Goal: Task Accomplishment & Management: Manage account settings

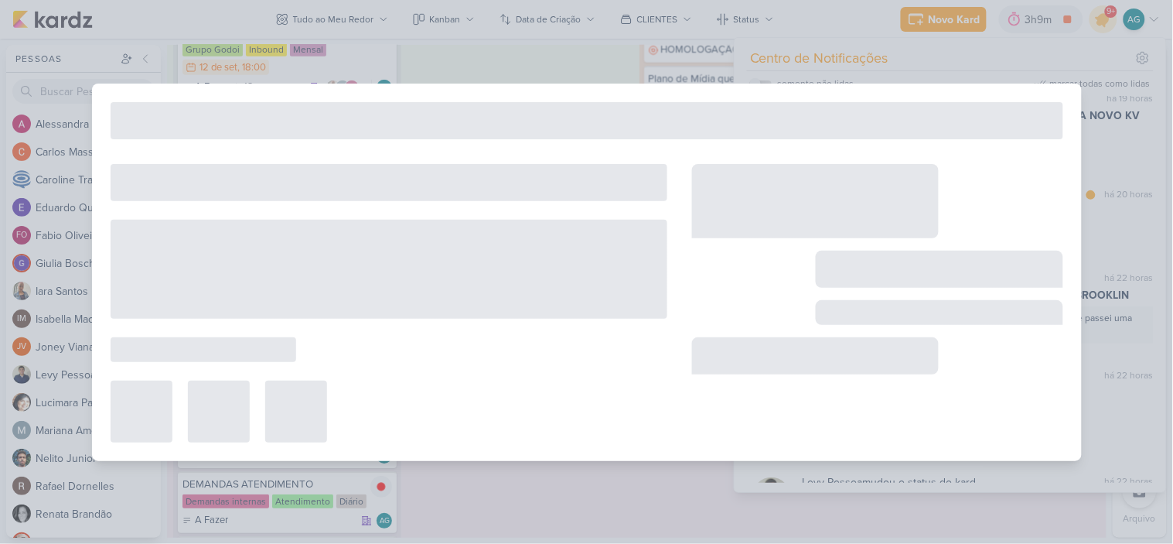
scroll to position [281, 0]
type input "1708121_TD_DIRECIONAMENTO_ANUNCIOS_WEBSITE"
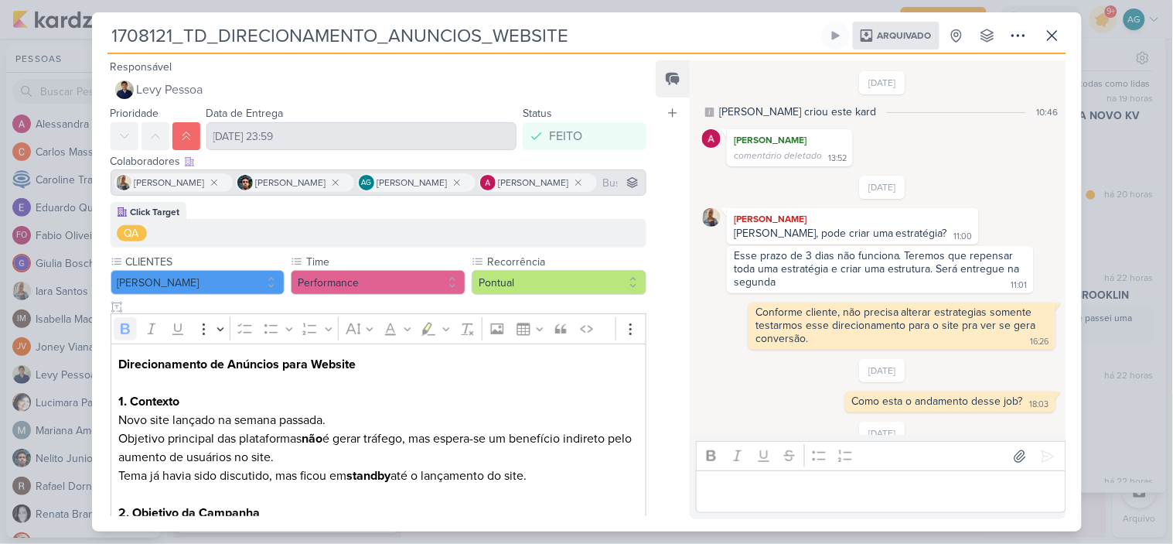
scroll to position [561, 0]
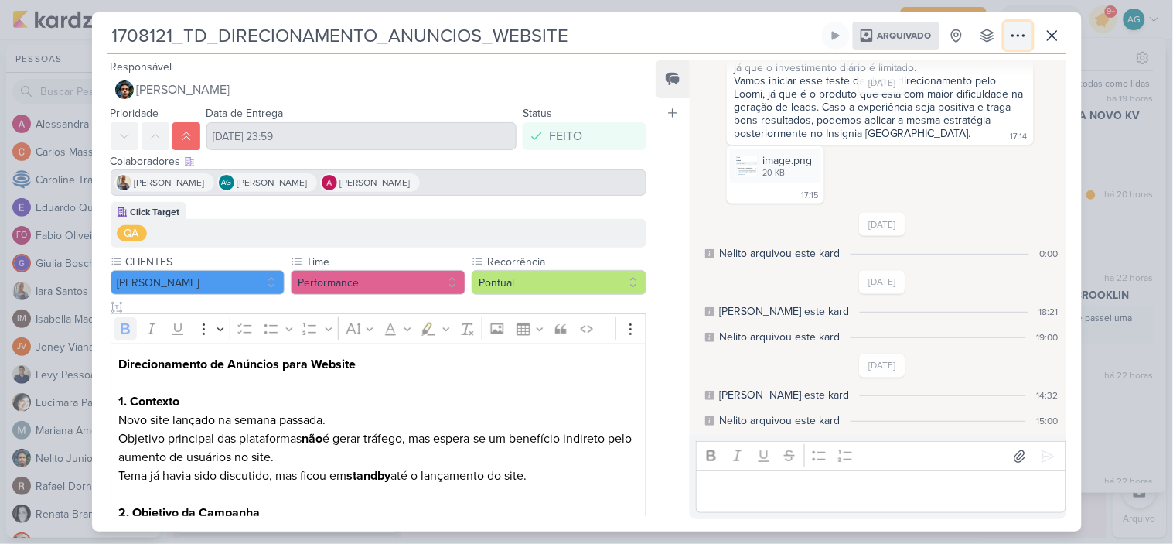
click at [1012, 36] on icon at bounding box center [1018, 36] width 12 height 2
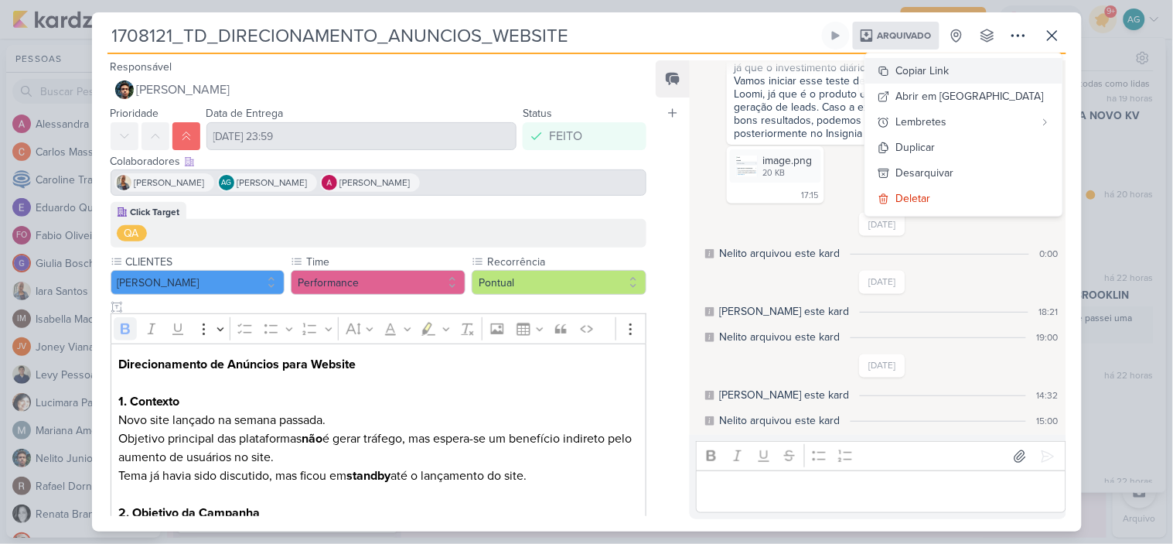
click at [950, 73] on div "Copiar Link" at bounding box center [922, 71] width 53 height 16
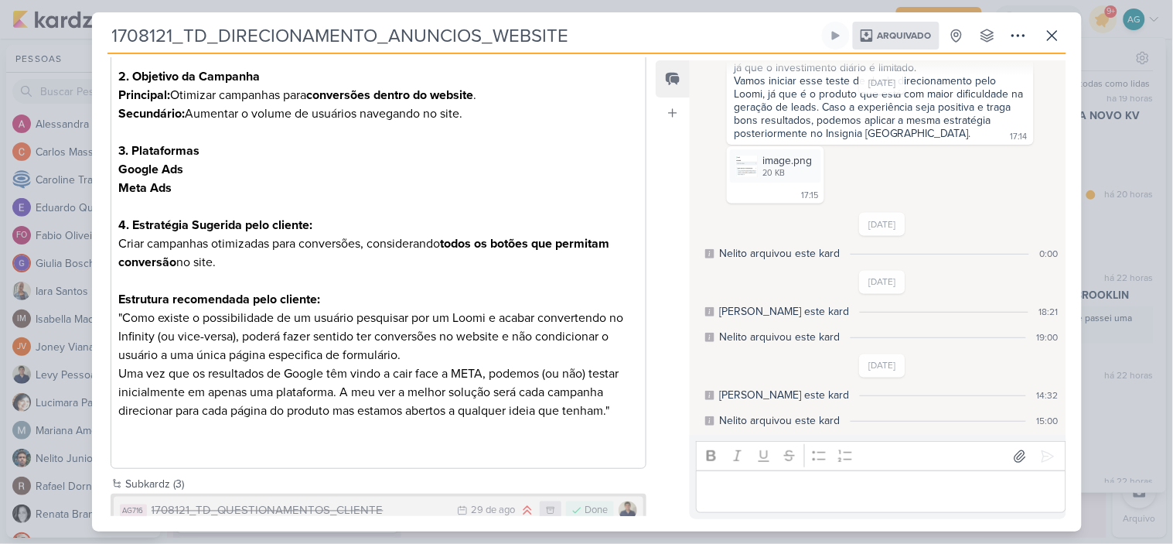
scroll to position [522, 0]
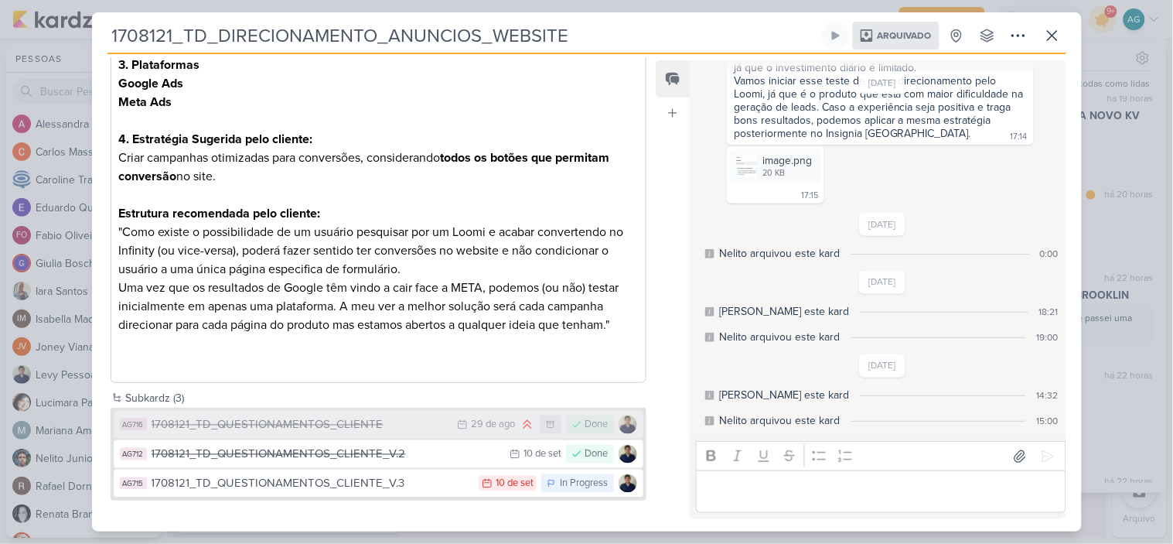
click at [315, 423] on div "1708121_TD_QUESTIONAMENTOS_CLIENTE" at bounding box center [301, 425] width 299 height 18
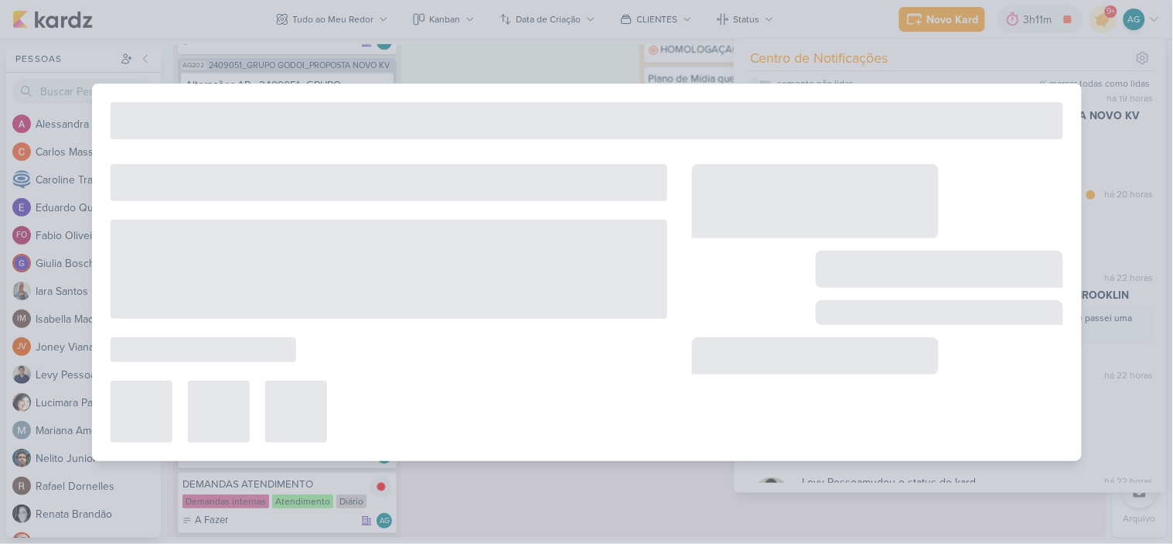
type input "1708121_TD_QUESTIONAMENTOS_CLIENTE"
type input "29 de agosto de 2025 às 23:59"
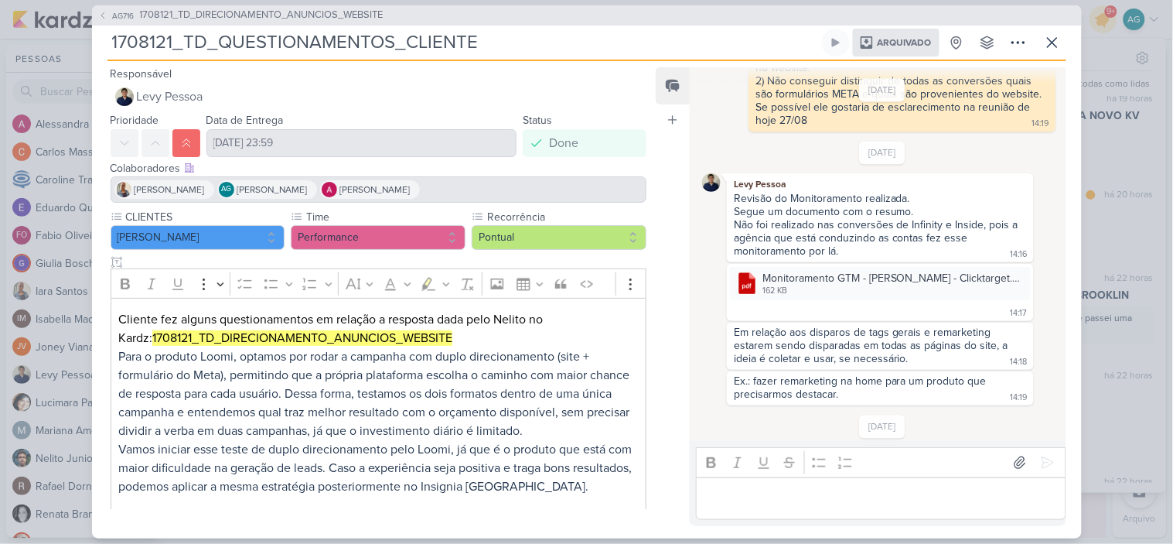
scroll to position [1087, 0]
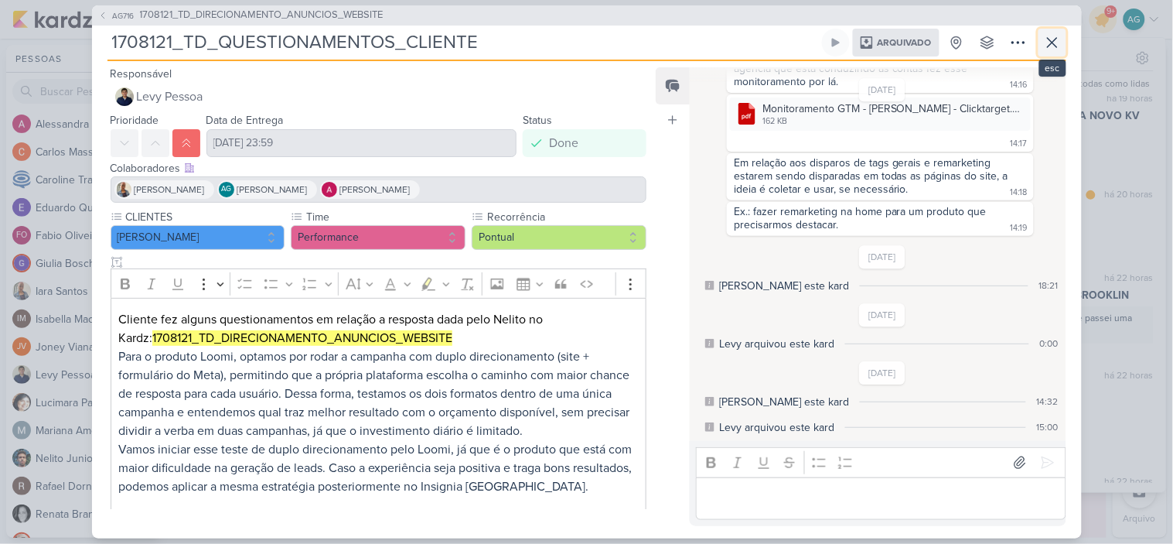
click at [1053, 49] on icon at bounding box center [1052, 42] width 19 height 19
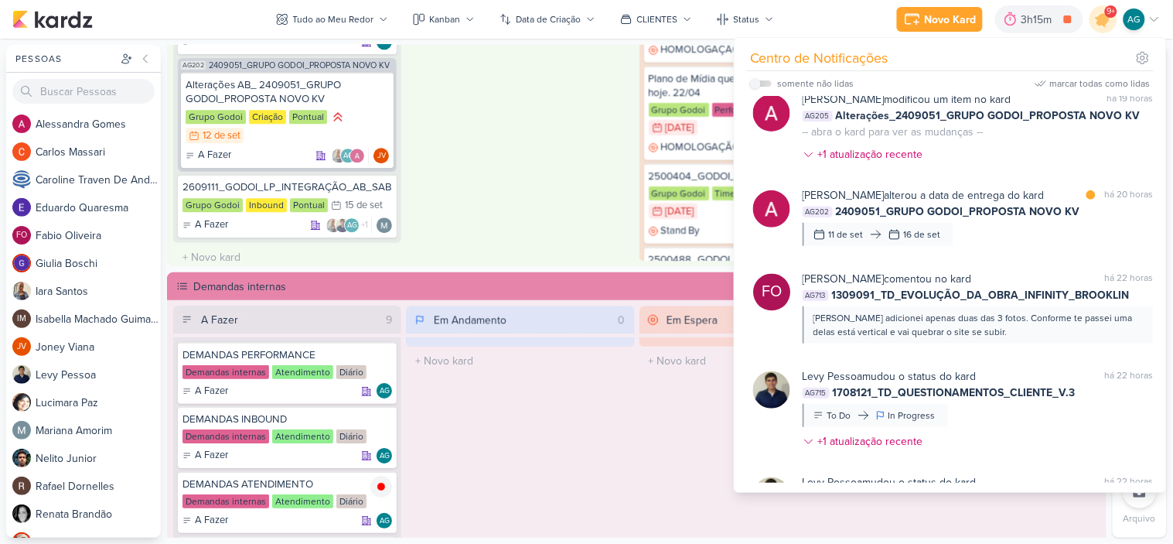
click at [503, 172] on div "Em Andamento 1 2409051_GRUPO GODOI_PROPOSTA NOVO KV Grupo Godoi Criação Pontual…" at bounding box center [520, 34] width 228 height 456
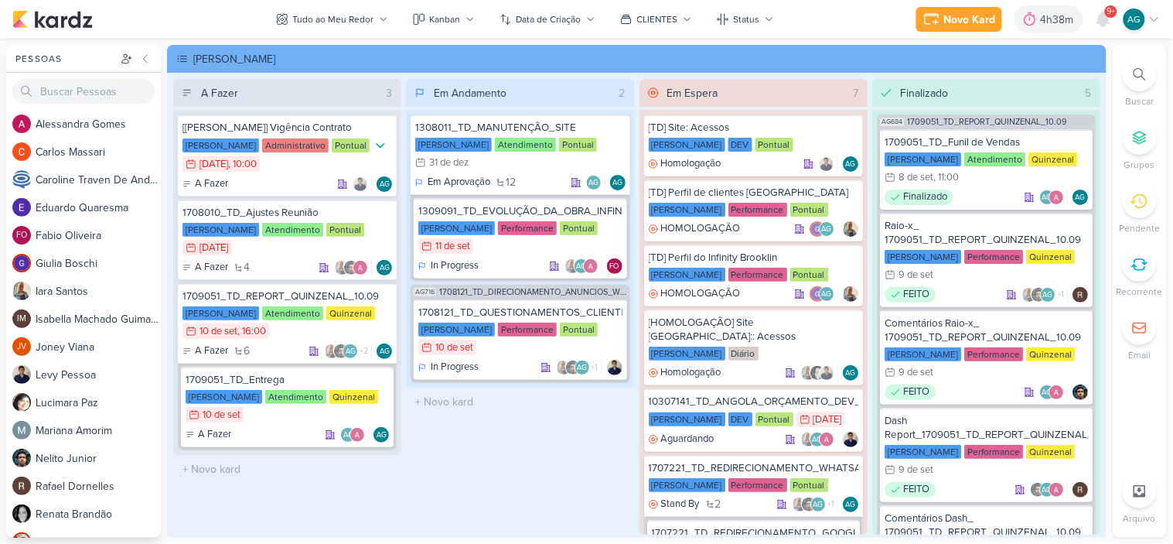
click at [1138, 81] on div at bounding box center [1140, 74] width 34 height 34
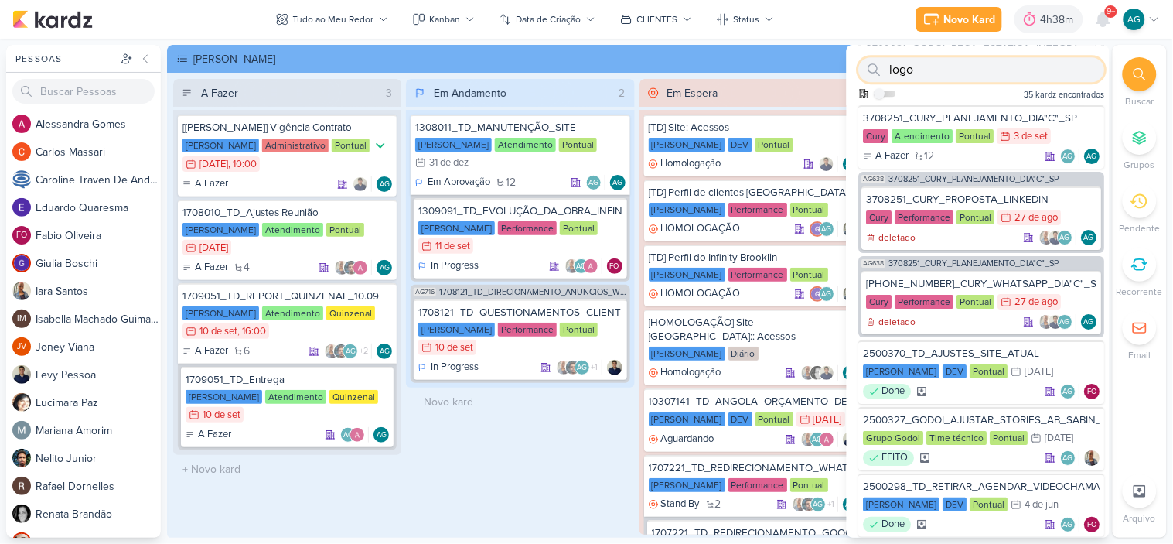
scroll to position [1281, 0]
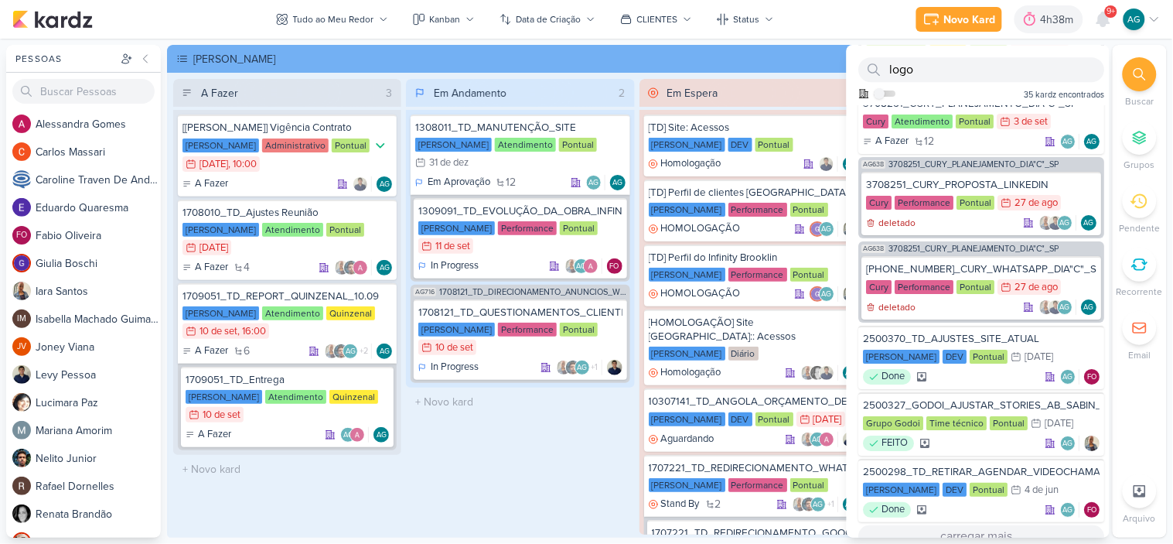
click at [988, 525] on button "carregar mais..." at bounding box center [982, 536] width 246 height 22
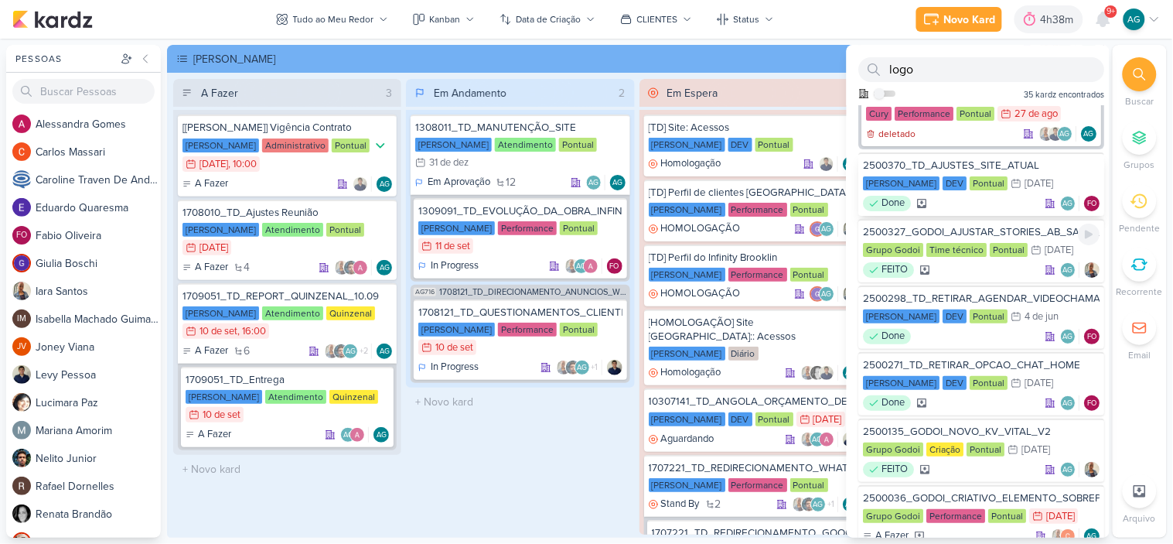
scroll to position [1539, 0]
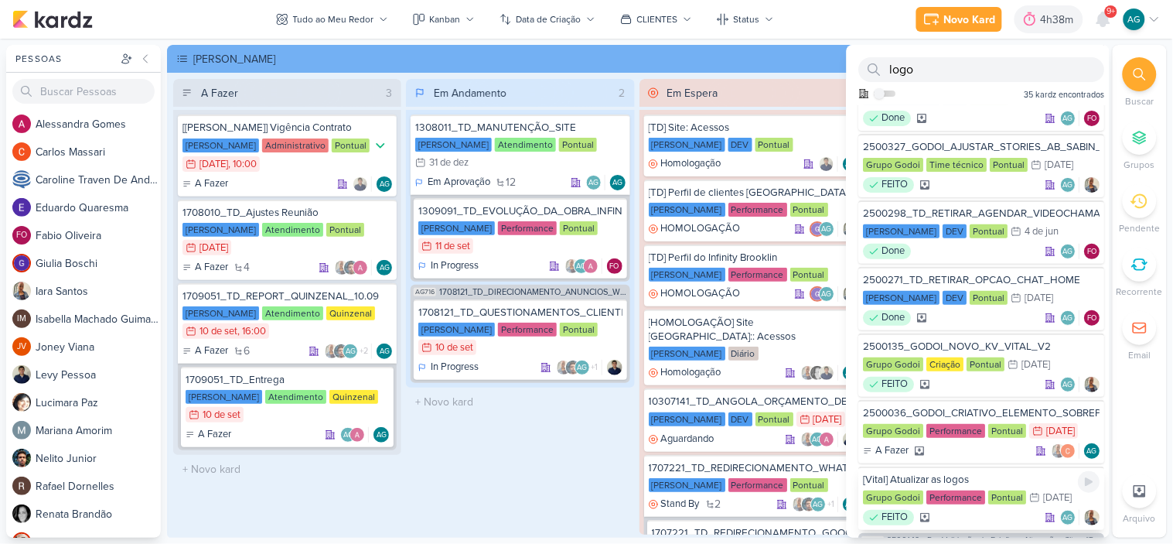
click at [946, 473] on div "[Vital] Atualizar as logos" at bounding box center [982, 480] width 237 height 14
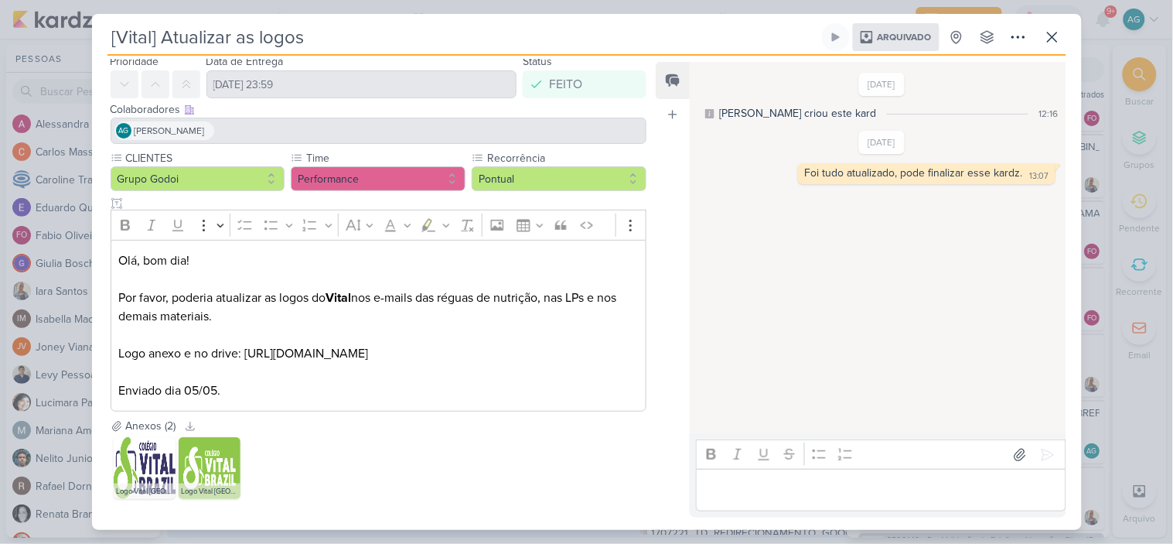
scroll to position [72, 0]
drag, startPoint x: 554, startPoint y: 350, endPoint x: 72, endPoint y: 346, distance: 481.8
click at [72, 346] on div "[Vital] Atualizar as logos Arquivado" at bounding box center [586, 272] width 1173 height 544
copy span "[URL][DOMAIN_NAME]"
click at [1052, 43] on icon at bounding box center [1052, 37] width 19 height 19
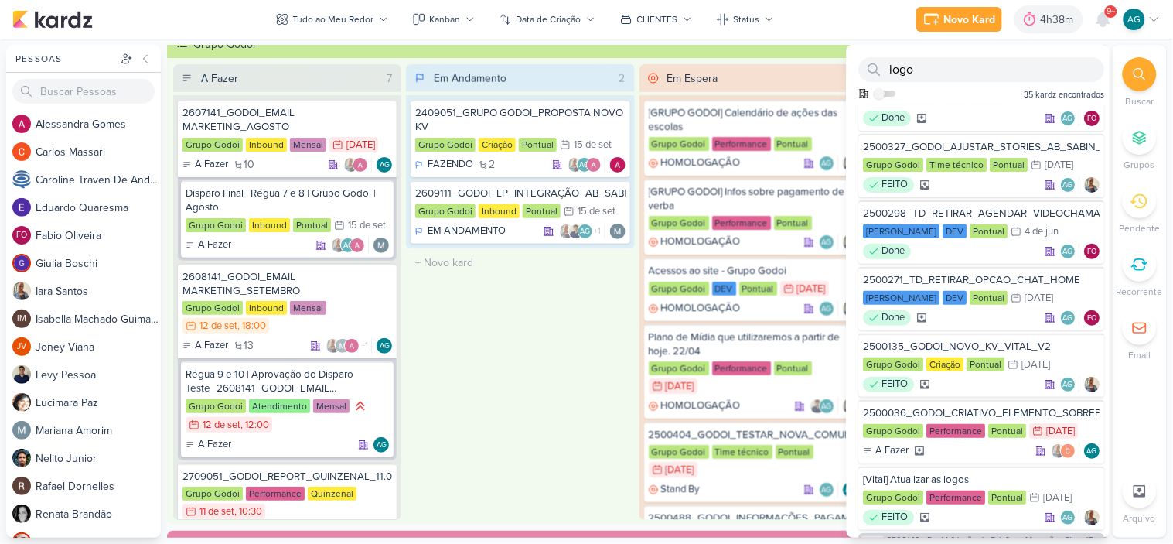
scroll to position [859, 0]
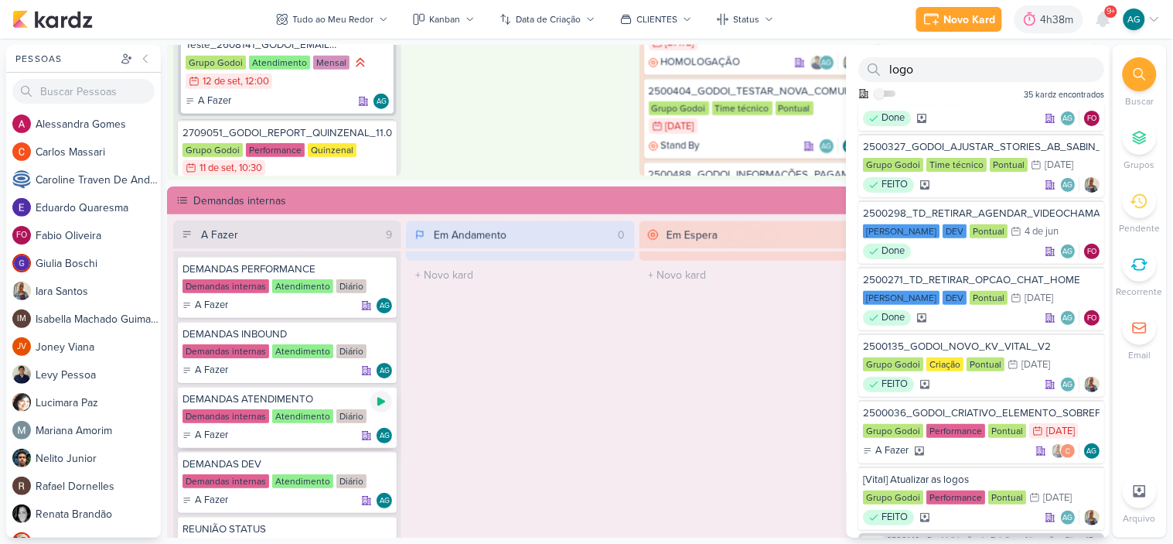
click at [381, 399] on icon at bounding box center [381, 402] width 8 height 9
click at [713, 406] on div "Em Espera 0 O título do kard deve ter menos que 100 caracteres" at bounding box center [754, 448] width 228 height 456
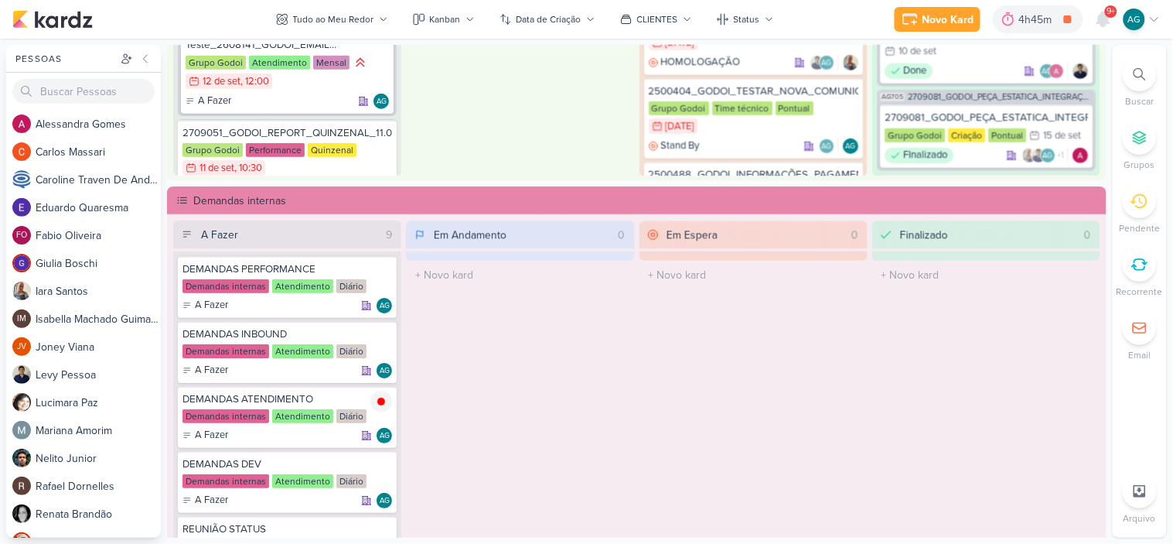
click at [1149, 74] on div at bounding box center [1140, 74] width 34 height 34
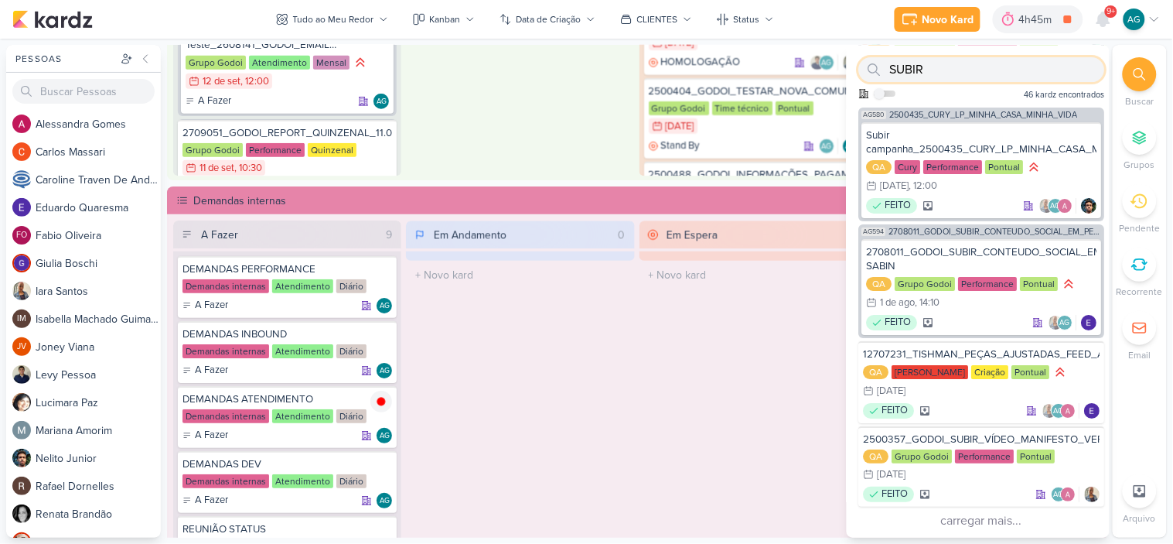
scroll to position [1297, 0]
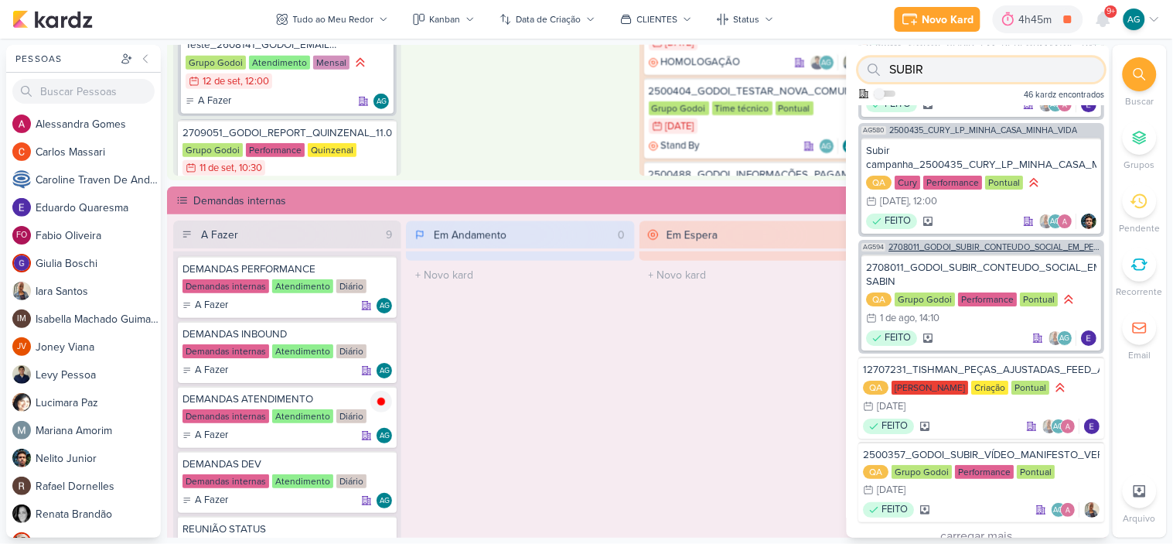
type input "SUBIR"
click at [996, 243] on span "2708011_GODOI_SUBIR_CONTEUDO_SOCIAL_EM_PERFORMANCE_SABIN" at bounding box center [995, 247] width 213 height 9
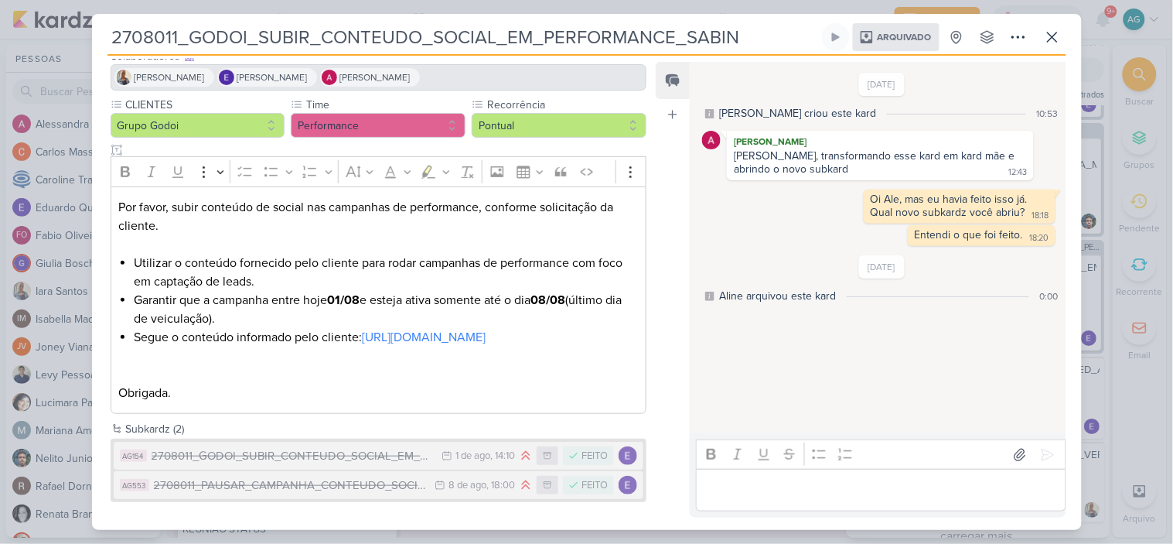
scroll to position [125, 0]
click at [361, 456] on div "2708011_GODOI_SUBIR_CONTEUDO_SOCIAL_EM_PERFORMANCE_ALBERT SABIN" at bounding box center [293, 456] width 283 height 18
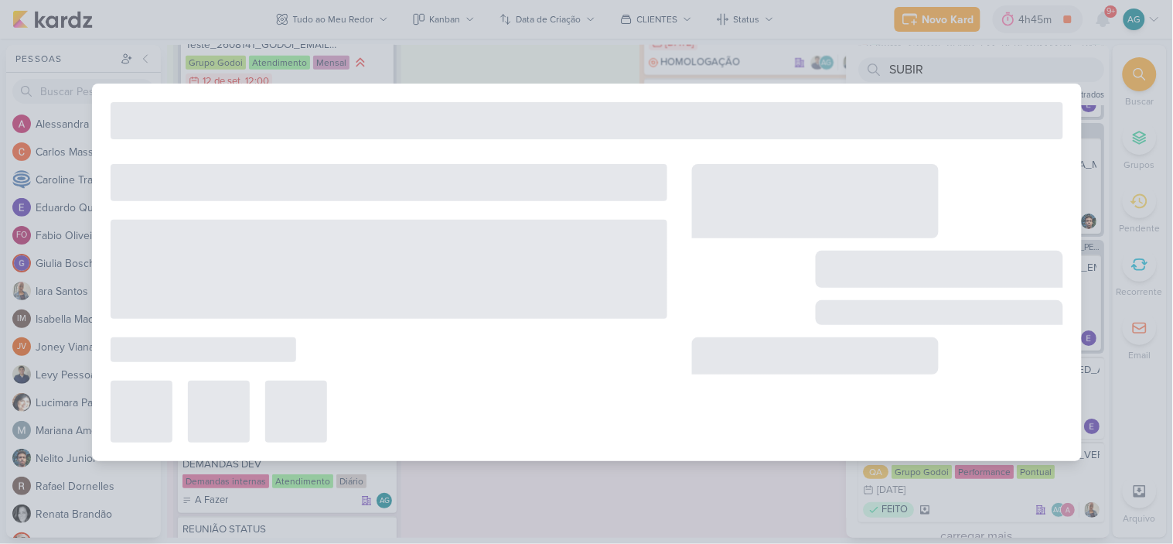
type input "2708011_GODOI_SUBIR_CONTEUDO_SOCIAL_EM_PERFORMANCE_ALBERT SABIN"
type input "[DATE] 14:10"
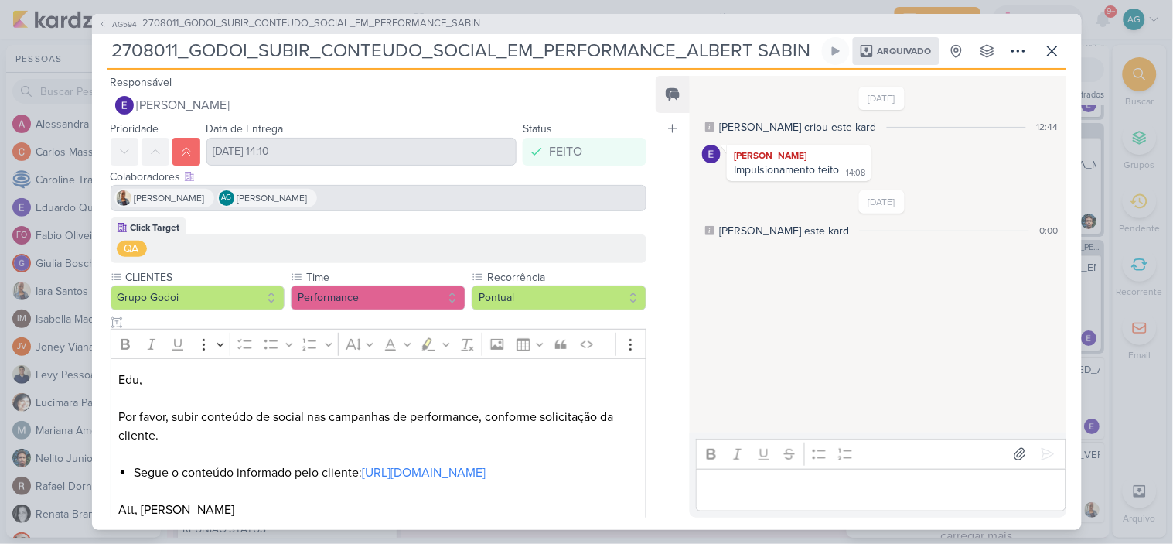
scroll to position [47, 0]
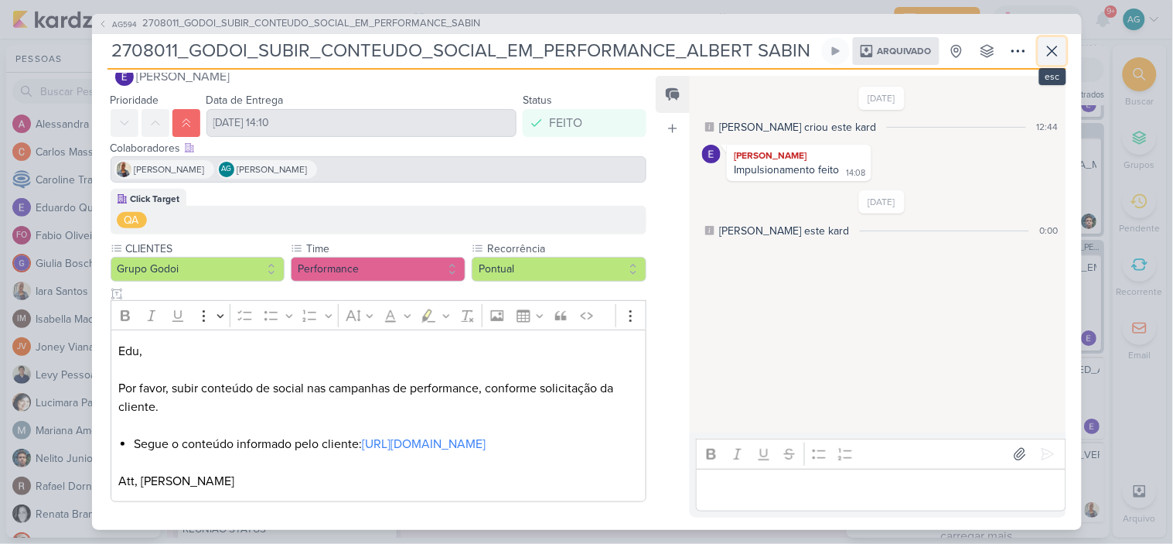
click at [1046, 49] on icon at bounding box center [1052, 51] width 19 height 19
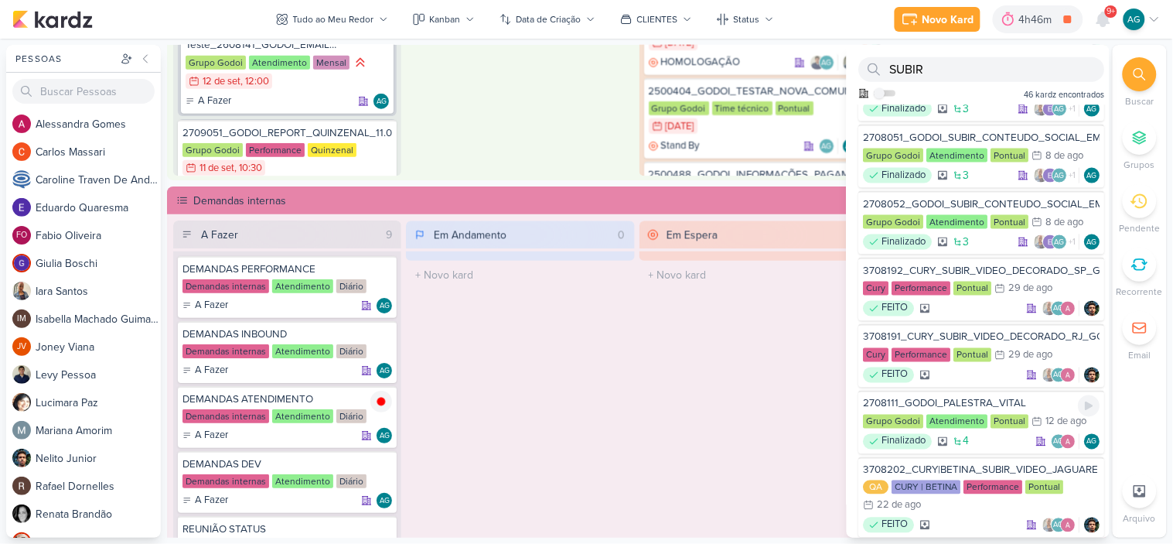
scroll to position [438, 0]
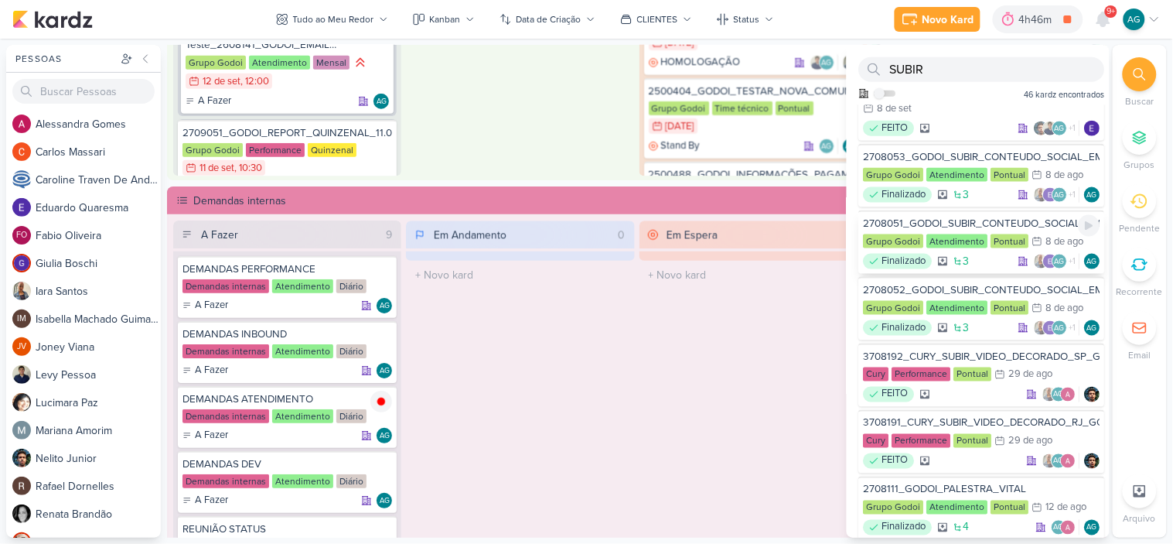
click at [971, 217] on div "2708051_GODOI_SUBIR_CONTEUDO_SOCIAL_EM_PERFORMANCE_AB" at bounding box center [982, 224] width 237 height 14
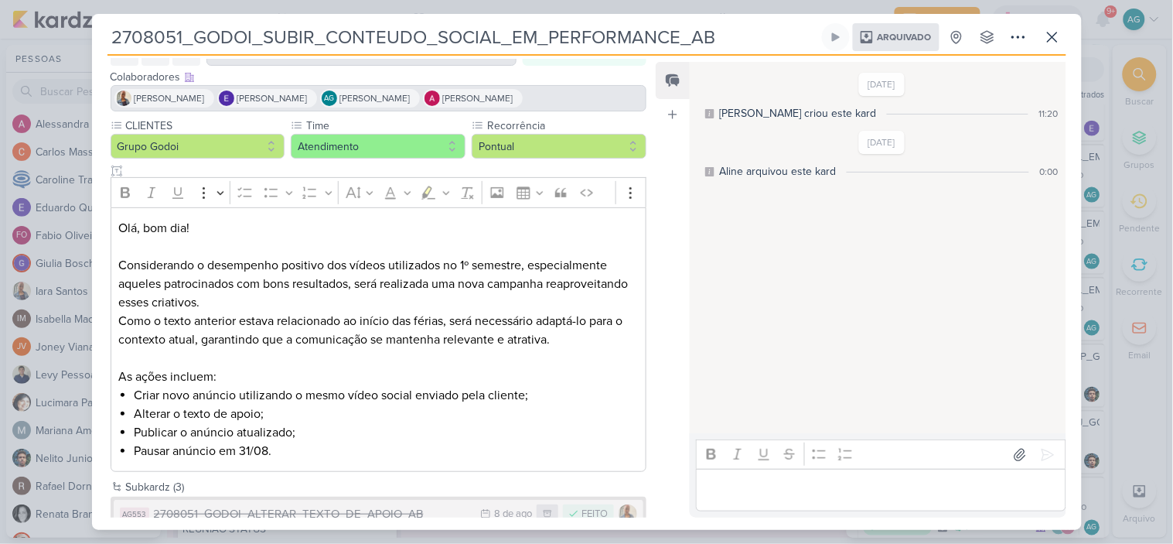
scroll to position [173, 0]
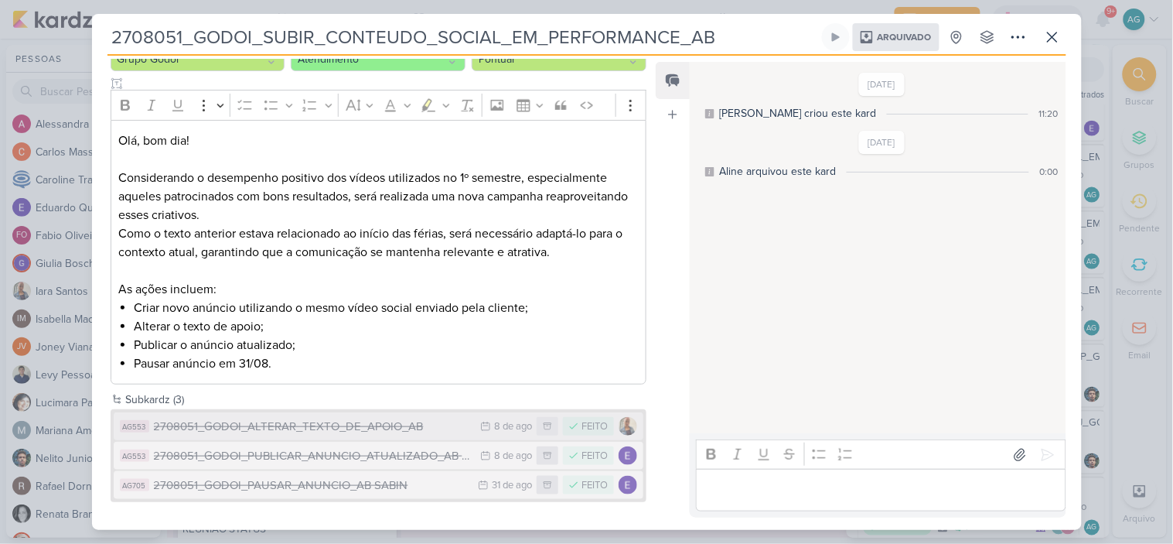
click at [393, 423] on div "2708051_GODOI_ALTERAR_TEXTO_DE_APOIO_AB" at bounding box center [313, 427] width 319 height 18
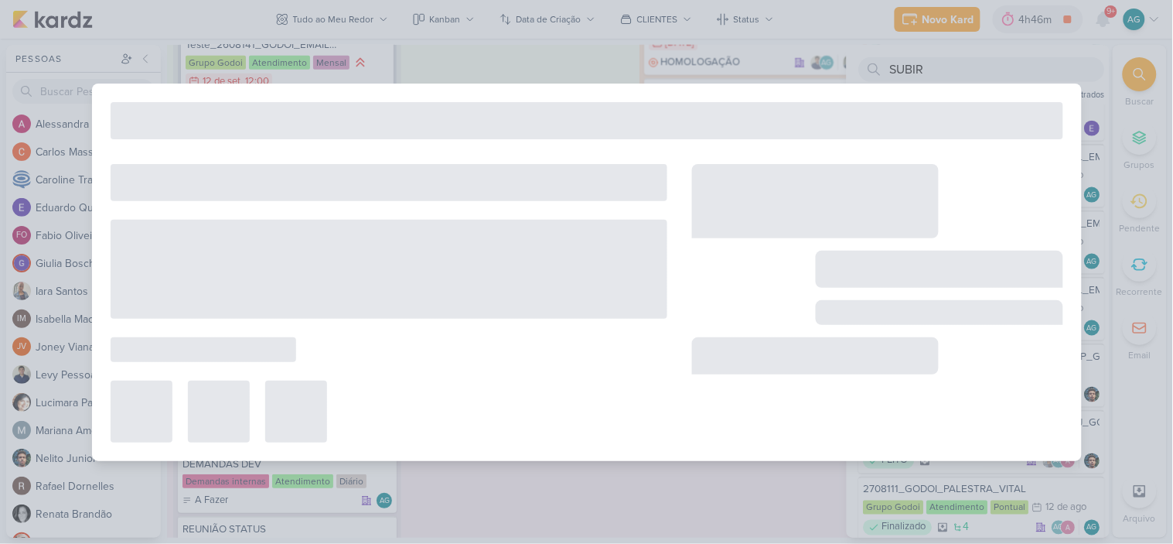
type input "2708051_GODOI_ALTERAR_TEXTO_DE_APOIO_AB"
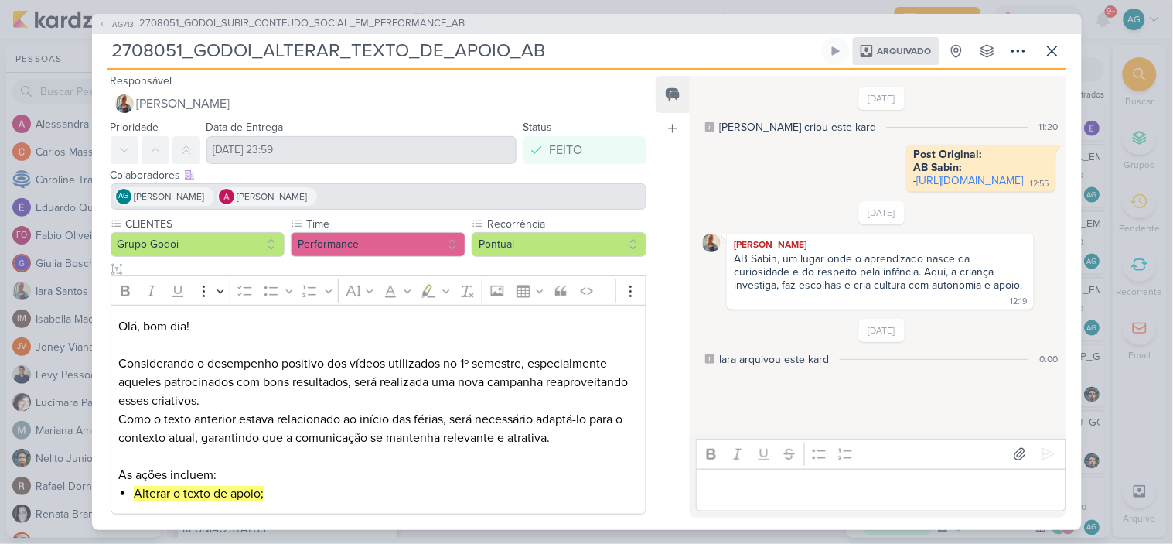
scroll to position [0, 0]
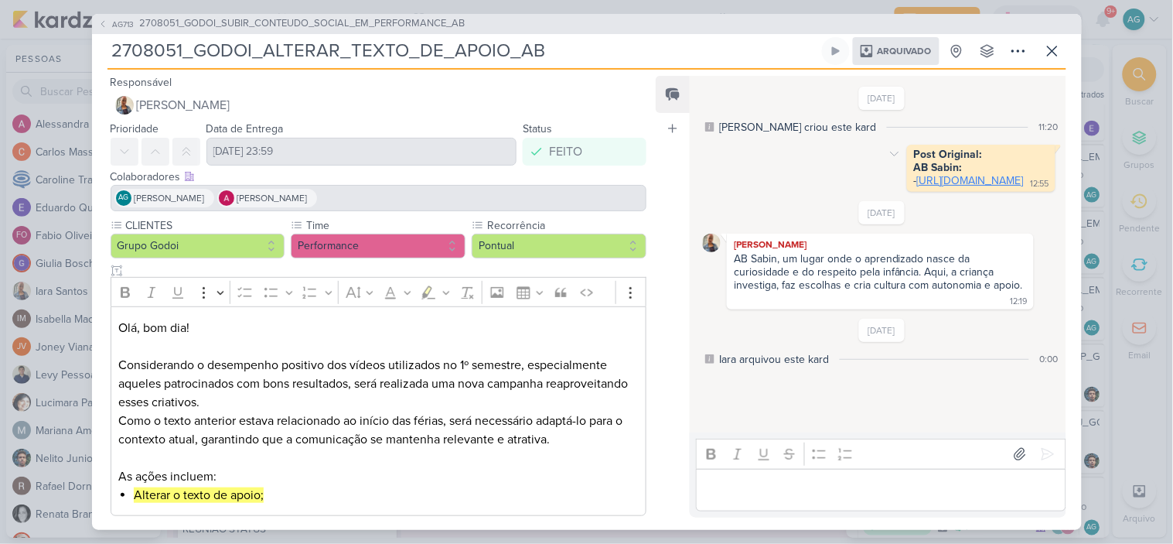
click at [917, 187] on link "[URL][DOMAIN_NAME]" at bounding box center [970, 180] width 107 height 13
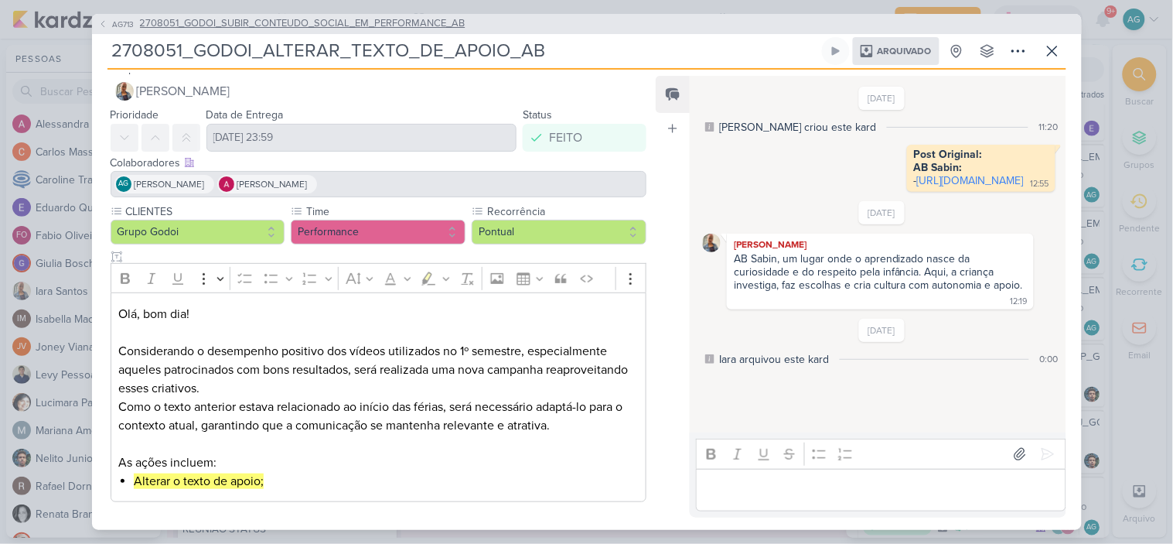
click at [423, 20] on span "2708051_GODOI_SUBIR_CONTEUDO_SOCIAL_EM_PERFORMANCE_AB" at bounding box center [303, 23] width 326 height 15
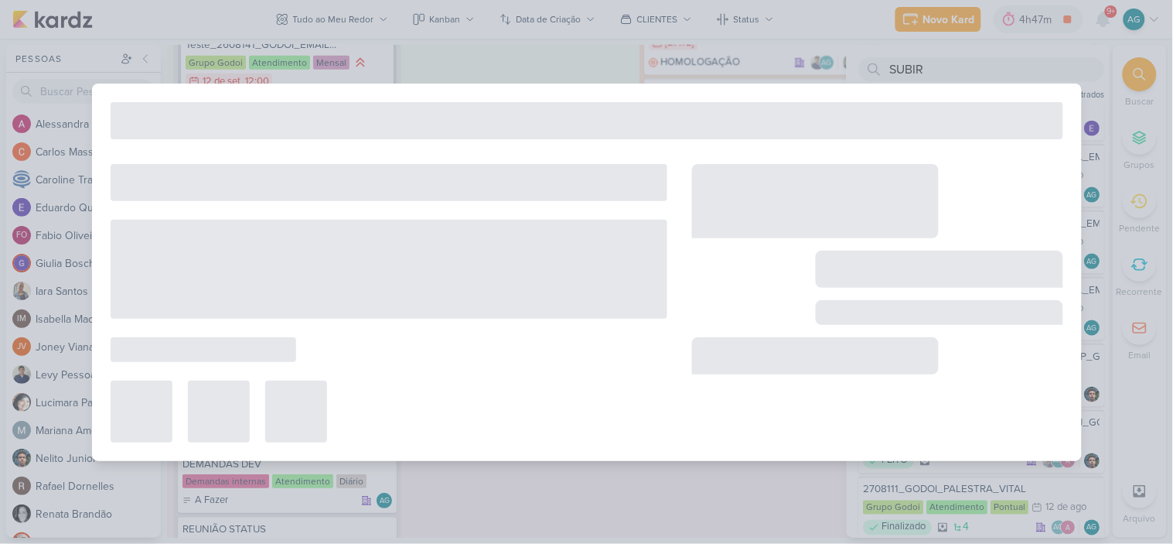
type input "2708051_GODOI_SUBIR_CONTEUDO_SOCIAL_EM_PERFORMANCE_AB"
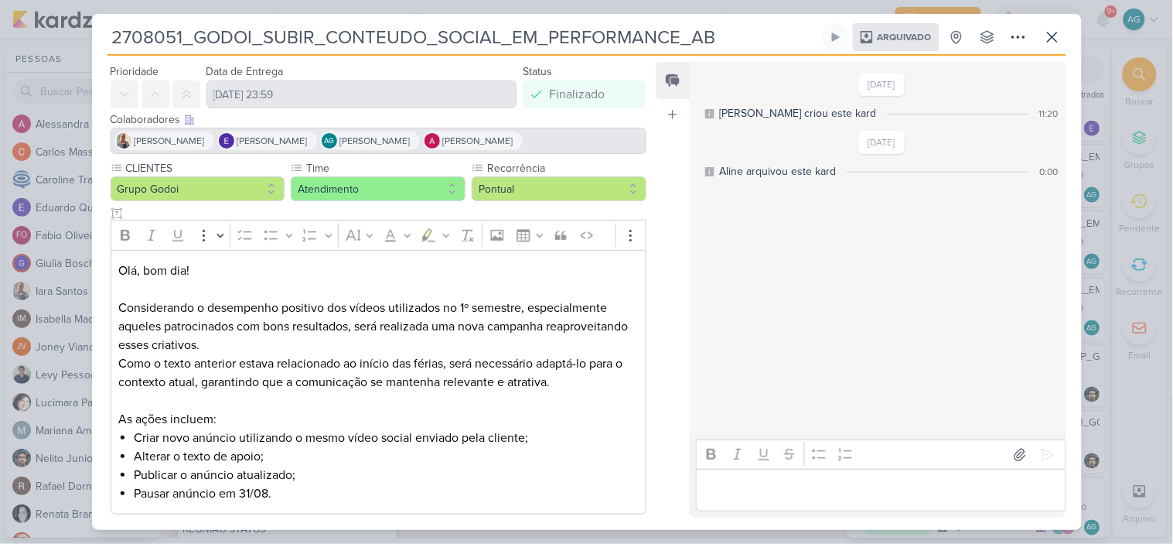
scroll to position [173, 0]
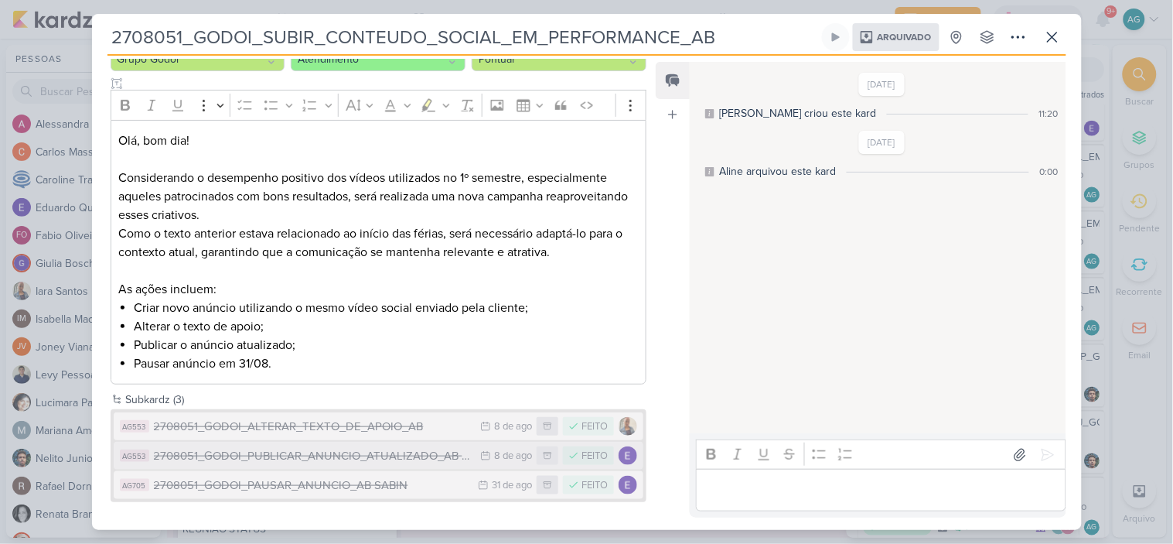
click at [388, 455] on div "2708051_GODOI_PUBLICAR_ANUNCIO_ATUALIZADO_AB [PERSON_NAME]" at bounding box center [313, 456] width 319 height 18
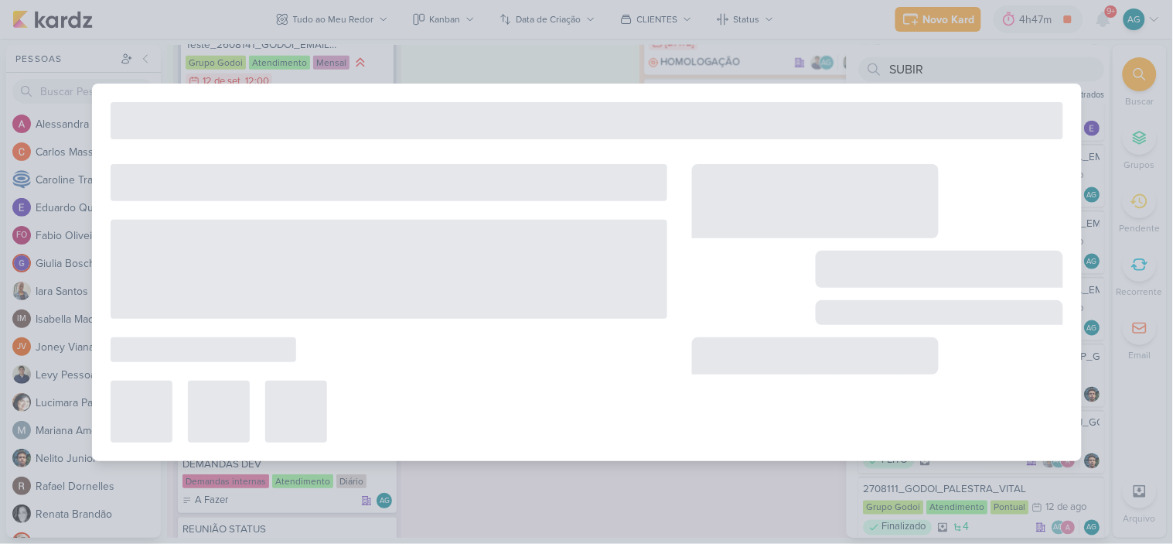
type input "2708051_GODOI_PUBLICAR_ANUNCIO_ATUALIZADO_AB [PERSON_NAME]"
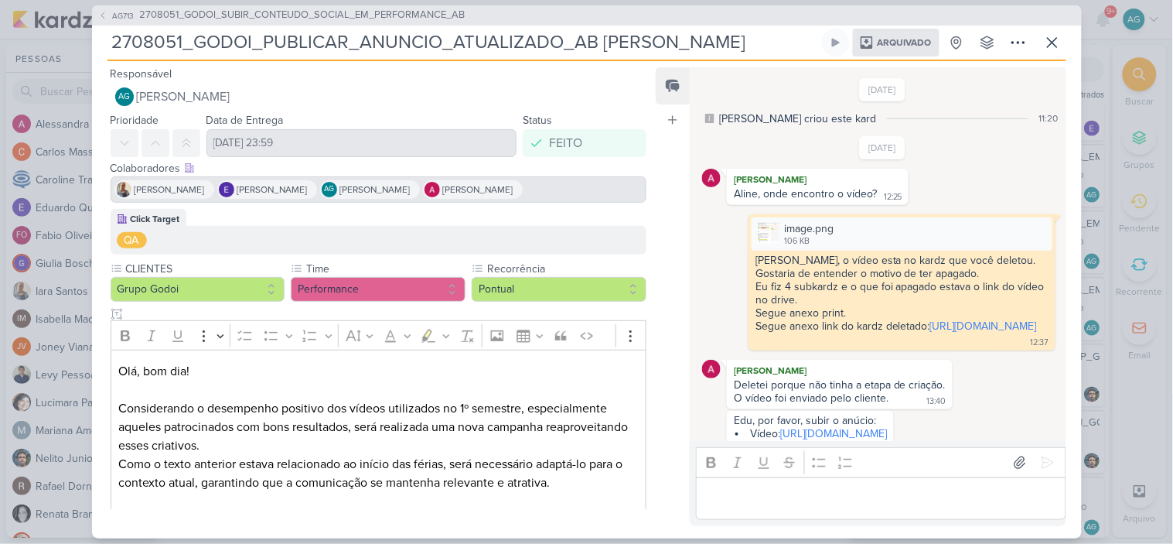
scroll to position [282, 0]
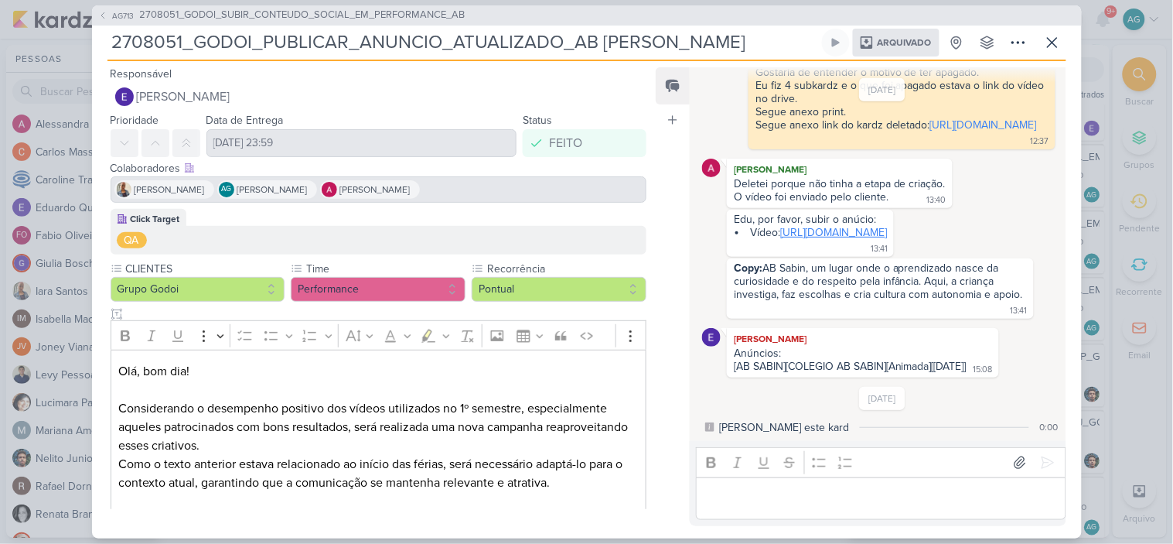
click at [800, 226] on link "[URL][DOMAIN_NAME]" at bounding box center [833, 232] width 107 height 13
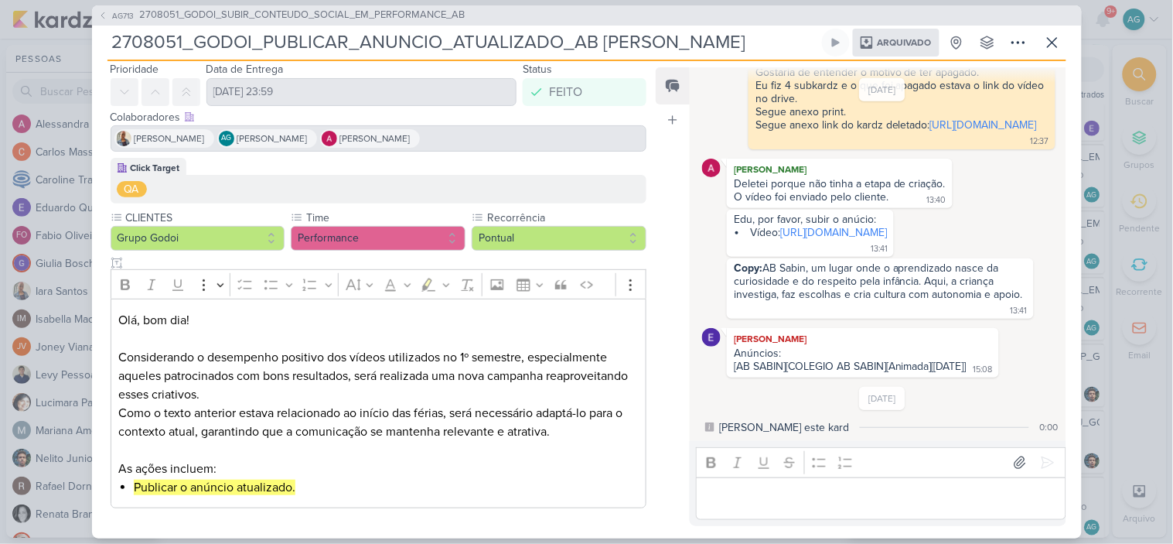
scroll to position [66, 0]
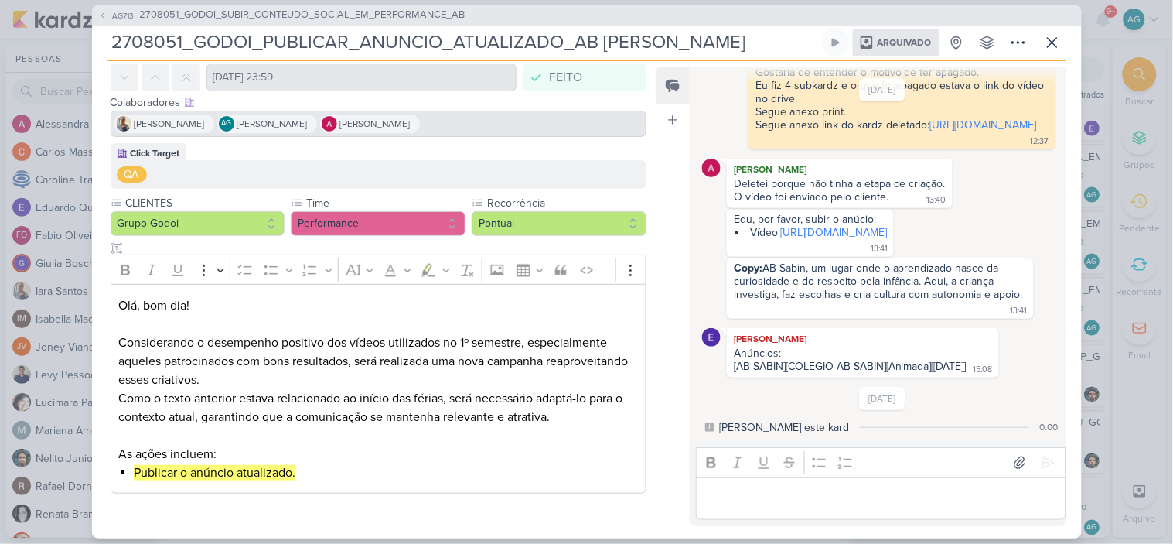
click at [331, 18] on span "2708051_GODOI_SUBIR_CONTEUDO_SOCIAL_EM_PERFORMANCE_AB" at bounding box center [303, 15] width 326 height 15
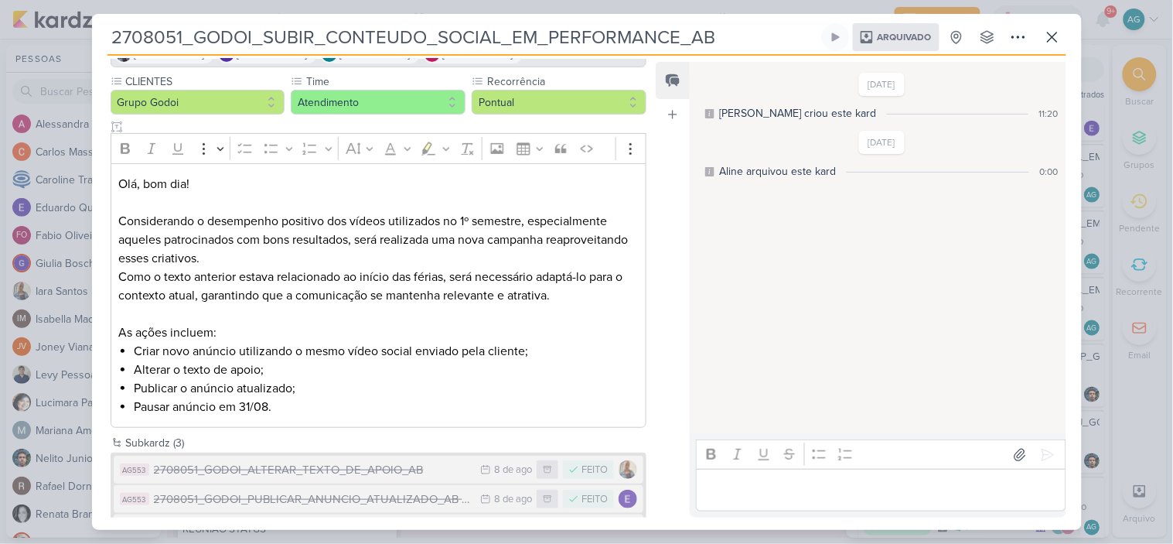
scroll to position [173, 0]
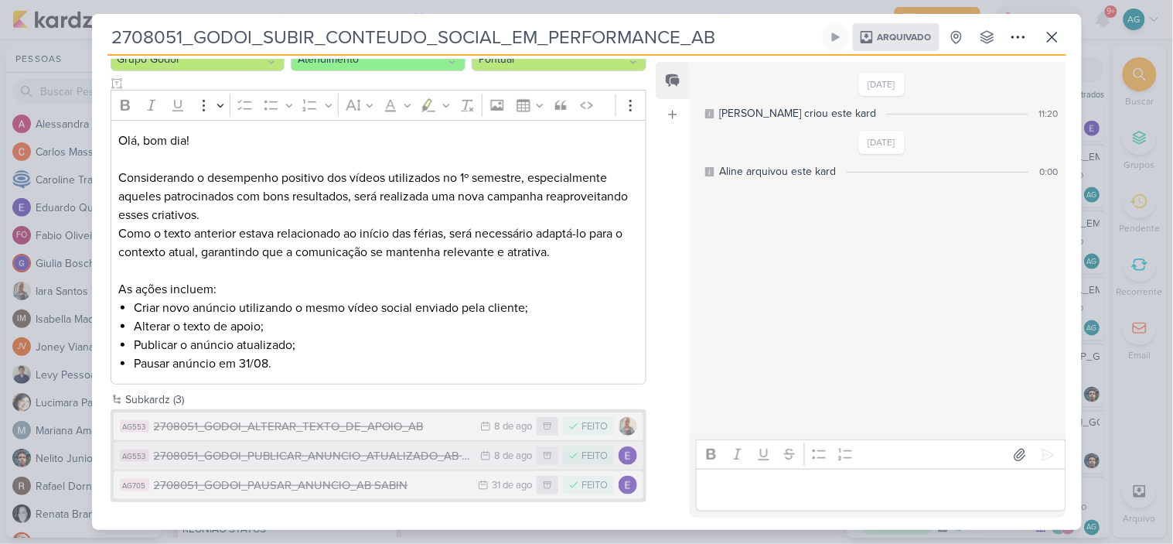
click at [373, 457] on div "2708051_GODOI_PUBLICAR_ANUNCIO_ATUALIZADO_AB [PERSON_NAME]" at bounding box center [313, 456] width 319 height 18
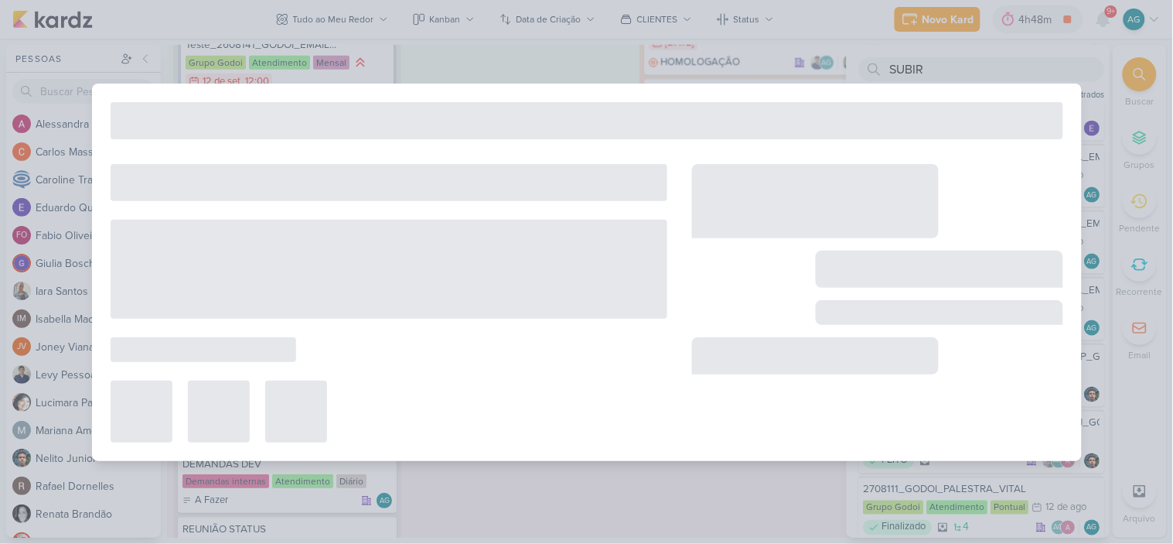
type input "2708051_GODOI_PUBLICAR_ANUNCIO_ATUALIZADO_AB [PERSON_NAME]"
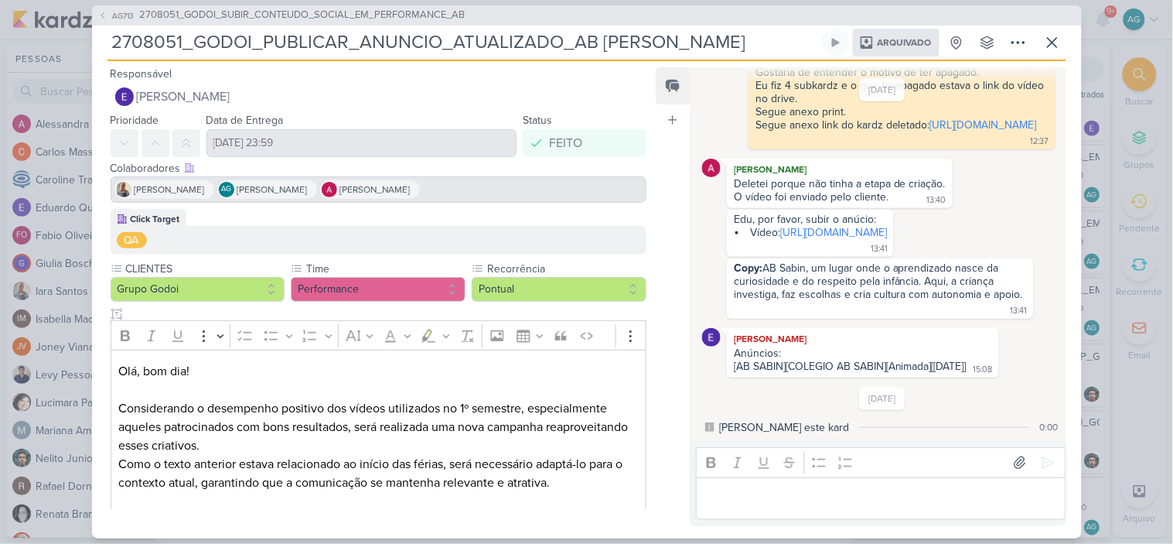
scroll to position [66, 0]
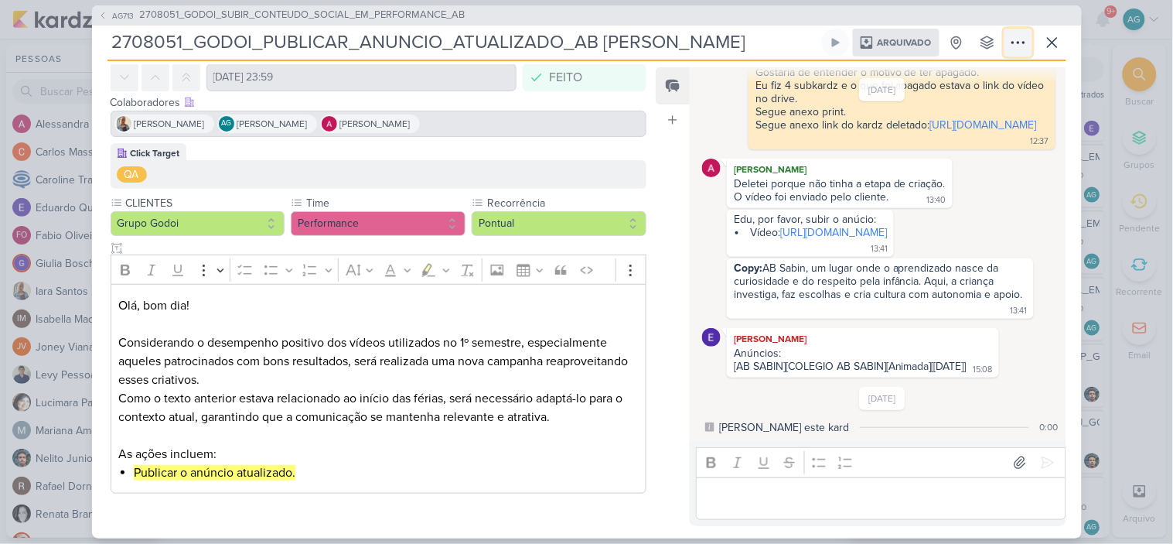
click at [1015, 46] on icon at bounding box center [1018, 42] width 19 height 19
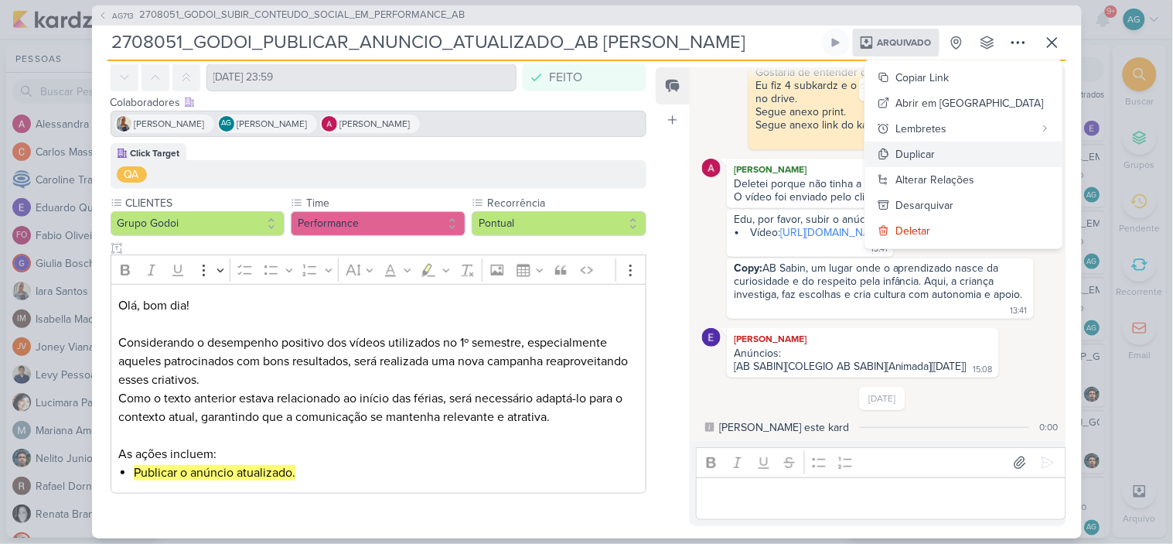
click at [1001, 158] on button "Duplicar" at bounding box center [963, 155] width 197 height 26
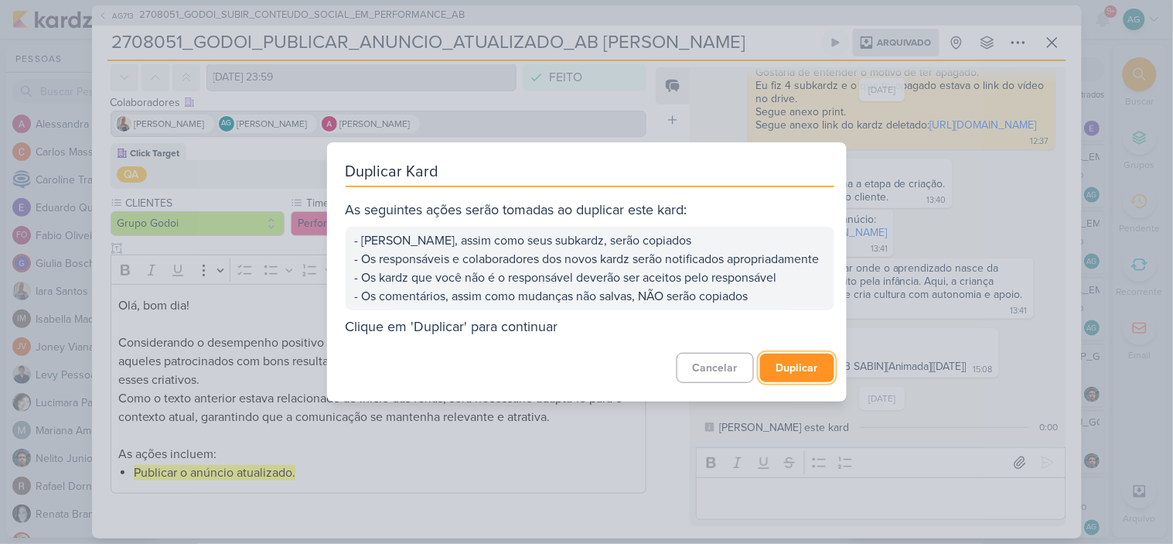
click at [808, 379] on button "Duplicar" at bounding box center [797, 367] width 74 height 29
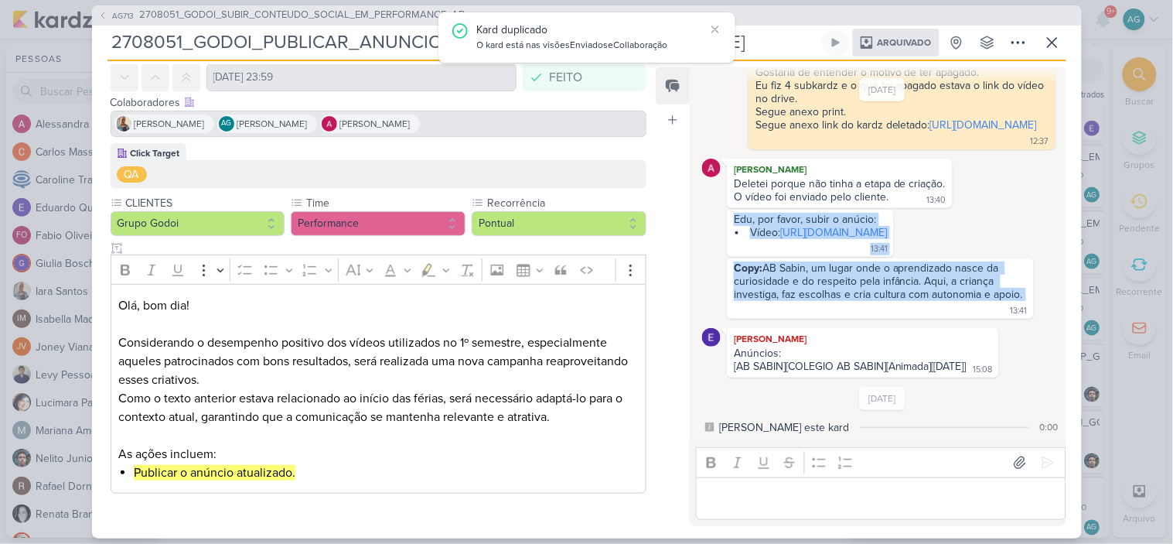
drag, startPoint x: 729, startPoint y: 174, endPoint x: 831, endPoint y: 289, distance: 154.5
click at [831, 289] on div "[DATE] [PERSON_NAME] Aline, onde encontro o vídeo? 12:25 12:25 image.png 106 KB" at bounding box center [881, 156] width 359 height 442
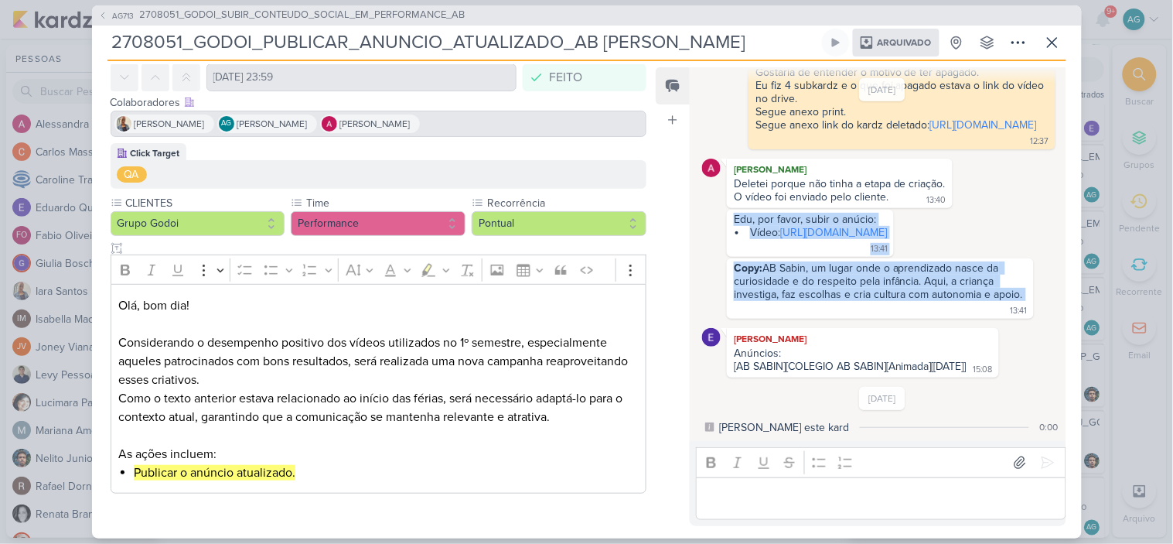
copy div "Edu, por favor, subir o anúcio: Vídeo: [URL][DOMAIN_NAME] 13:41 13:41 Copy: AB …"
click at [311, 12] on span "2708051_GODOI_SUBIR_CONTEUDO_SOCIAL_EM_PERFORMANCE_AB" at bounding box center [303, 15] width 326 height 15
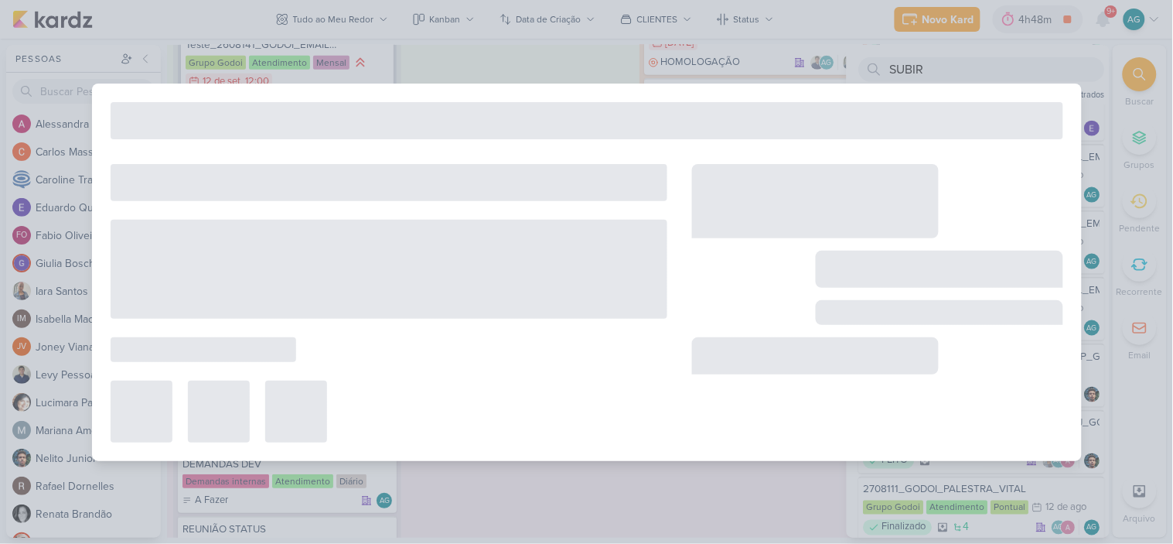
type input "2708051_GODOI_SUBIR_CONTEUDO_SOCIAL_EM_PERFORMANCE_AB"
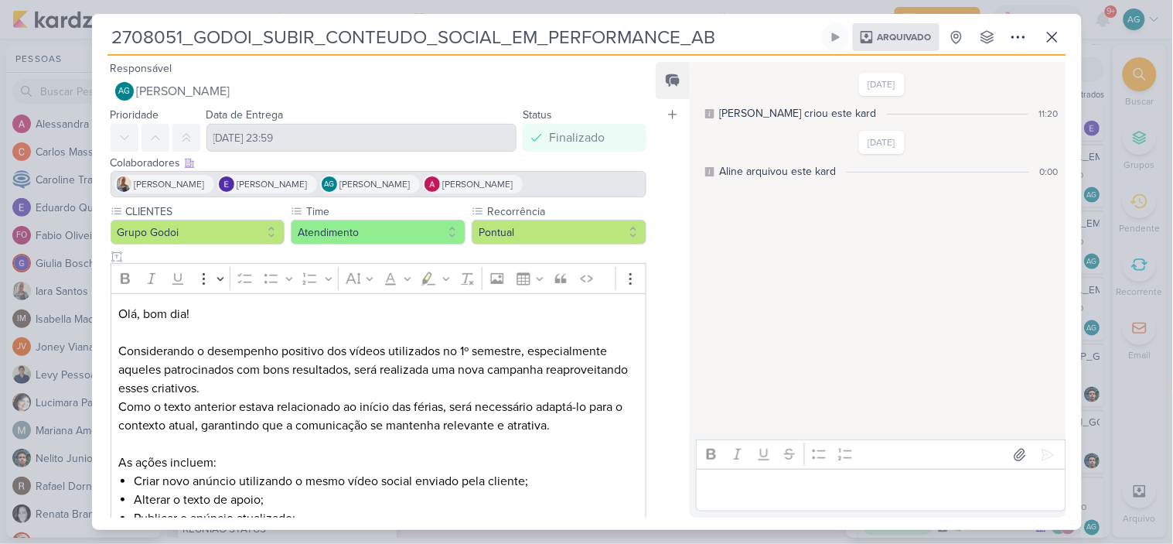
scroll to position [203, 0]
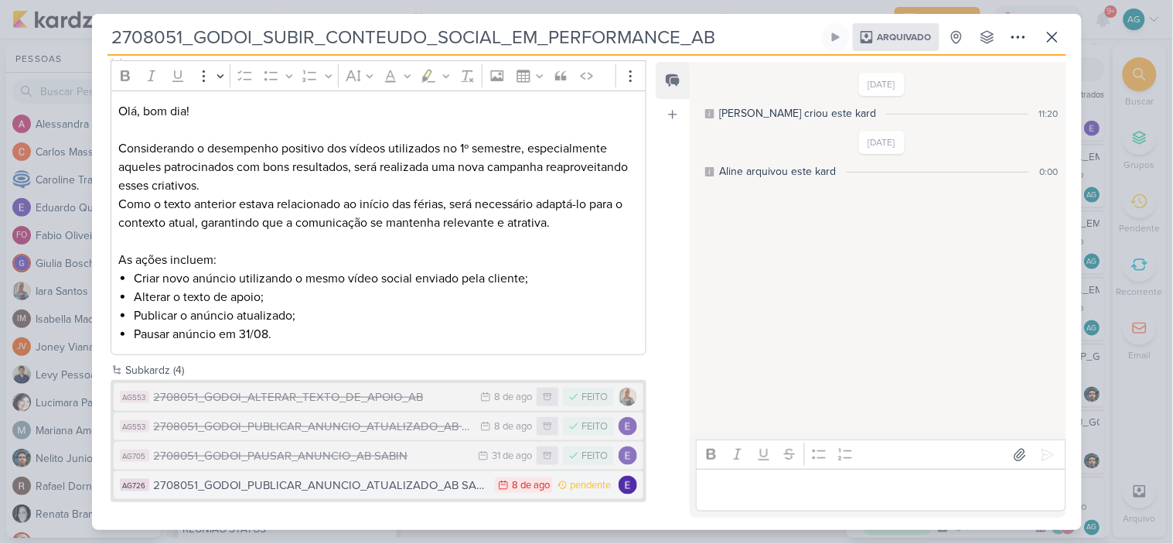
click at [399, 484] on div "2708051_GODOI_PUBLICAR_ANUNCIO_ATUALIZADO_AB SABIN - cópia" at bounding box center [321, 485] width 334 height 18
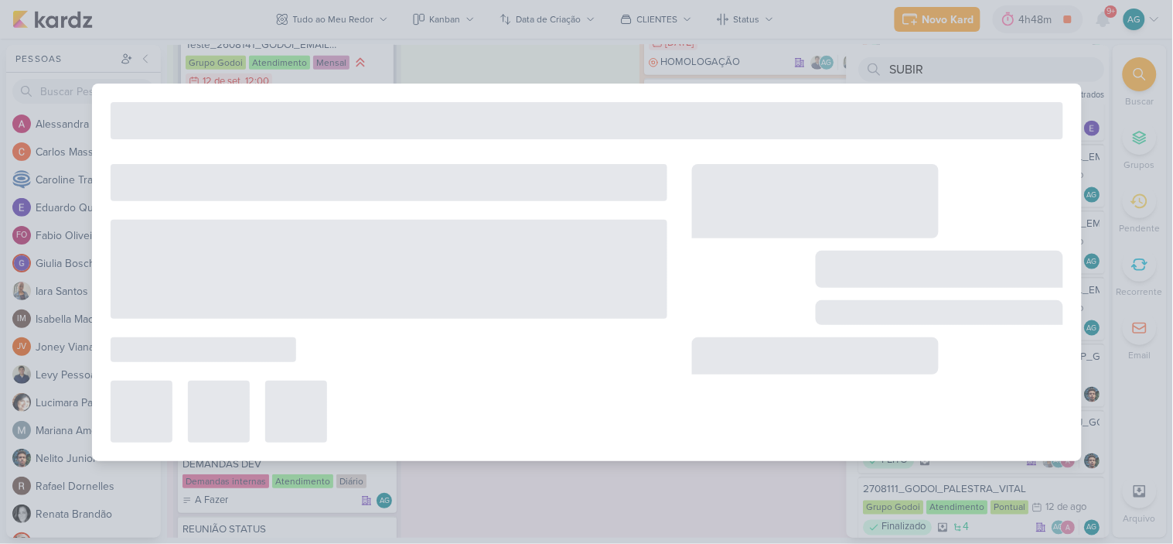
type input "2708051_GODOI_PUBLICAR_ANUNCIO_ATUALIZADO_AB SABIN - cópia"
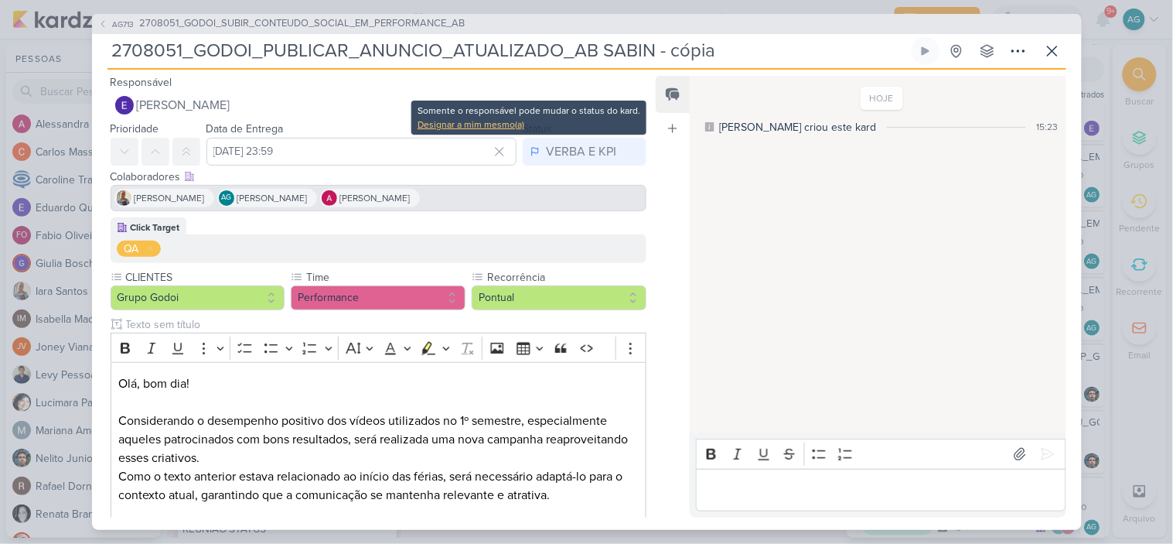
click at [492, 125] on div "Designar a mim mesmo(a)" at bounding box center [529, 125] width 223 height 14
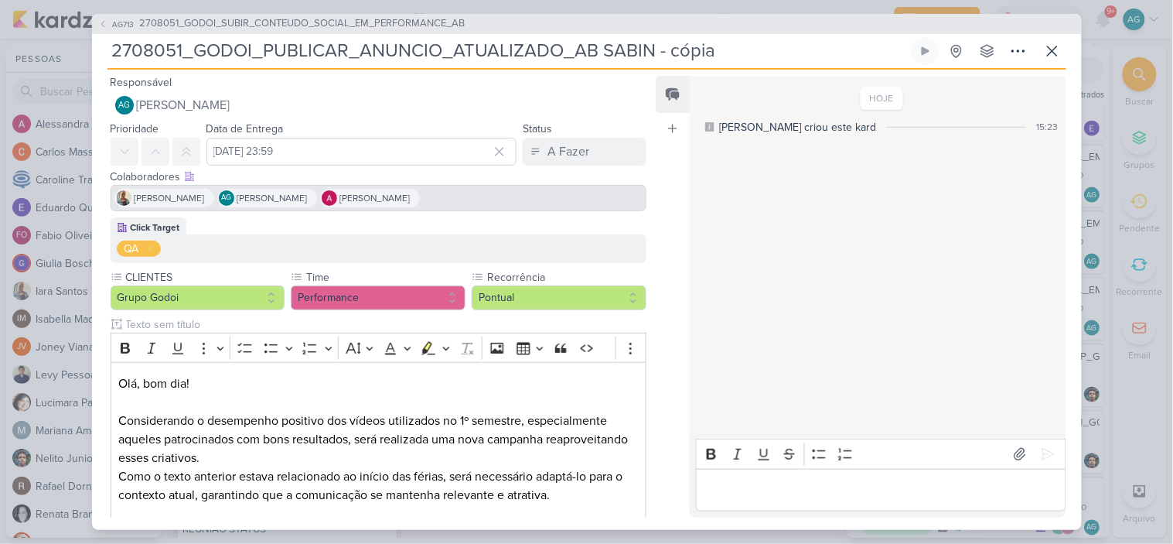
drag, startPoint x: 660, startPoint y: 52, endPoint x: 838, endPoint y: 67, distance: 177.7
click at [838, 67] on div "2708051_GODOI_PUBLICAR_ANUNCIO_ATUALIZADO_AB SABIN - cópia Criado por mim nenhu…" at bounding box center [586, 53] width 959 height 32
type input "2708051_GODOI_PUBLICAR_ANUNCIO_ATUALIZADO_AB SABIN_V2"
click at [276, 152] on input "[DATE] 23:59" at bounding box center [361, 152] width 311 height 28
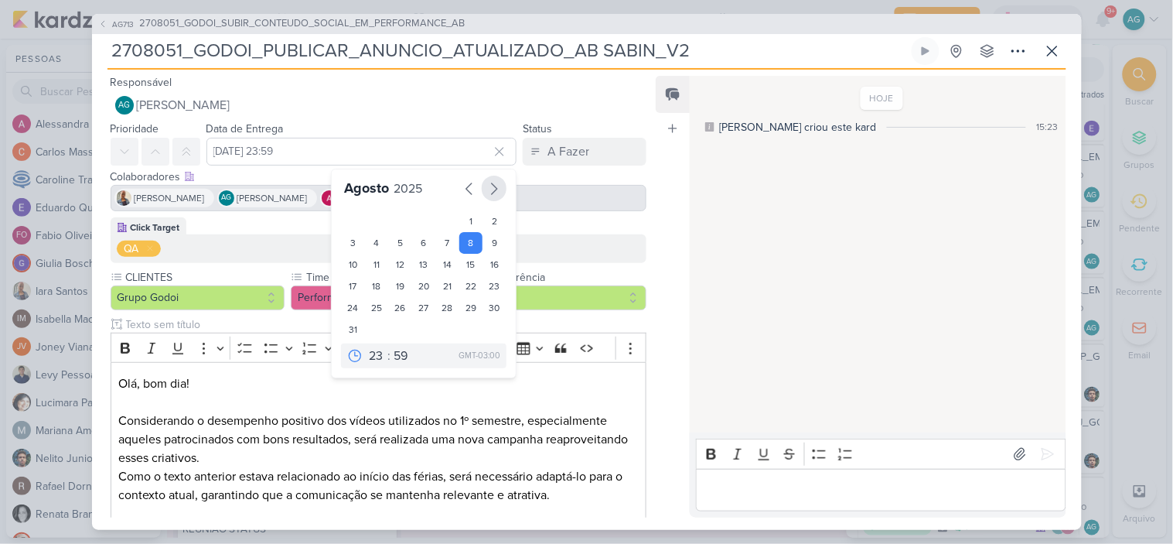
click at [488, 186] on icon "button" at bounding box center [494, 188] width 19 height 19
click at [466, 243] on div "12" at bounding box center [471, 243] width 24 height 23
click at [373, 268] on div "15" at bounding box center [377, 266] width 24 height 22
type input "15 de setembro de 2025 às 23:59"
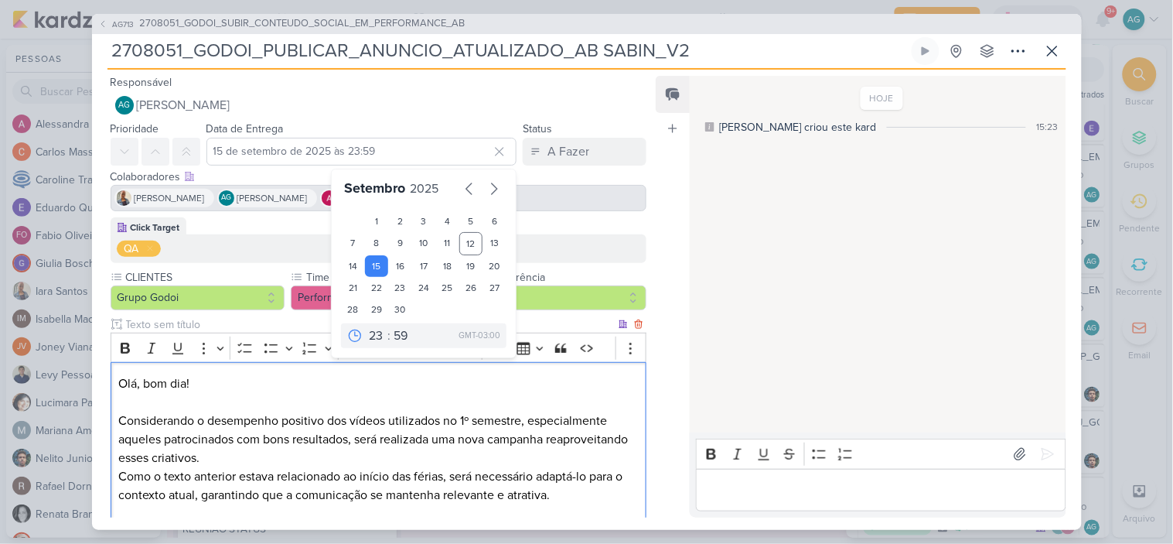
click at [424, 391] on p "Olá, bom dia! Considerando o desempenho positivo dos vídeos utilizados no 1º se…" at bounding box center [378, 420] width 520 height 93
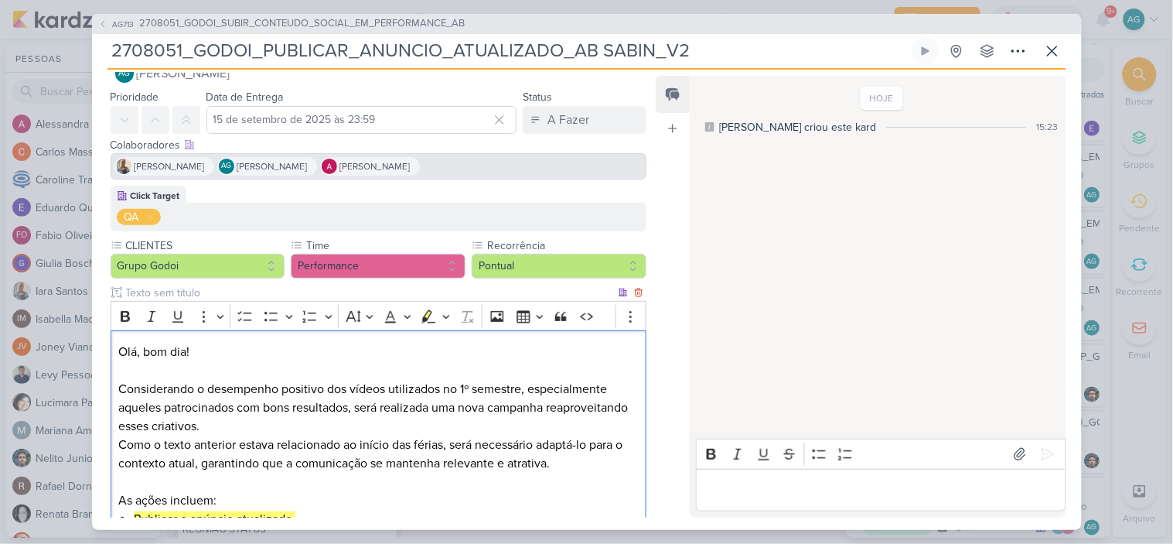
scroll to position [86, 0]
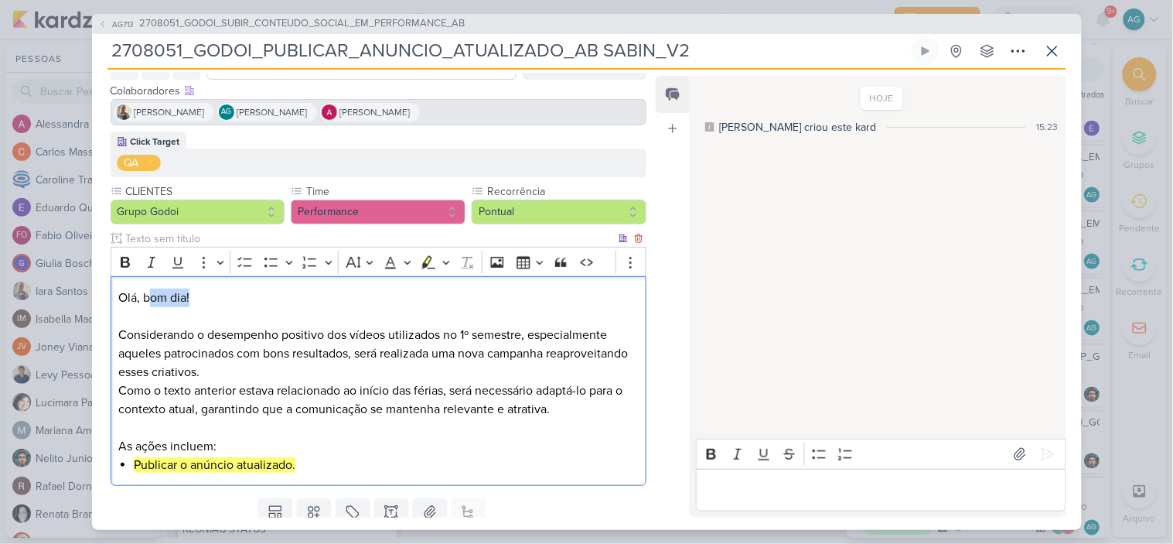
drag, startPoint x: 201, startPoint y: 297, endPoint x: 151, endPoint y: 296, distance: 50.3
click at [151, 296] on p "Olá, bom dia! Considerando o desempenho positivo dos vídeos utilizados no 1º se…" at bounding box center [378, 334] width 520 height 93
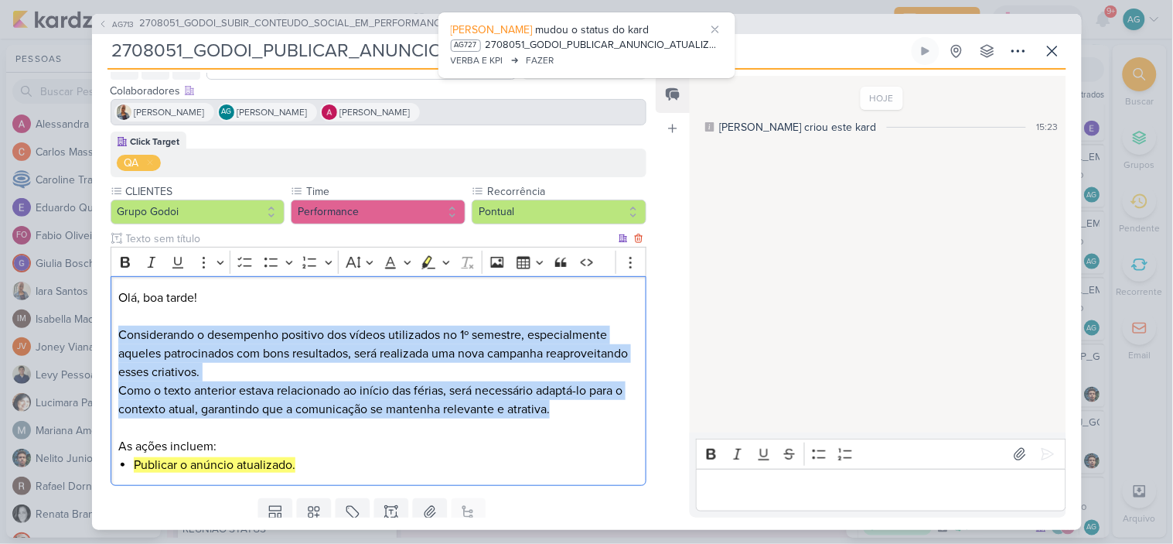
drag, startPoint x: 119, startPoint y: 333, endPoint x: 596, endPoint y: 415, distance: 483.4
click at [596, 415] on div "Olá, boa tarde! Considerando o desempenho positivo dos vídeos utilizados no 1º …" at bounding box center [379, 381] width 537 height 210
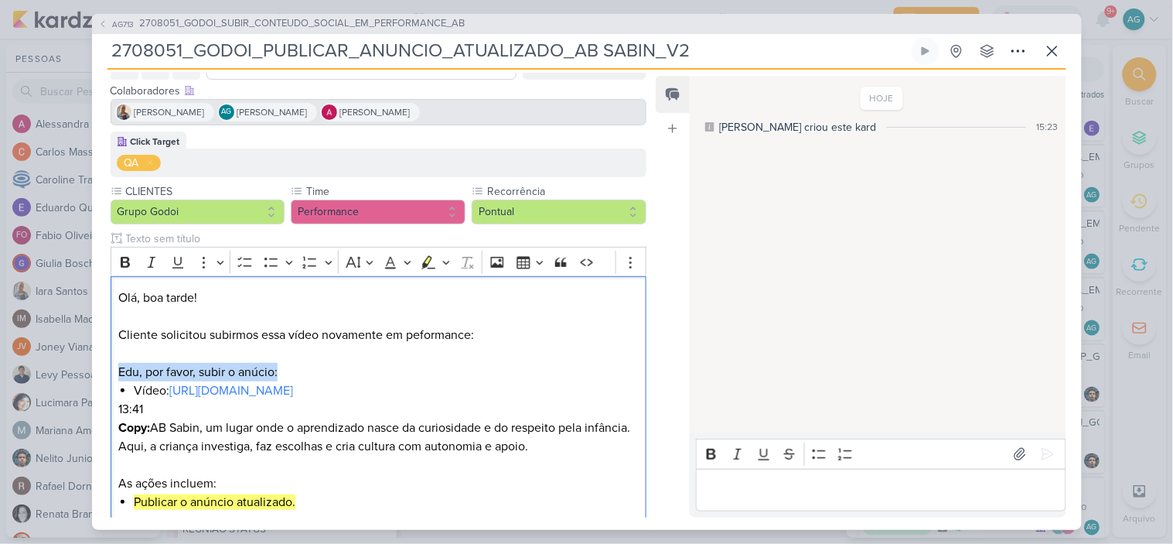
drag, startPoint x: 284, startPoint y: 373, endPoint x: 80, endPoint y: 369, distance: 203.4
click at [80, 369] on div "AG713 2708051_GODOI_SUBIR_CONTEUDO_SOCIAL_EM_PERFORMANCE_AB 2708051_GODOI_PUBLI…" at bounding box center [586, 272] width 1173 height 544
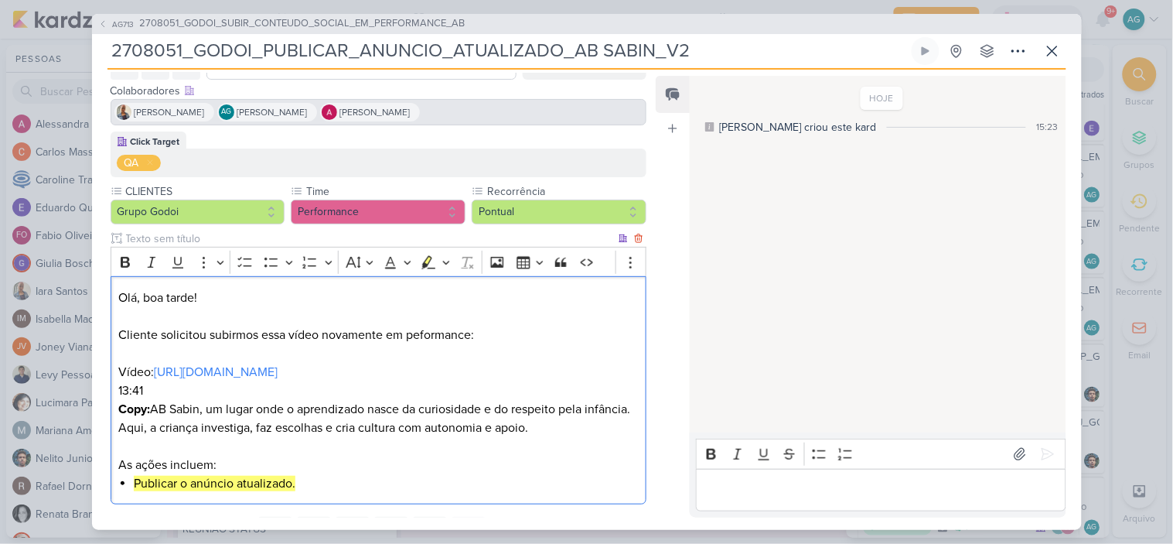
click at [119, 329] on p "Olá, boa tarde! Cliente solicitou subirmos essa vídeo novamente em peformance: …" at bounding box center [378, 334] width 520 height 93
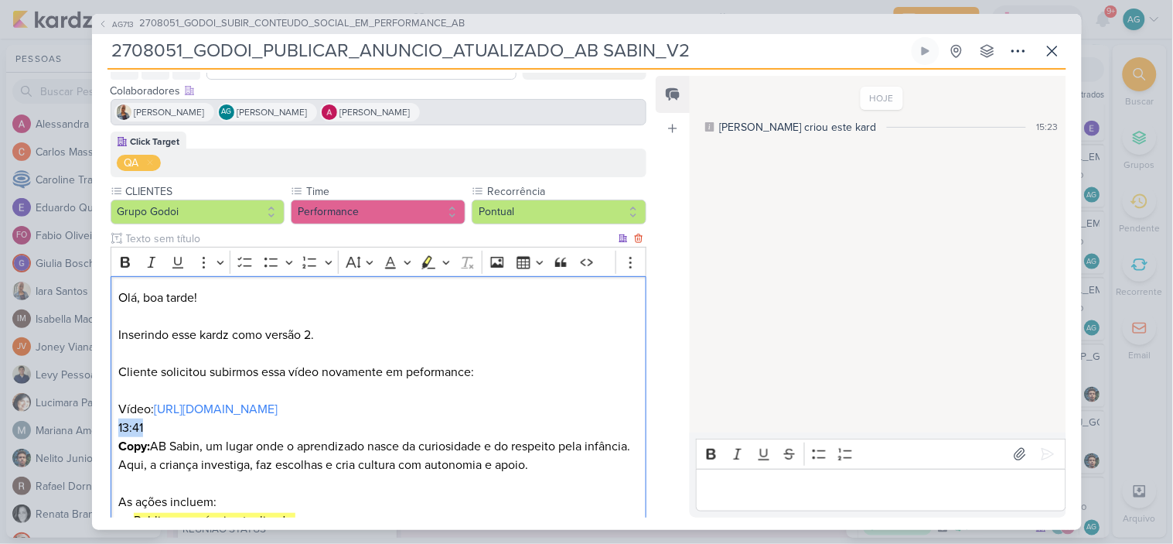
drag, startPoint x: 155, startPoint y: 433, endPoint x: 119, endPoint y: 428, distance: 36.7
click at [119, 428] on p "13:41" at bounding box center [378, 427] width 520 height 19
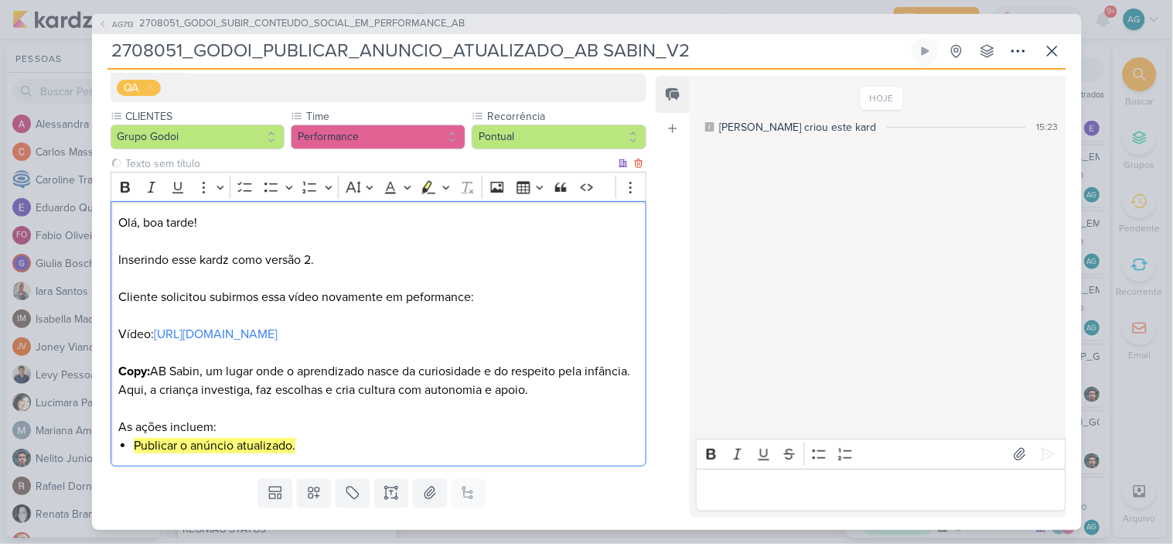
scroll to position [172, 0]
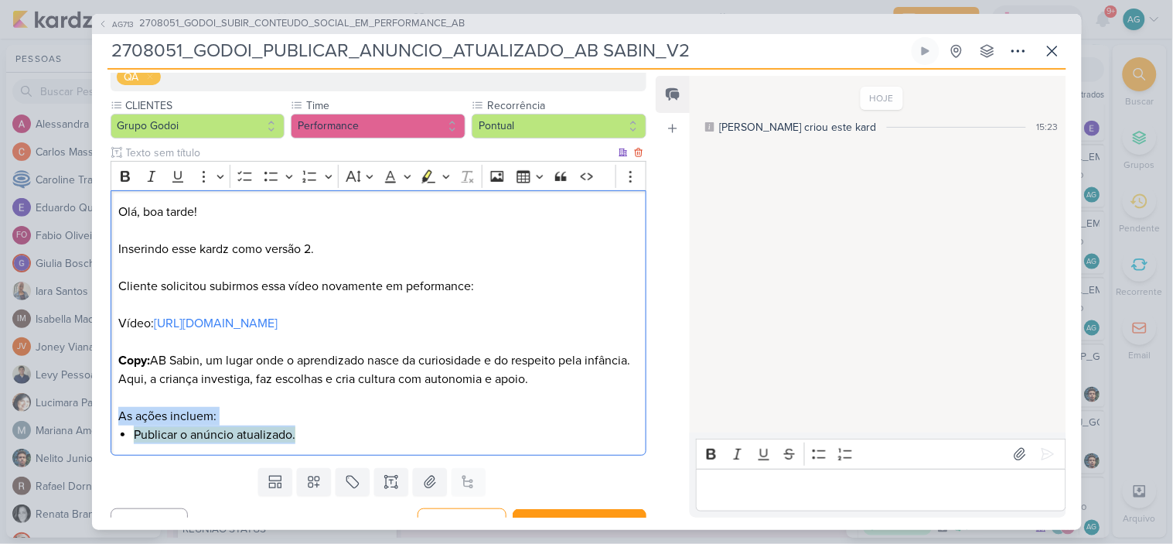
drag, startPoint x: 350, startPoint y: 438, endPoint x: 106, endPoint y: 408, distance: 245.5
click at [106, 408] on div "Click Target QA CLIENTES Grupo Godoi" at bounding box center [372, 254] width 561 height 416
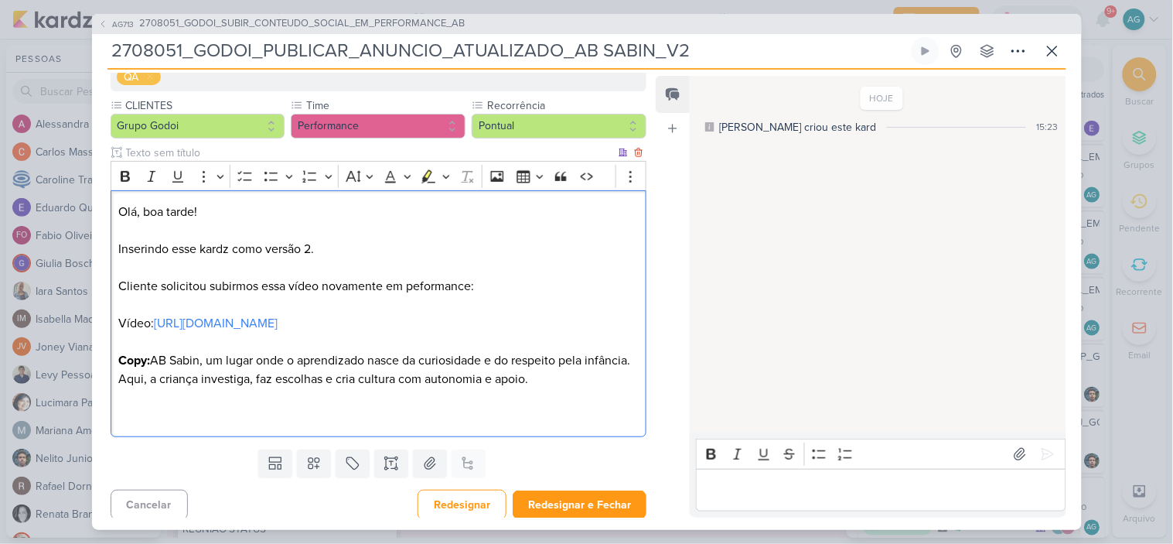
click at [135, 321] on p "Olá, boa tarde! Inserindo esse kardz como versão 2. Cliente solicitou subirmos …" at bounding box center [378, 268] width 520 height 130
click at [130, 182] on icon "Editor toolbar" at bounding box center [125, 176] width 15 height 15
click at [237, 391] on p "Copy: AB Sabin, um lugar onde o aprendizado nasce da curiosidade e do respeito …" at bounding box center [378, 379] width 520 height 56
click at [196, 416] on p "Editor editing area: main" at bounding box center [378, 416] width 520 height 19
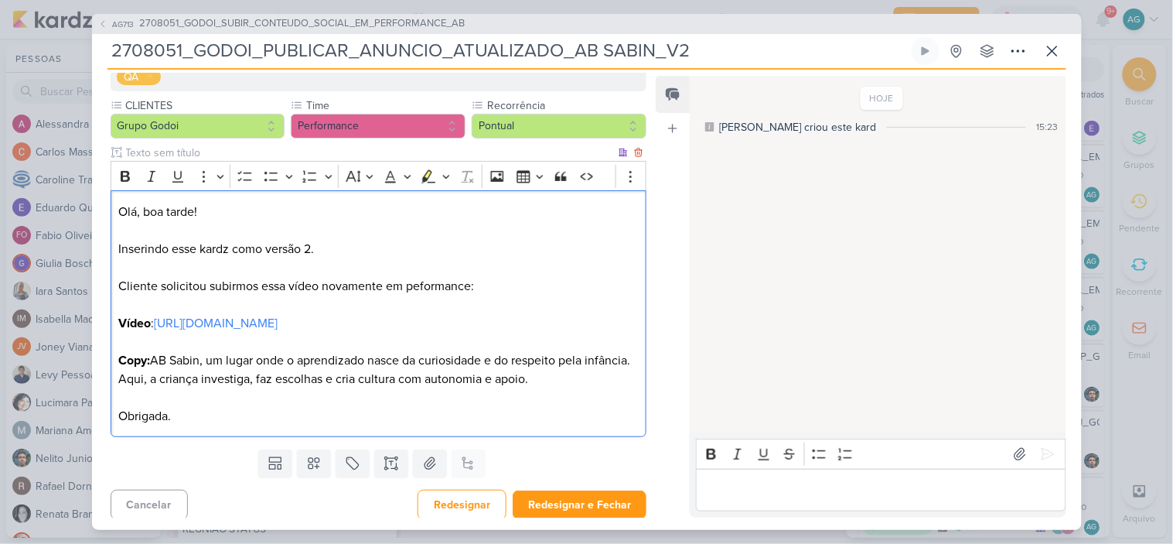
click at [118, 283] on p "Olá, boa tarde! Inserindo esse kardz como versão 2. Cliente solicitou subirmos …" at bounding box center [378, 268] width 520 height 130
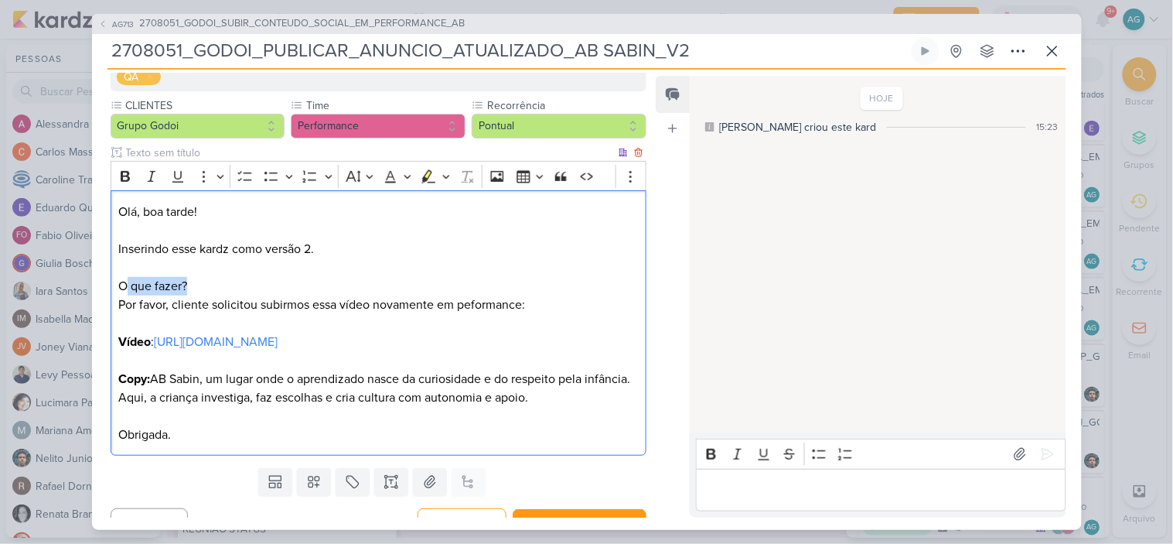
drag, startPoint x: 212, startPoint y: 287, endPoint x: 127, endPoint y: 288, distance: 85.1
click at [127, 288] on p "Olá, boa tarde! Inserindo esse kardz como versão 2. O que fazer? Por favor, cli…" at bounding box center [378, 277] width 520 height 148
click at [200, 283] on p "Olá, boa tarde! Inserindo esse kardz como versão 2. O que fazer? Por favor, cli…" at bounding box center [378, 277] width 520 height 148
drag, startPoint x: 206, startPoint y: 283, endPoint x: 62, endPoint y: 285, distance: 143.9
click at [62, 285] on div "AG713 2708051_GODOI_SUBIR_CONTEUDO_SOCIAL_EM_PERFORMANCE_AB 2708051_GODOI_PUBLI…" at bounding box center [586, 272] width 1173 height 544
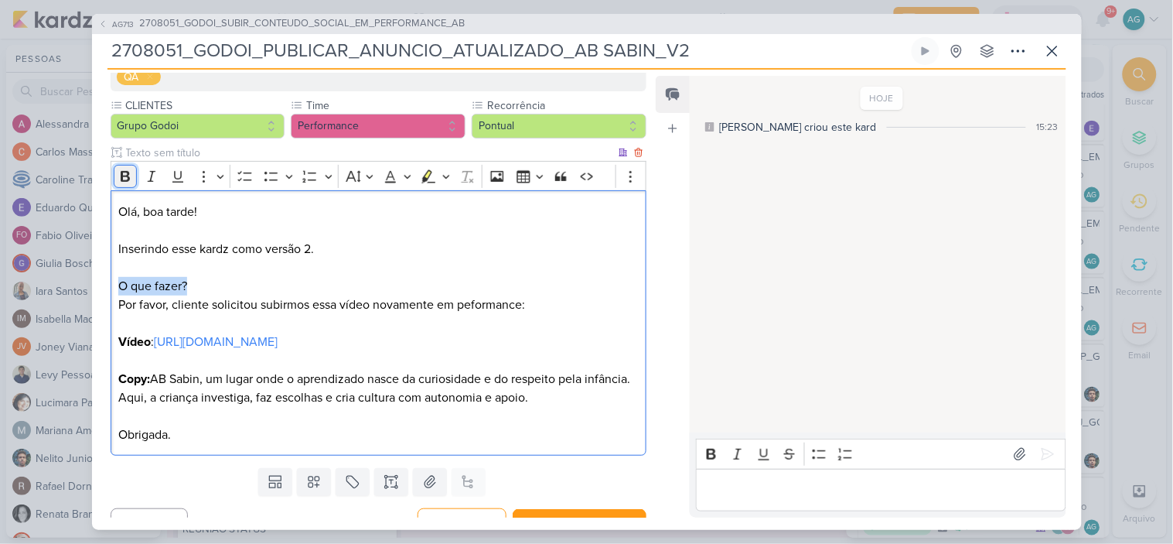
click at [127, 173] on icon "Editor toolbar" at bounding box center [125, 176] width 15 height 15
click at [252, 290] on p "Olá, boa tarde! Inserindo esse kardz como versão 2. O que fazer? Por favor, cli…" at bounding box center [378, 277] width 520 height 148
click at [294, 313] on p "Olá, boa tarde! Inserindo esse kardz como versão 2. O que fazer? Por favor, cli…" at bounding box center [378, 277] width 520 height 148
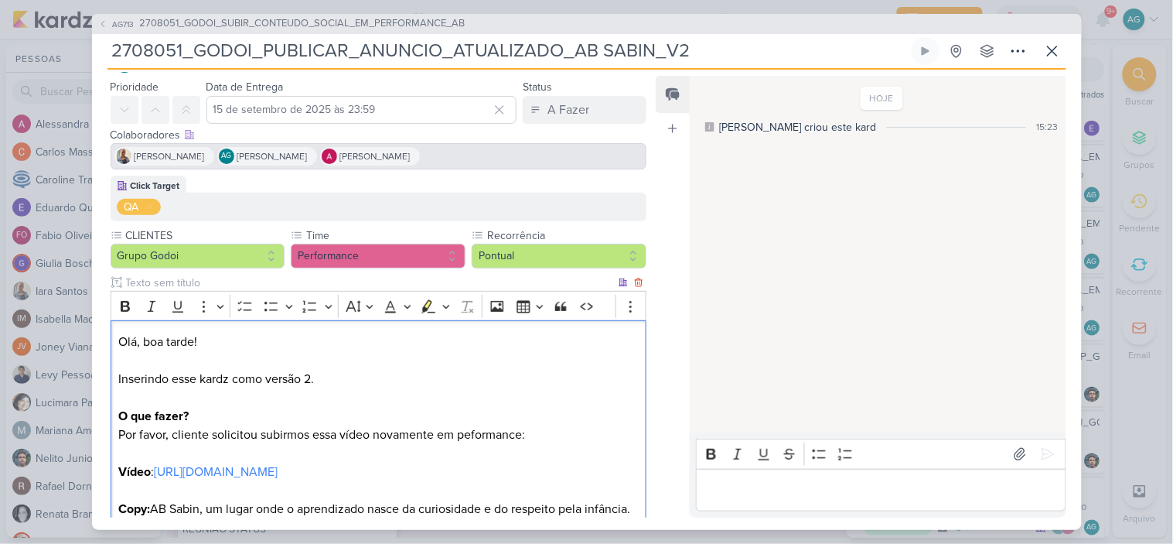
scroll to position [0, 0]
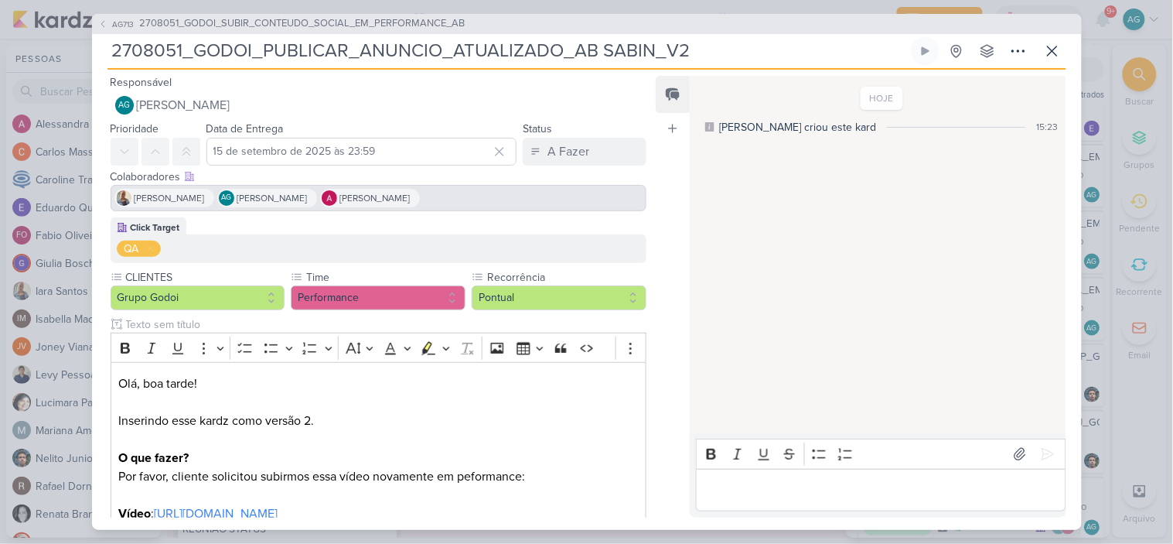
click at [226, 89] on div "Responsável AG [PERSON_NAME] Nenhum contato encontrado create new contact Novo …" at bounding box center [372, 96] width 561 height 46
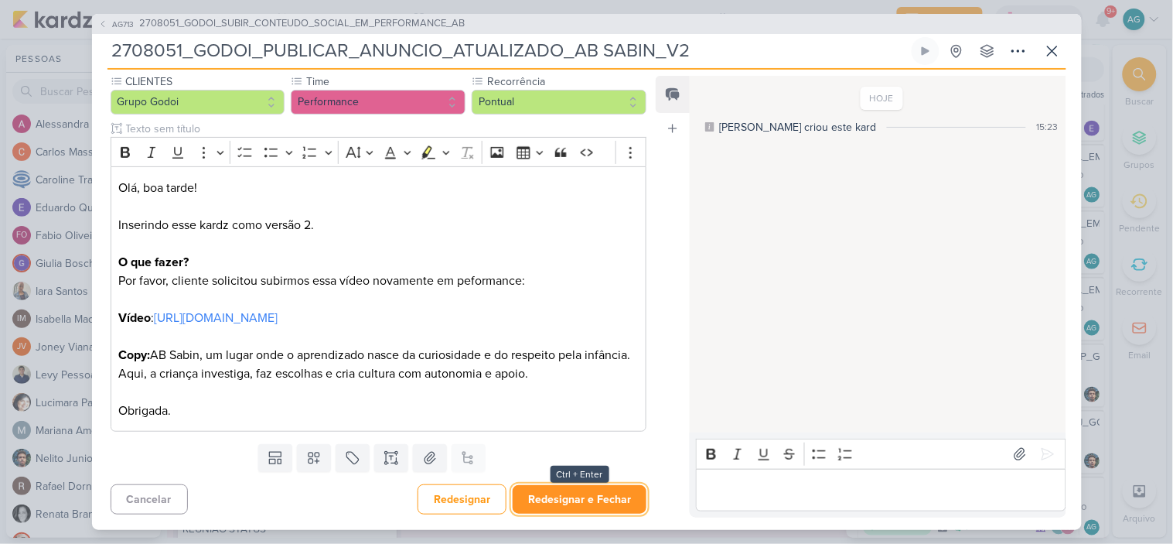
click at [583, 508] on button "Redesignar e Fechar" at bounding box center [580, 499] width 134 height 29
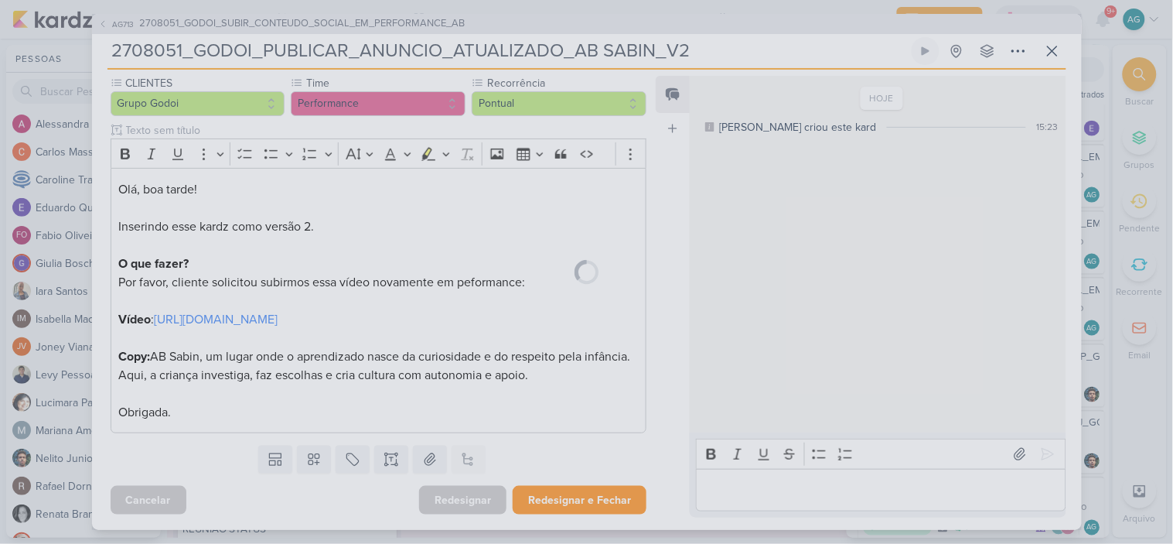
scroll to position [194, 0]
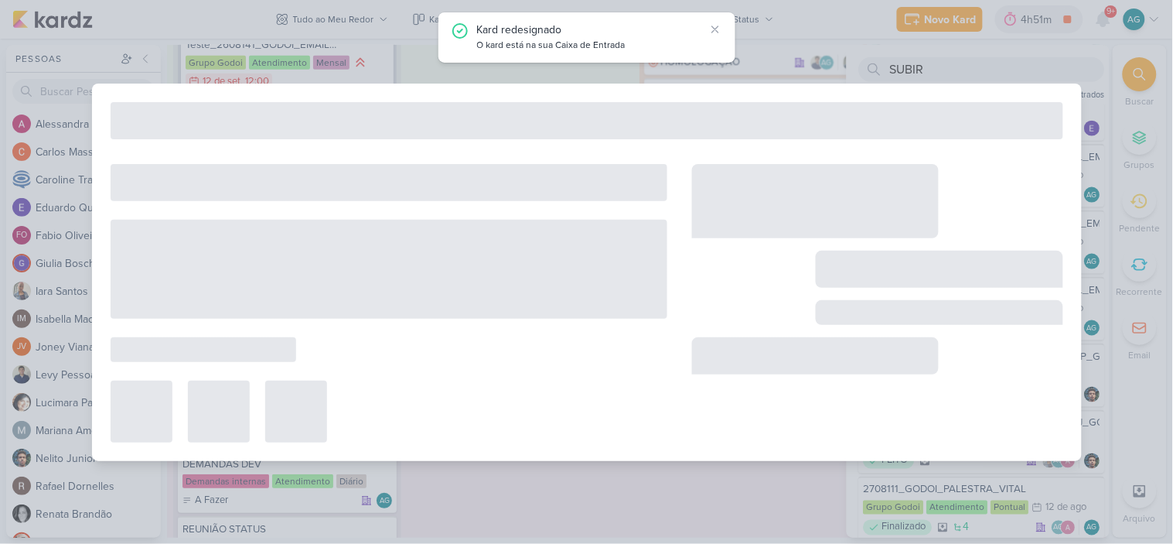
type input "2708051_GODOI_SUBIR_CONTEUDO_SOCIAL_EM_PERFORMANCE_AB"
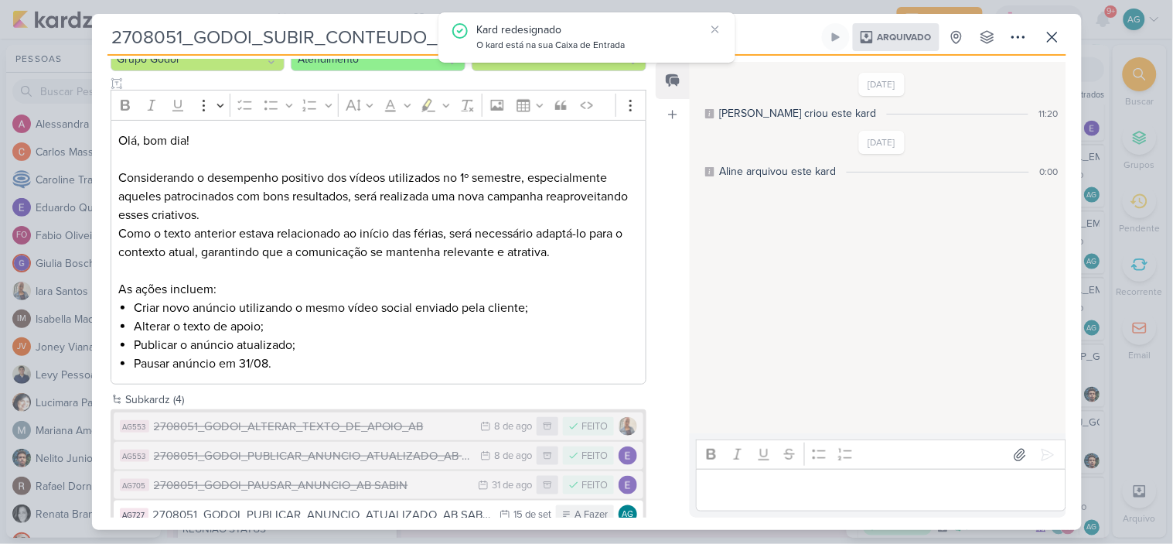
scroll to position [203, 0]
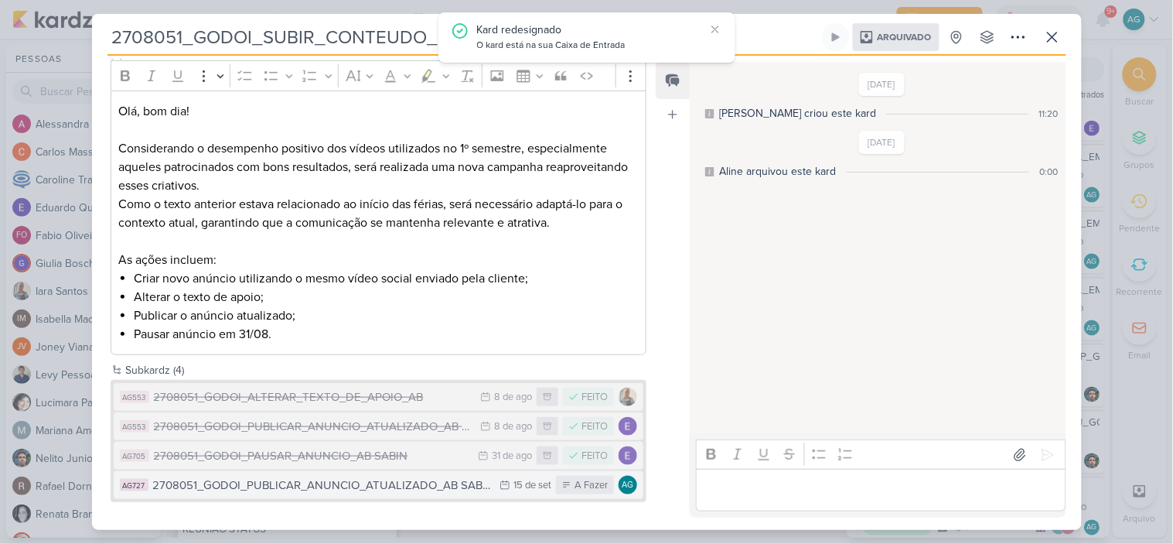
click at [383, 478] on div "2708051_GODOI_PUBLICAR_ANUNCIO_ATUALIZADO_AB SABIN_V2" at bounding box center [323, 485] width 340 height 18
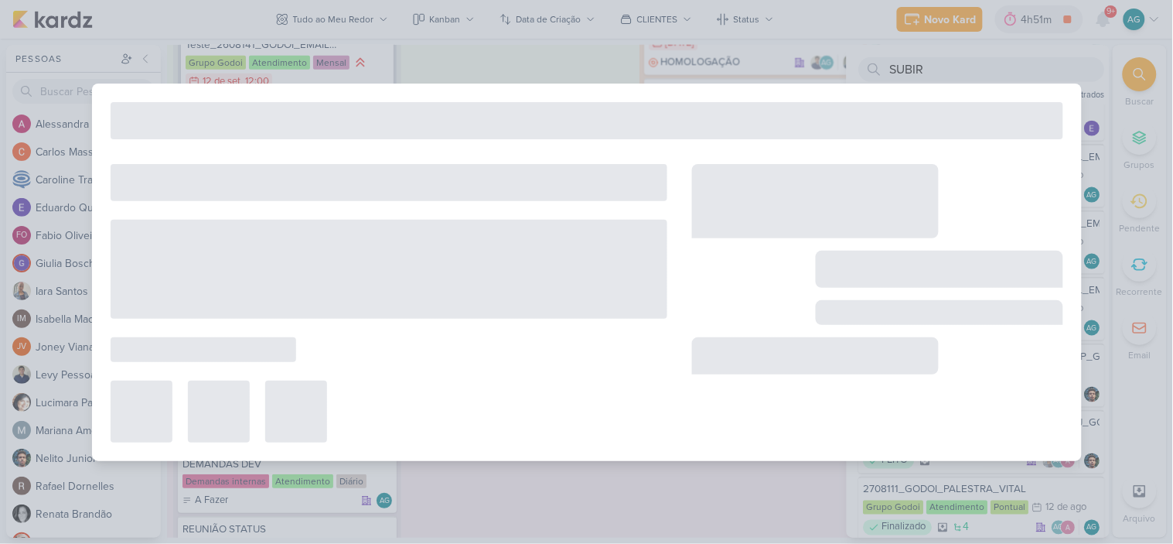
type input "2708051_GODOI_PUBLICAR_ANUNCIO_ATUALIZADO_AB SABIN_V2"
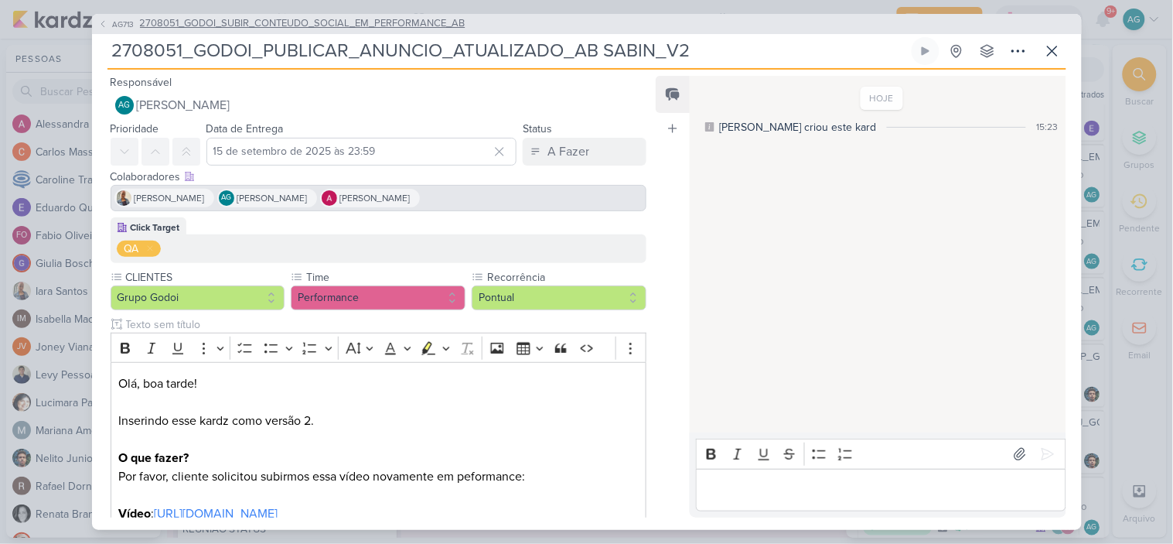
click at [304, 29] on span "2708051_GODOI_SUBIR_CONTEUDO_SOCIAL_EM_PERFORMANCE_AB" at bounding box center [303, 23] width 326 height 15
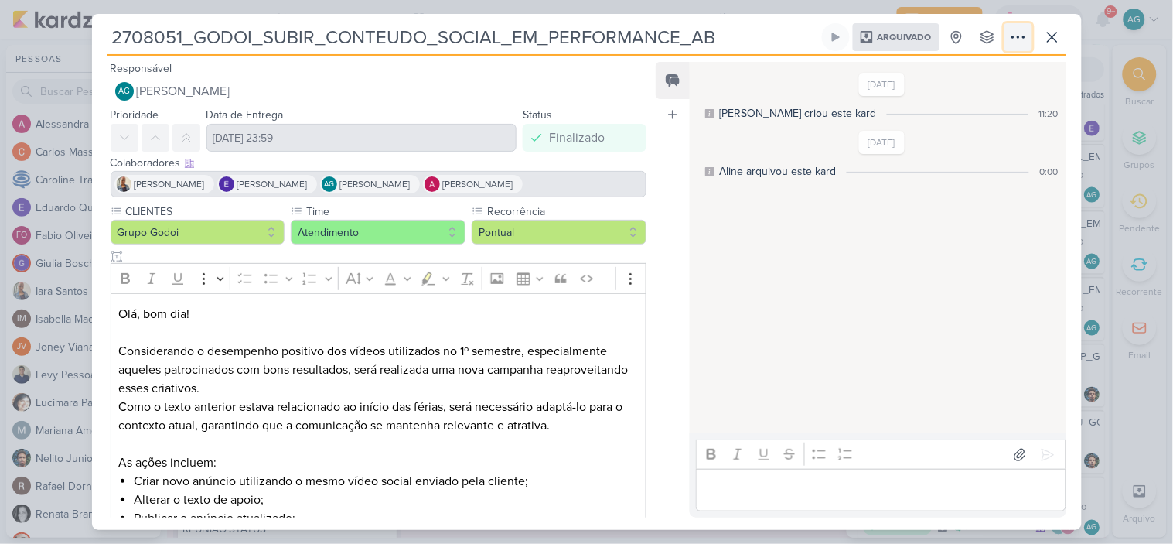
click at [1016, 32] on icon at bounding box center [1018, 37] width 19 height 19
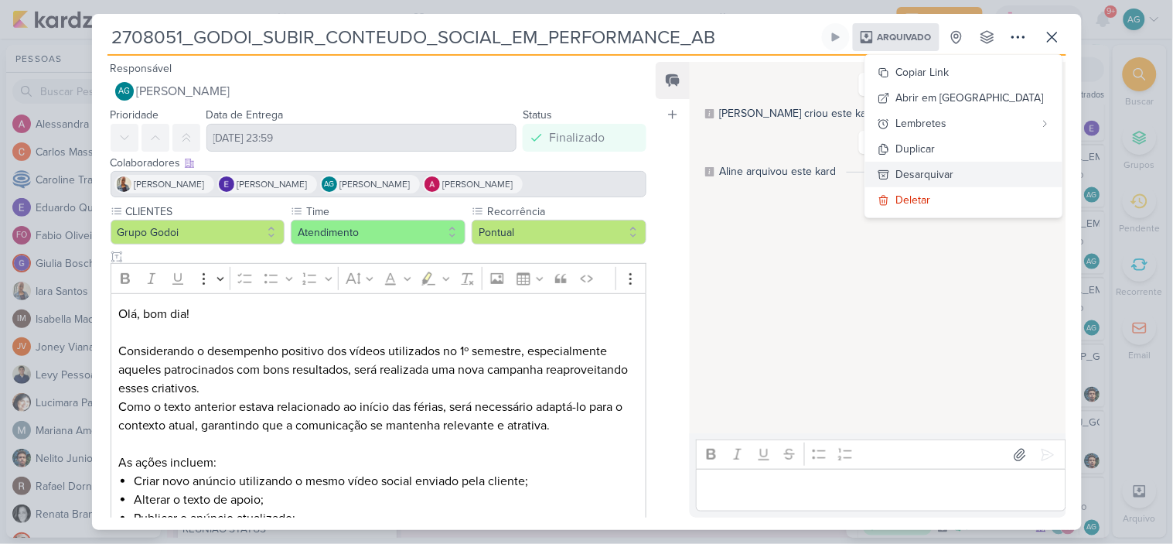
click at [954, 176] on div "Desarquivar" at bounding box center [925, 174] width 58 height 16
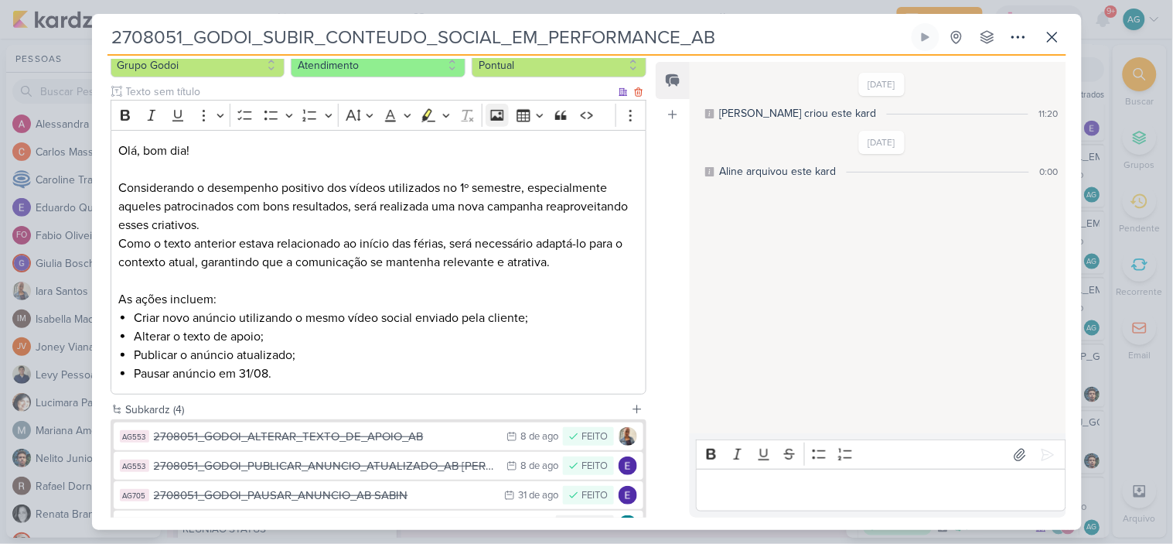
scroll to position [277, 0]
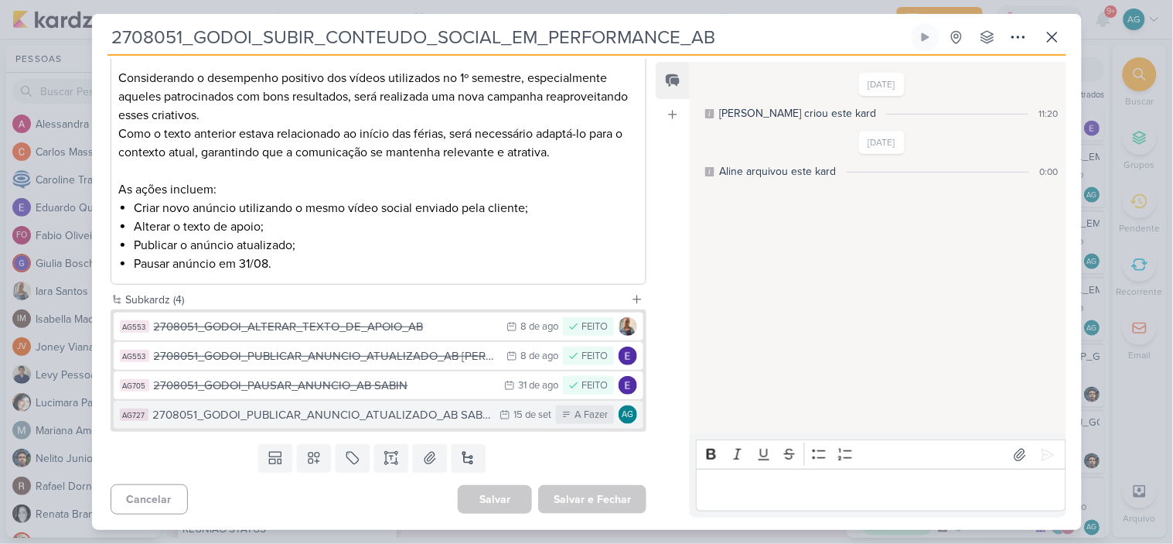
click at [344, 420] on div "2708051_GODOI_PUBLICAR_ANUNCIO_ATUALIZADO_AB SABIN_V2" at bounding box center [323, 415] width 340 height 18
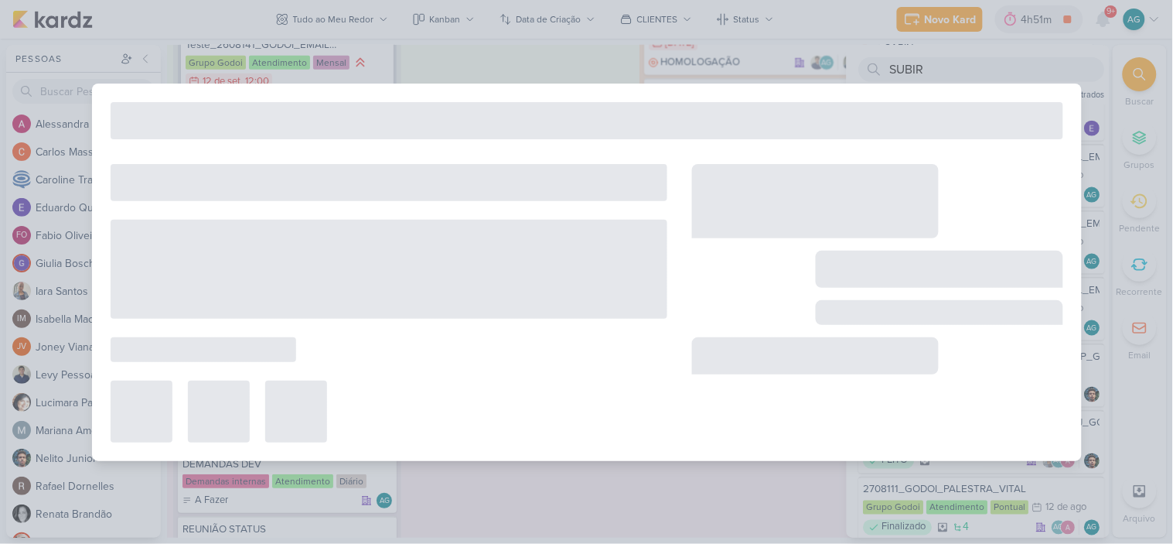
type input "2708051_GODOI_PUBLICAR_ANUNCIO_ATUALIZADO_AB SABIN_V2"
type input "15 de setembro de 2025 às 23:59"
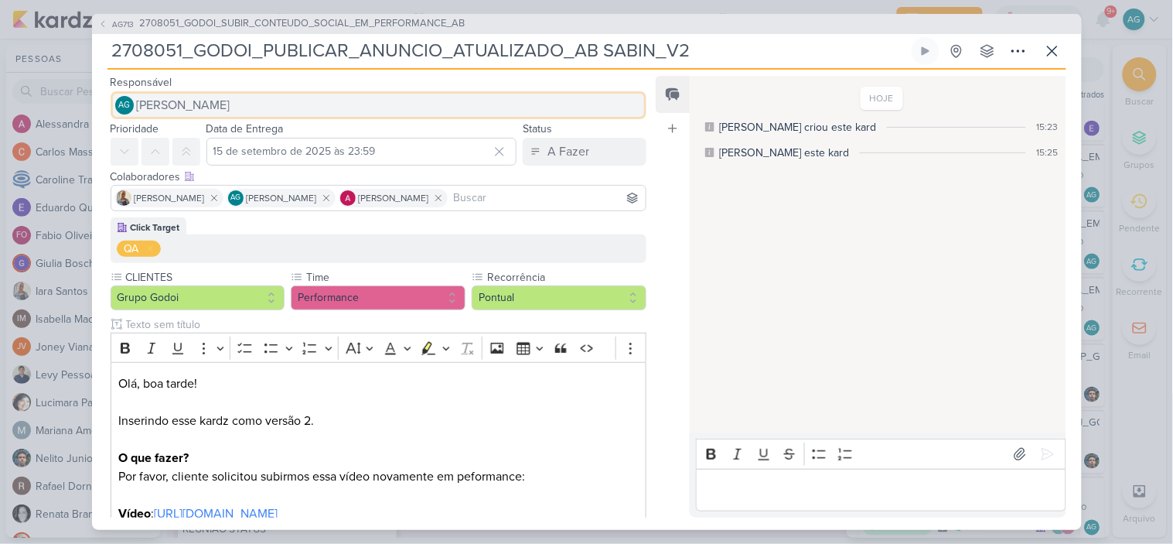
click at [230, 104] on span "[PERSON_NAME]" at bounding box center [184, 105] width 94 height 19
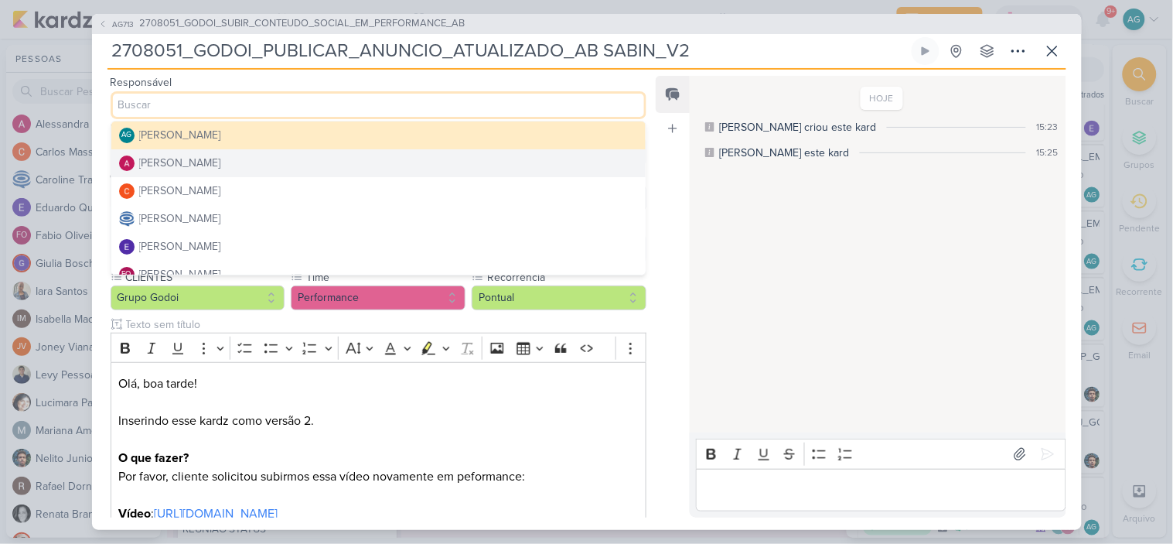
click at [205, 162] on div "[PERSON_NAME]" at bounding box center [180, 163] width 82 height 16
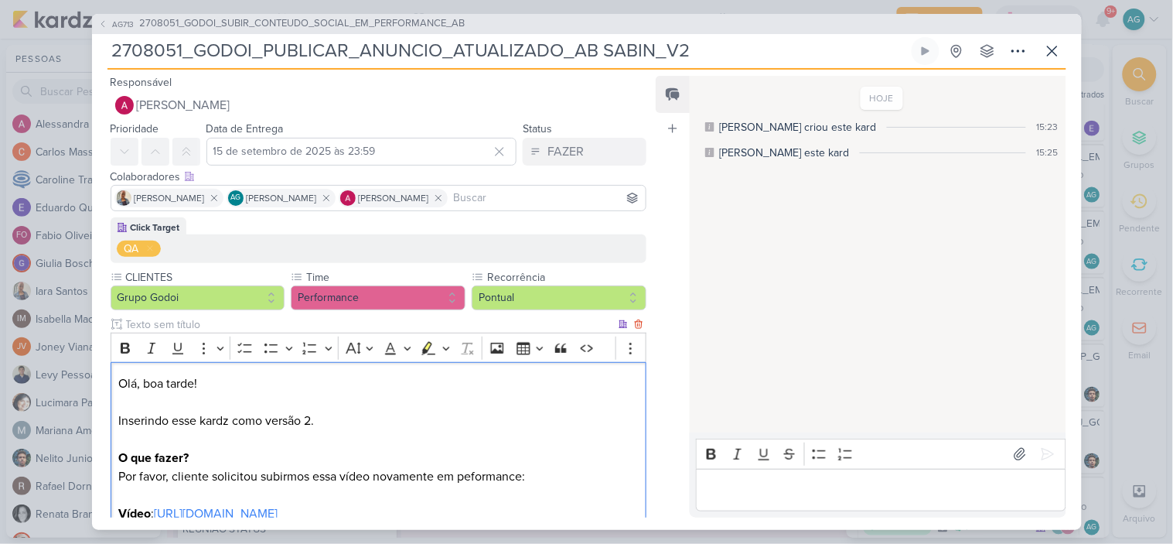
click at [333, 473] on p "Olá, boa tarde! Inserindo esse kardz como versão 2. O que fazer? Por favor, cli…" at bounding box center [378, 448] width 520 height 148
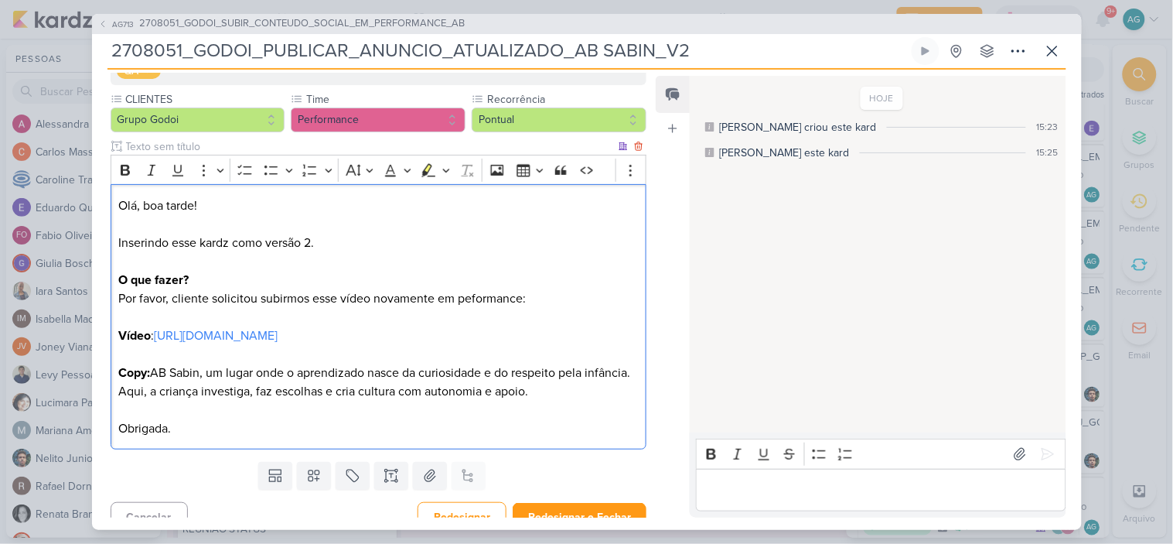
scroll to position [196, 0]
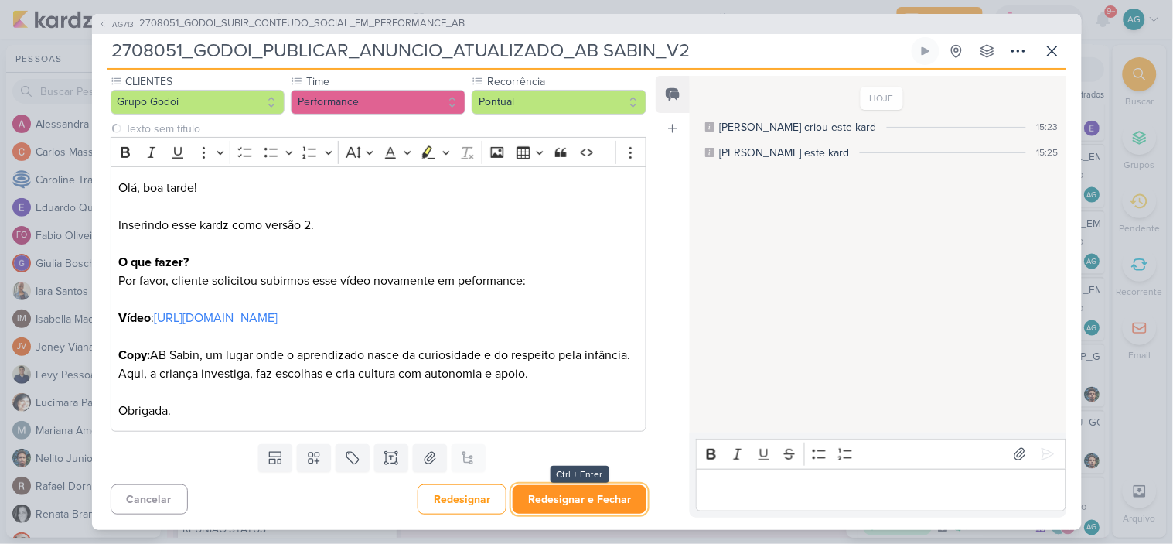
click at [563, 497] on button "Redesignar e Fechar" at bounding box center [580, 499] width 134 height 29
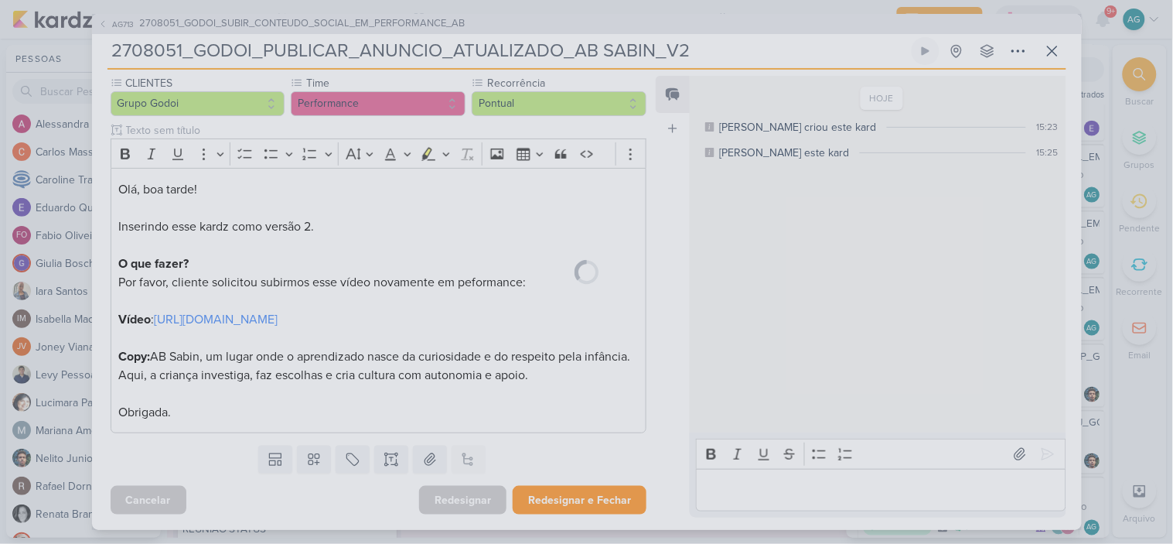
scroll to position [194, 0]
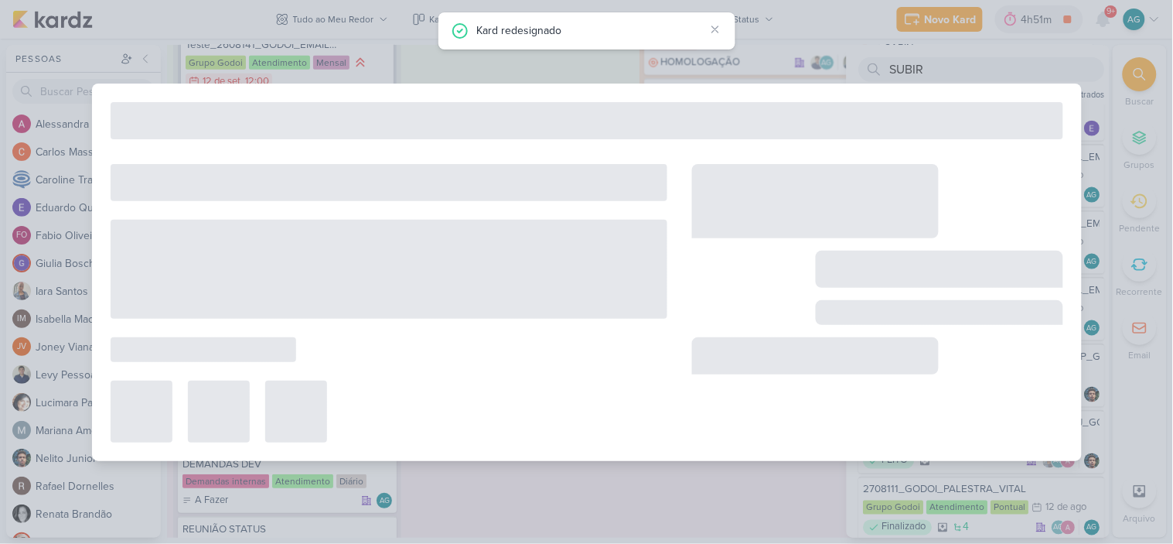
type input "2708051_GODOI_SUBIR_CONTEUDO_SOCIAL_EM_PERFORMANCE_AB"
type input "[DATE] 23:59"
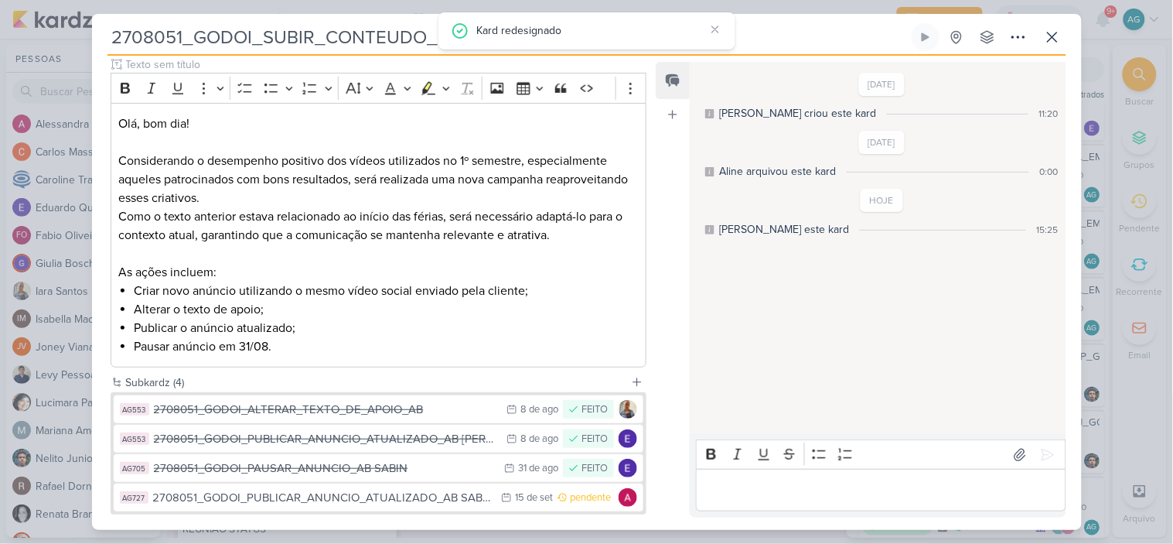
scroll to position [0, 0]
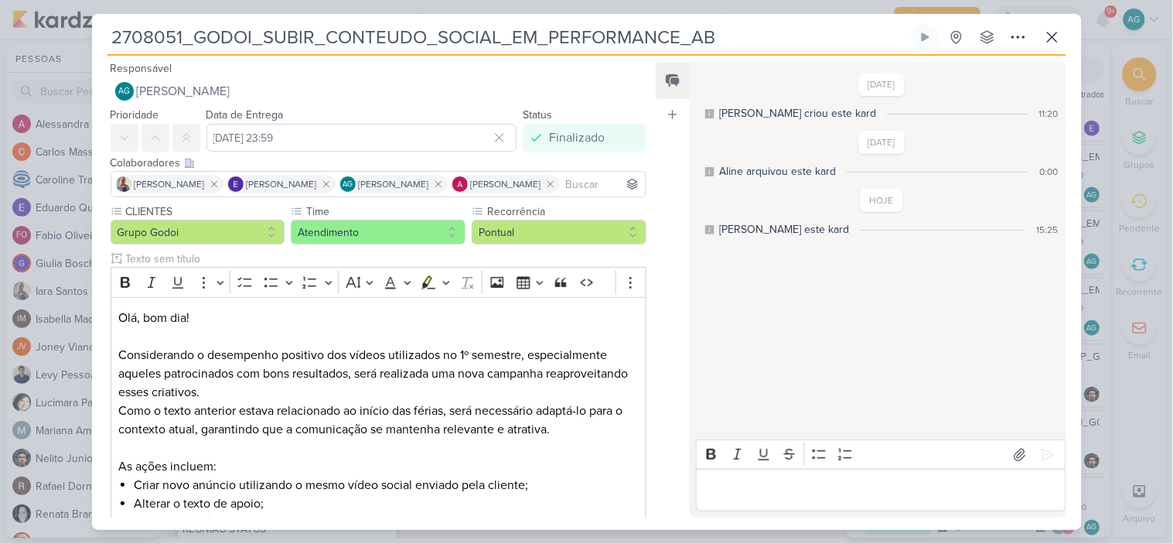
drag, startPoint x: 722, startPoint y: 39, endPoint x: 88, endPoint y: 39, distance: 634.2
click at [88, 39] on div "2708051_GODOI_SUBIR_CONTEUDO_SOCIAL_EM_PERFORMANCE_AB" at bounding box center [586, 272] width 1173 height 544
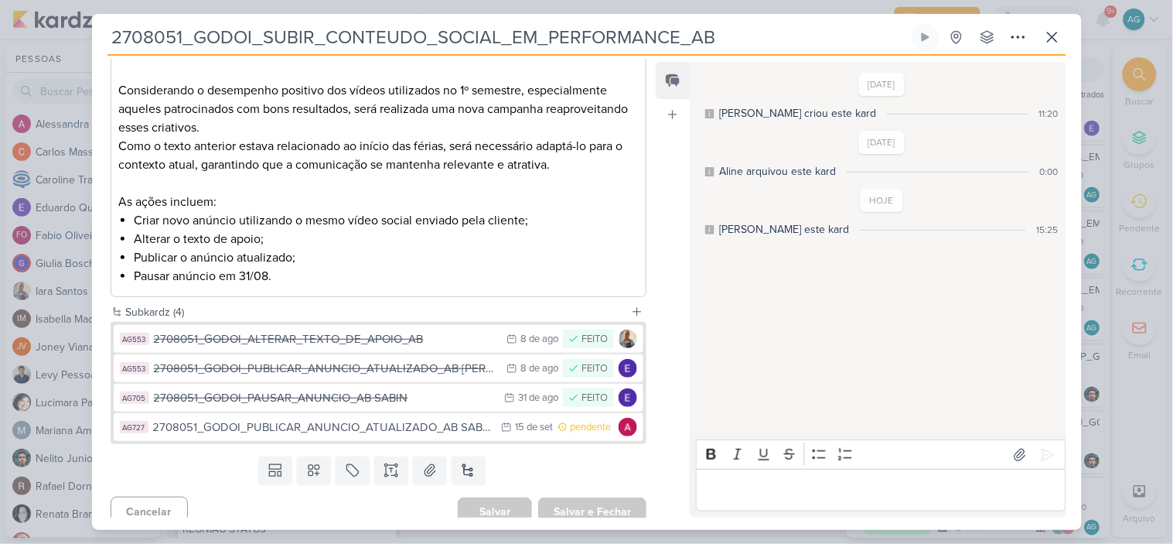
scroll to position [277, 0]
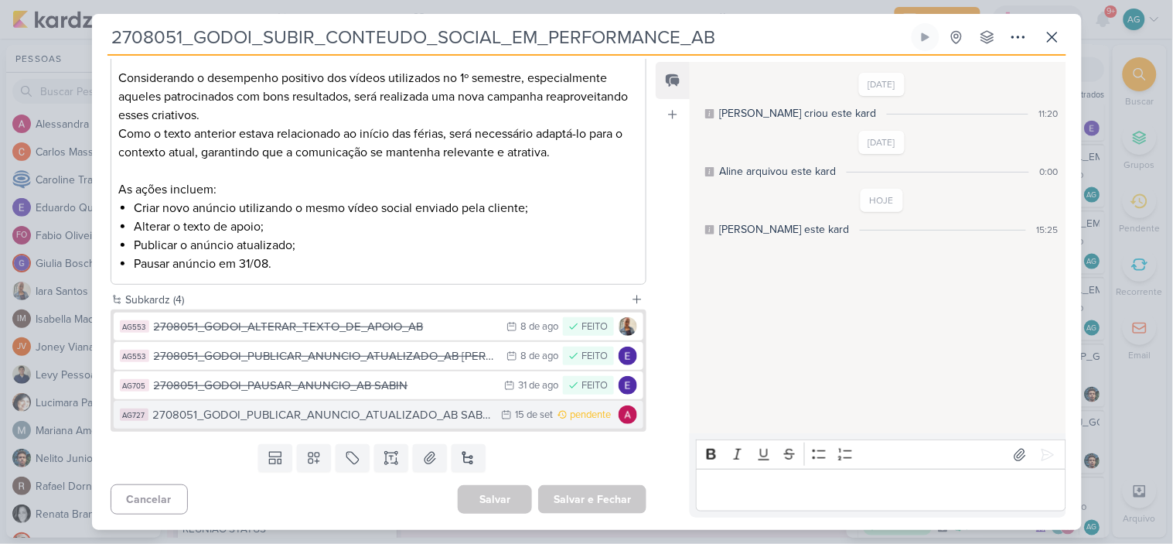
click at [401, 422] on div "2708051_GODOI_PUBLICAR_ANUNCIO_ATUALIZADO_AB SABIN_V2" at bounding box center [323, 415] width 341 height 18
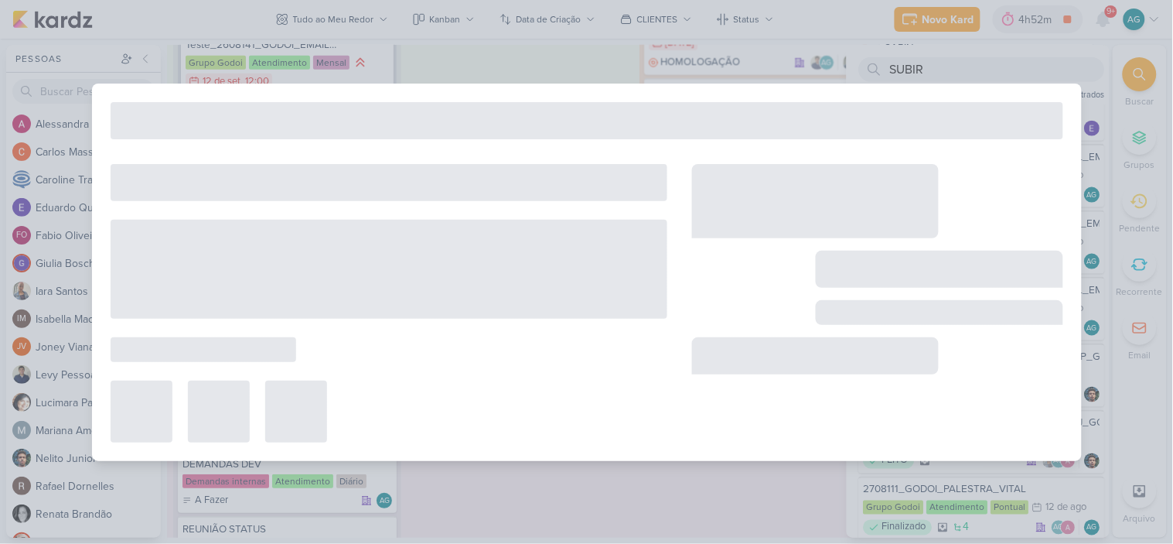
type input "2708051_GODOI_PUBLICAR_ANUNCIO_ATUALIZADO_AB SABIN_V2"
type input "15 de setembro de 2025 às 23:59"
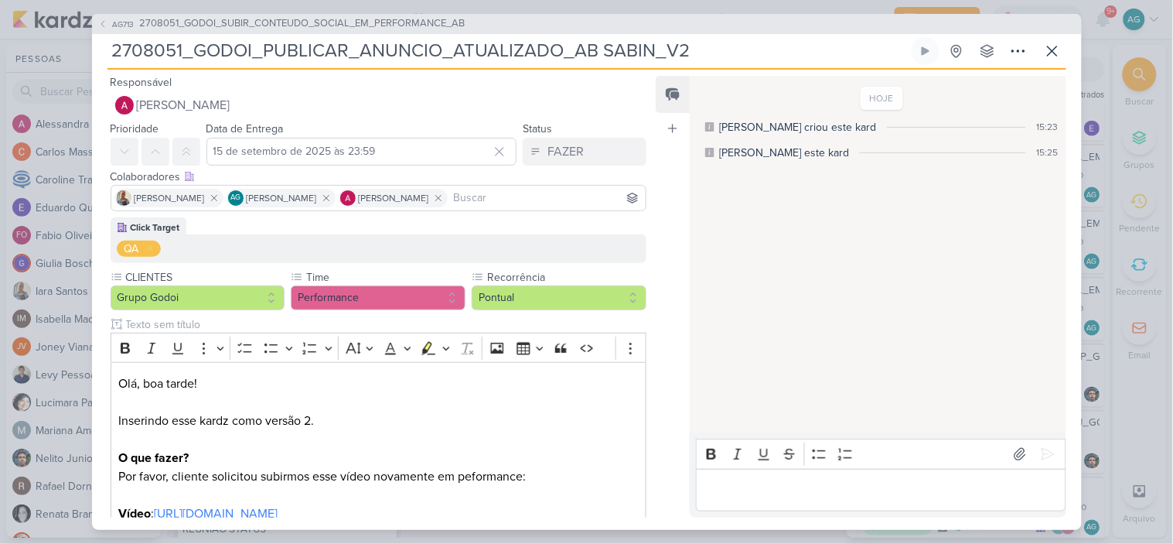
drag, startPoint x: 706, startPoint y: 53, endPoint x: 43, endPoint y: 51, distance: 663.6
click at [43, 51] on div "AG713 2708051_GODOI_SUBIR_CONTEUDO_SOCIAL_EM_PERFORMANCE_AB 2708051_GODOI_PUBLI…" at bounding box center [586, 272] width 1173 height 544
click at [880, 305] on div "HOJE [PERSON_NAME] criou este kard 15:23 Aline desarquivou este kard 15:25" at bounding box center [877, 255] width 374 height 356
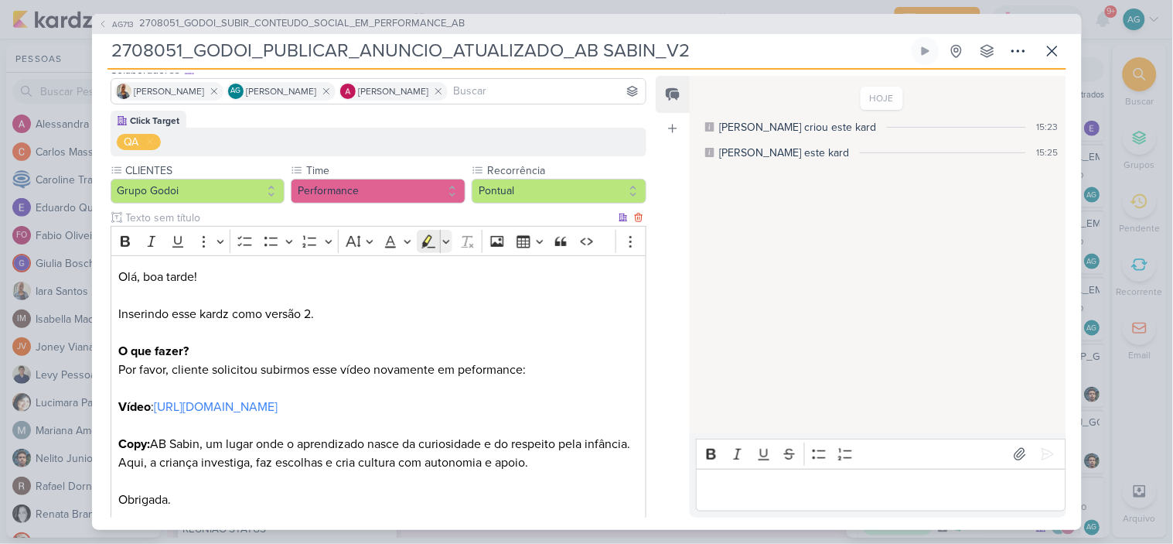
scroll to position [172, 0]
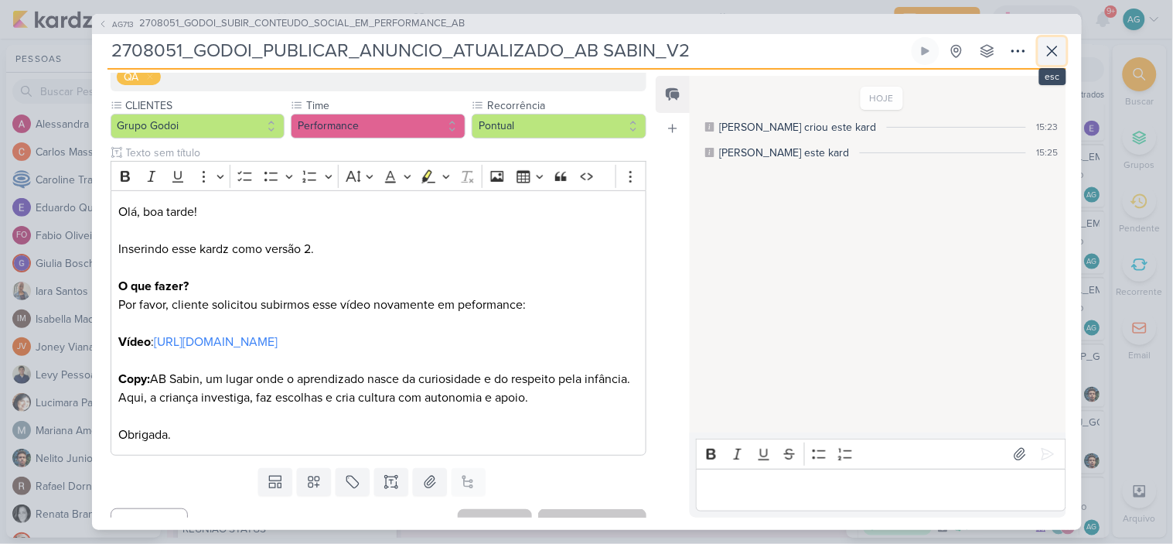
click at [1046, 58] on icon at bounding box center [1052, 51] width 19 height 19
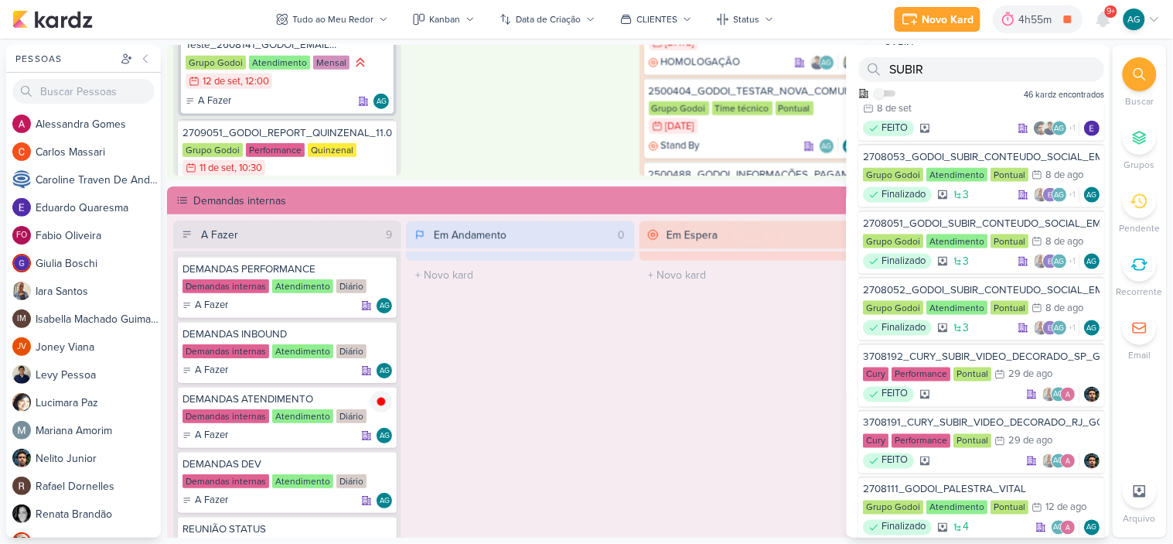
click at [613, 408] on div "Em Andamento 0 O título do kard deve ter menos que 100 caracteres" at bounding box center [520, 448] width 228 height 456
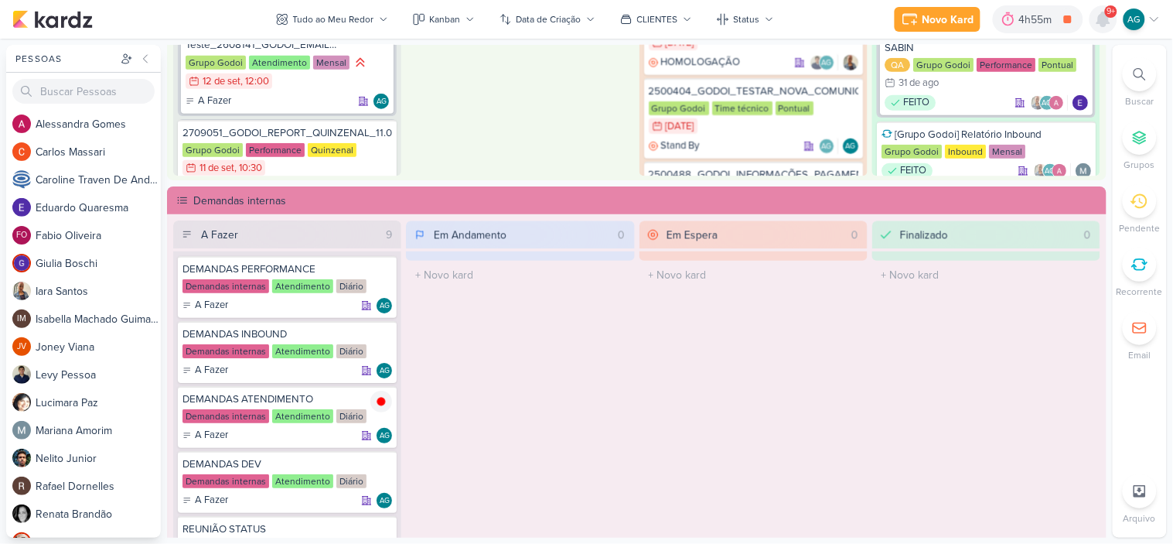
click at [1103, 25] on icon at bounding box center [1103, 19] width 12 height 14
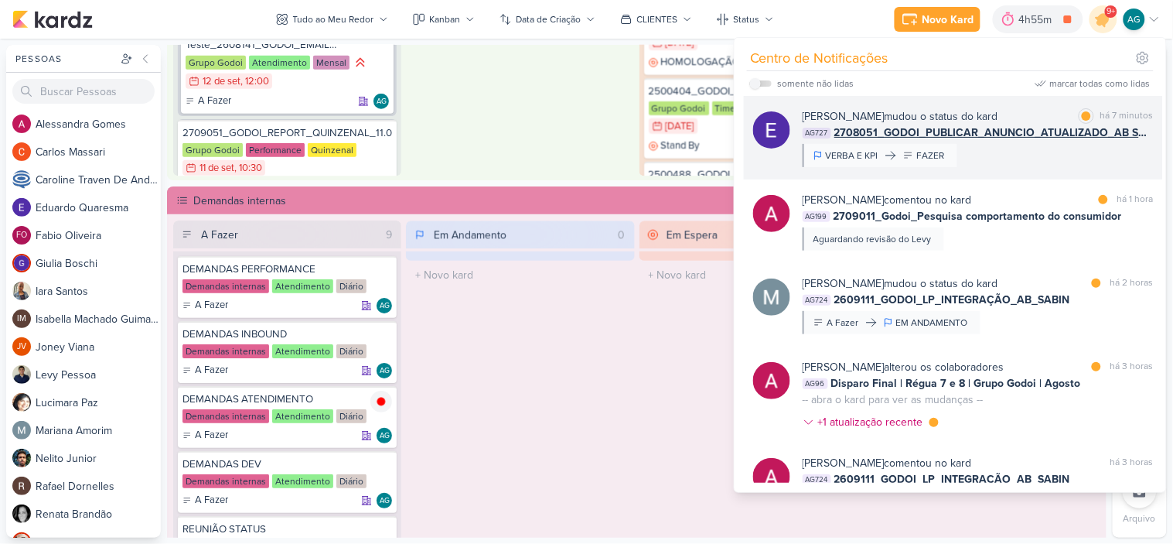
click at [1022, 165] on div "[PERSON_NAME] mudou o status do kard marcar como lida há 7 minutos AG727 270805…" at bounding box center [978, 137] width 351 height 59
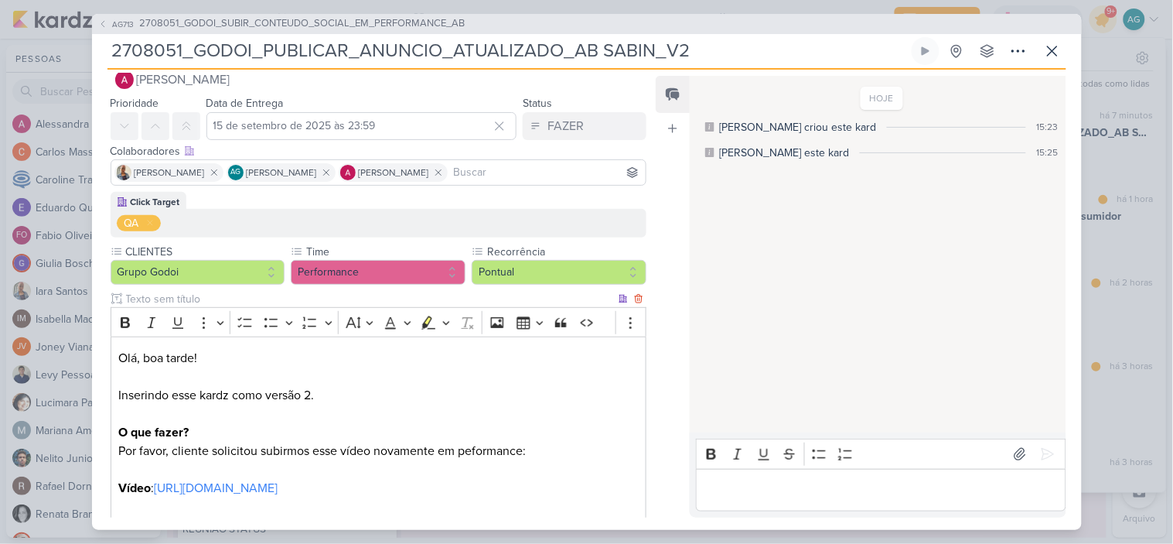
scroll to position [0, 0]
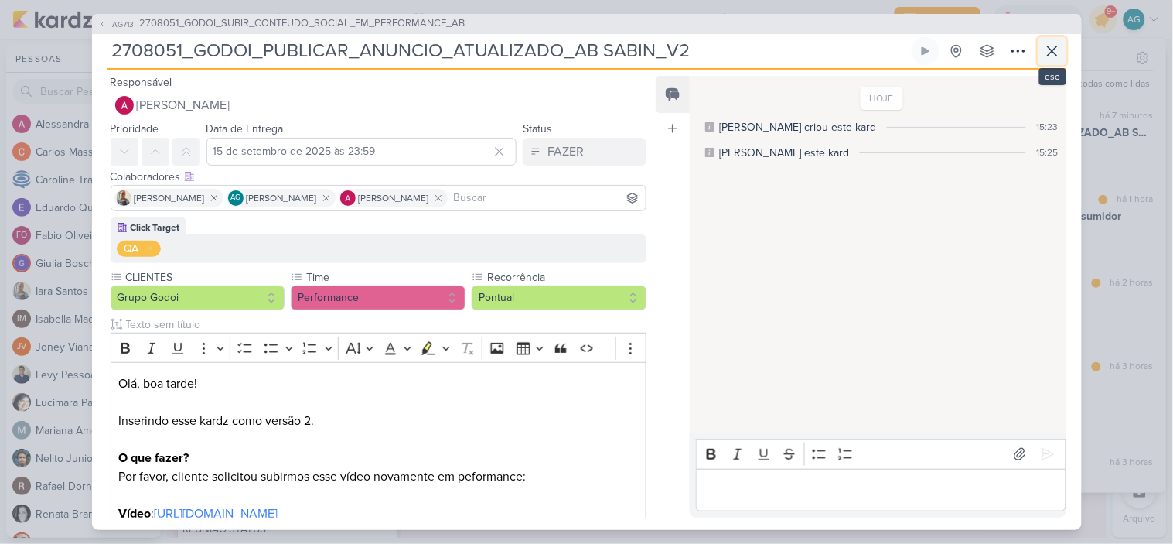
click at [1049, 56] on icon at bounding box center [1052, 51] width 19 height 19
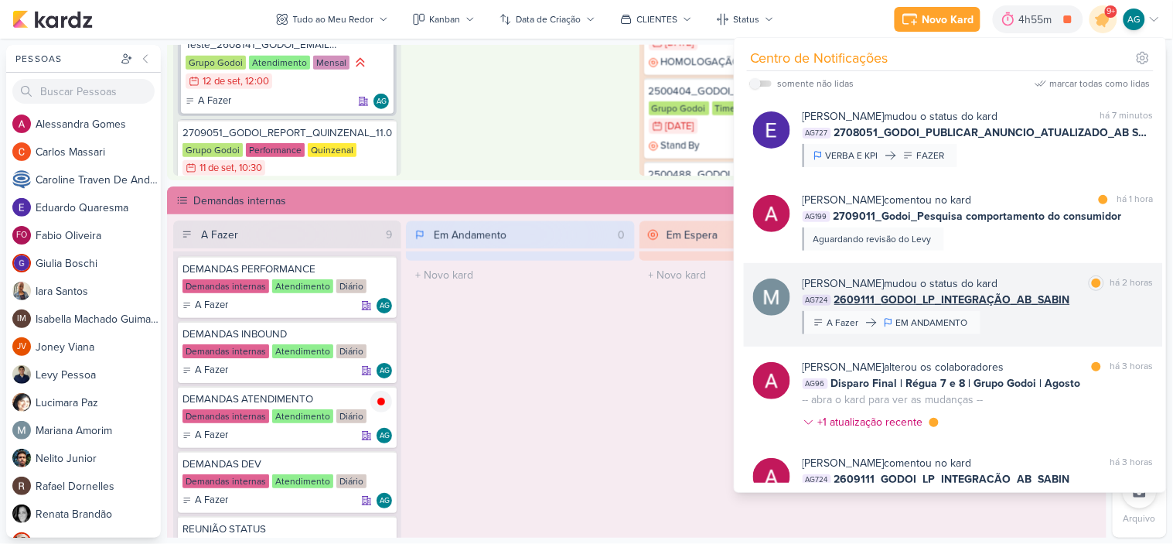
scroll to position [86, 0]
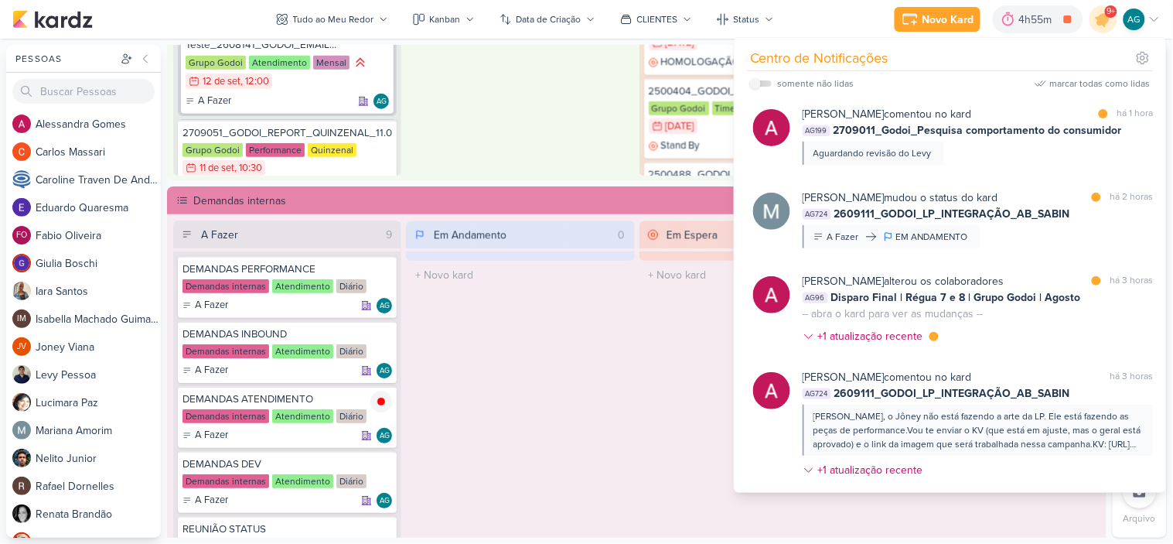
click at [547, 436] on div "Em Andamento 0 O título do kard deve ter menos que 100 caracteres" at bounding box center [520, 448] width 228 height 456
